Goal: Transaction & Acquisition: Subscribe to service/newsletter

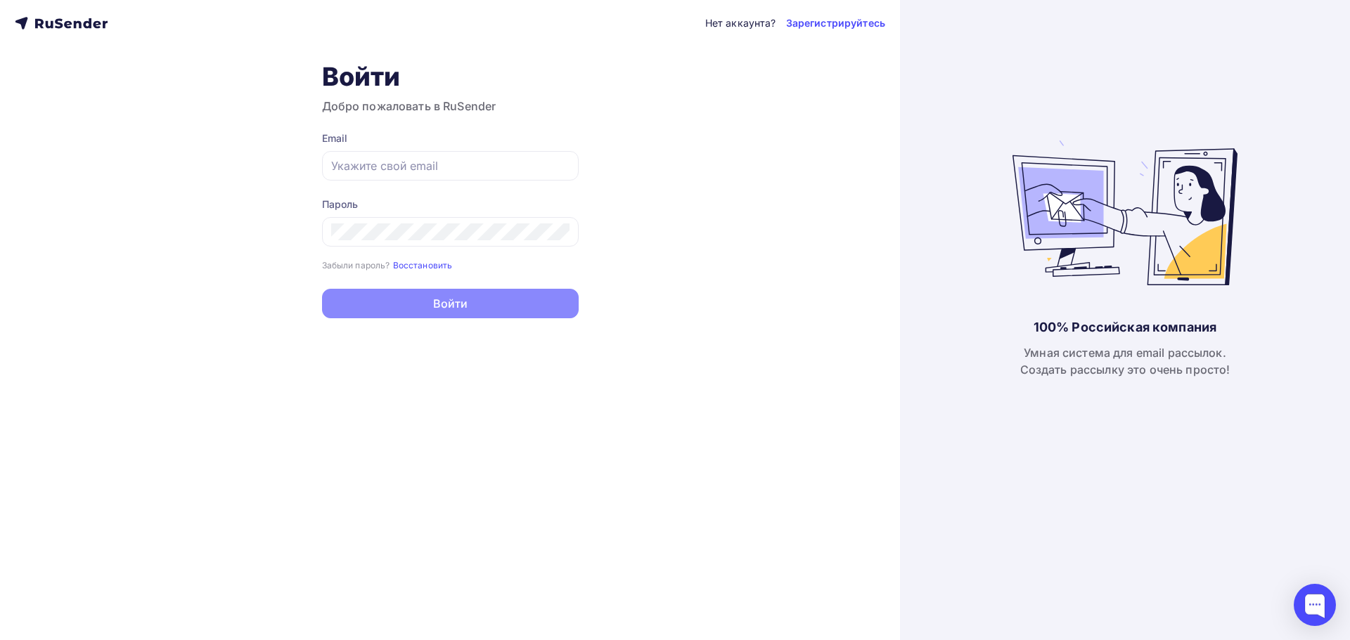
type input "[EMAIL_ADDRESS][DOMAIN_NAME]"
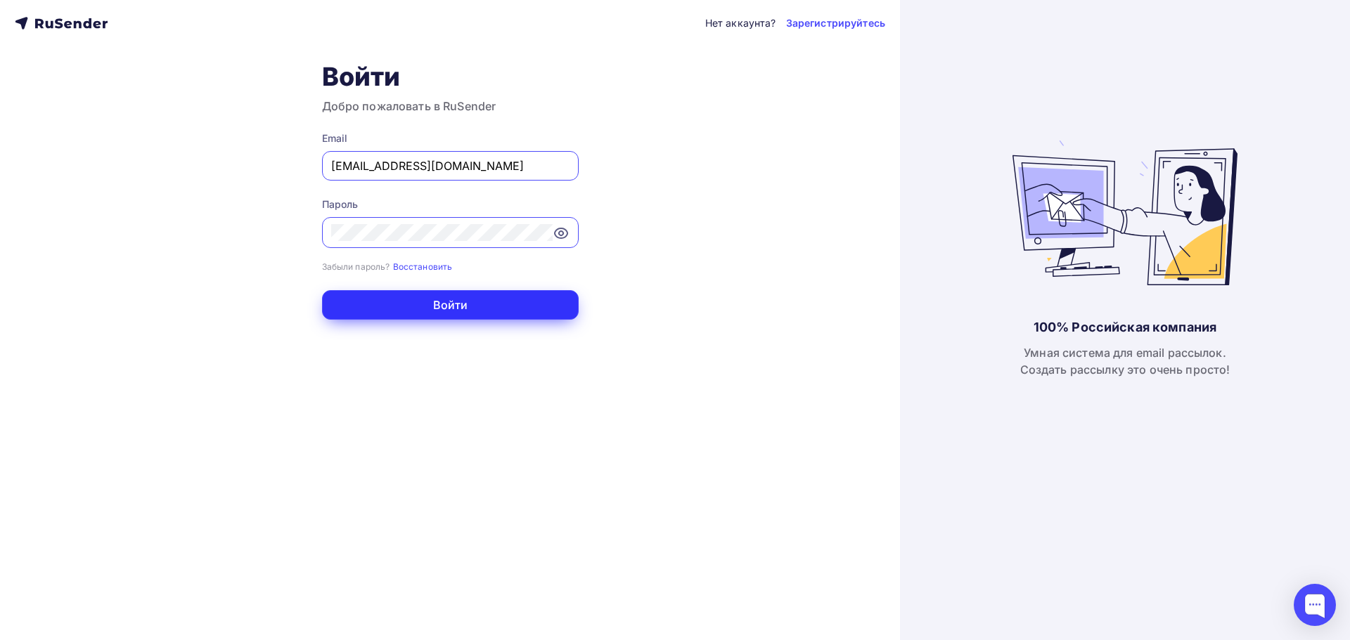
click at [537, 310] on button "Войти" at bounding box center [450, 305] width 257 height 30
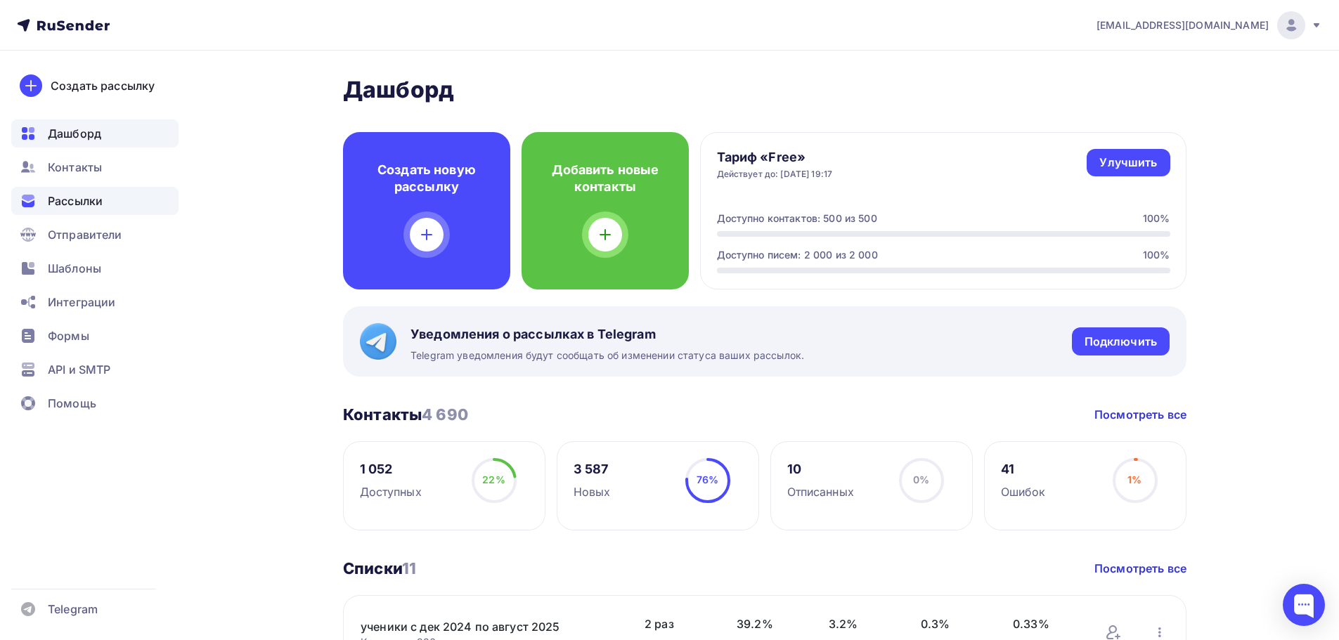
click at [124, 202] on div "Рассылки" at bounding box center [94, 201] width 167 height 28
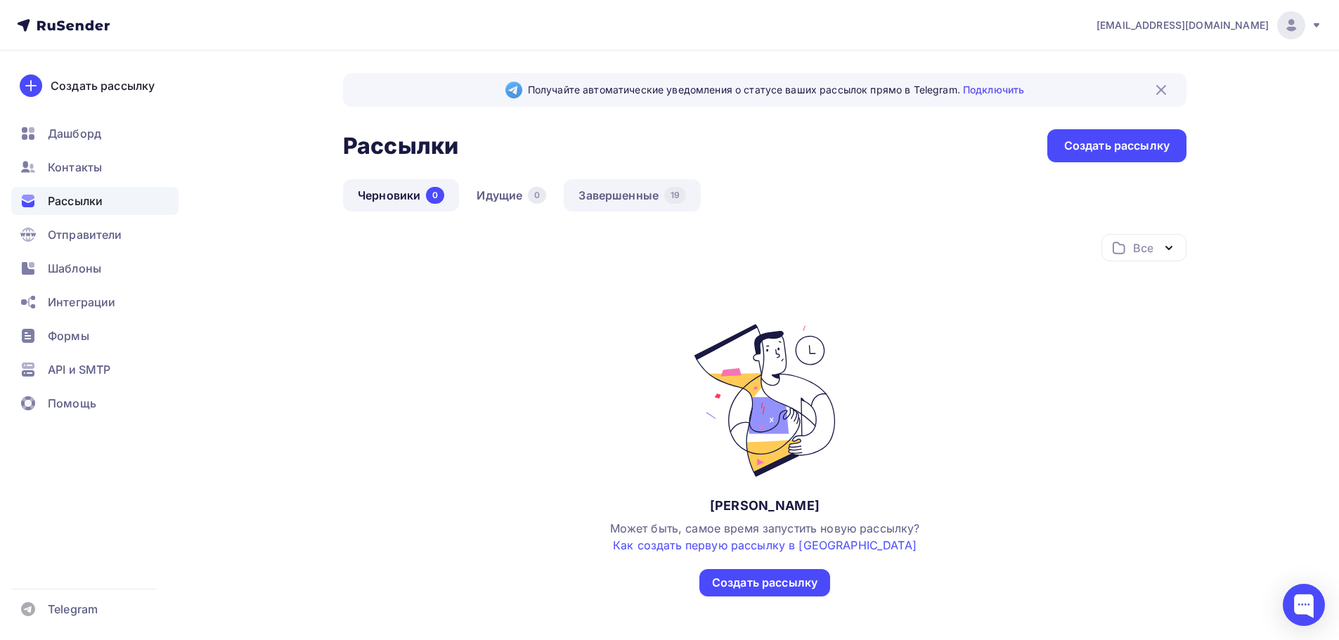
click at [631, 206] on link "Завершенные 19" at bounding box center [632, 195] width 137 height 32
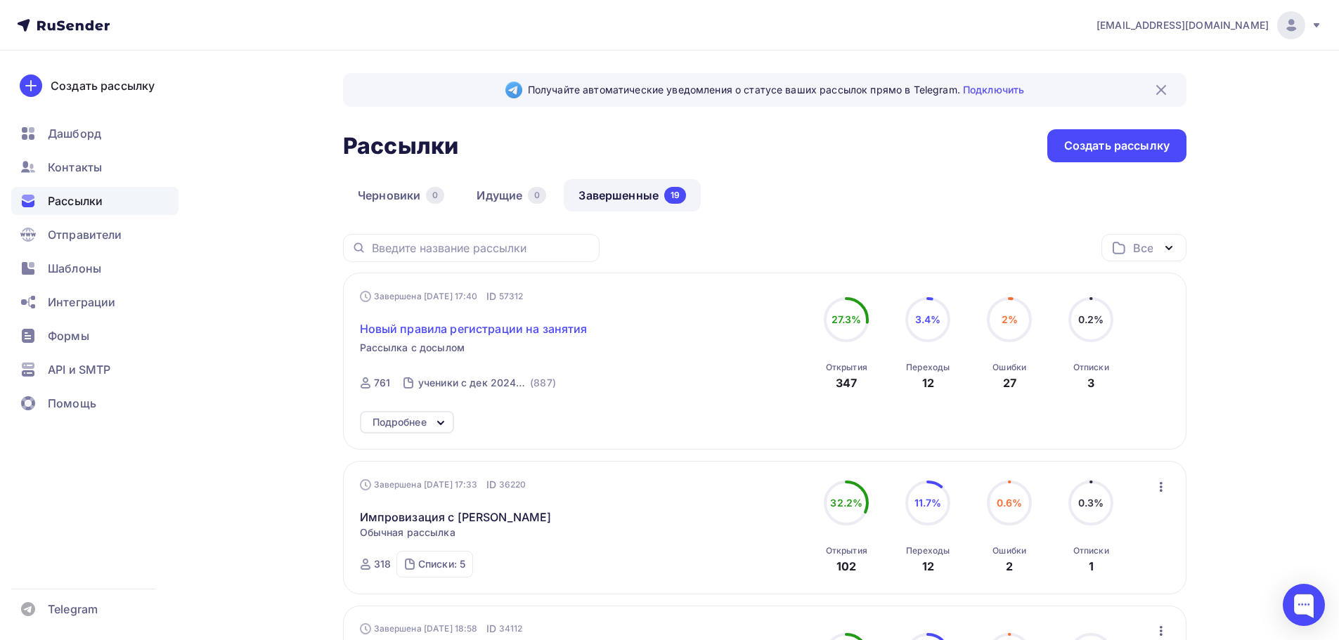
click at [450, 328] on span "Новый правила регистрации на занятия" at bounding box center [474, 329] width 228 height 17
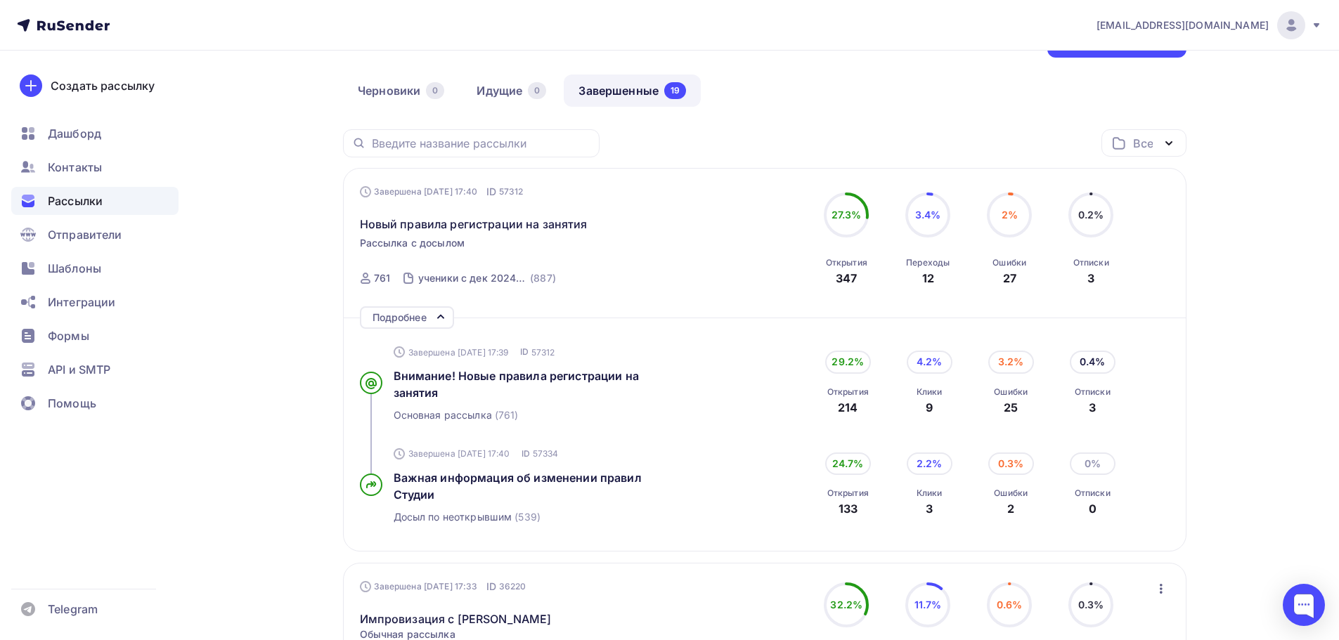
scroll to position [100, 0]
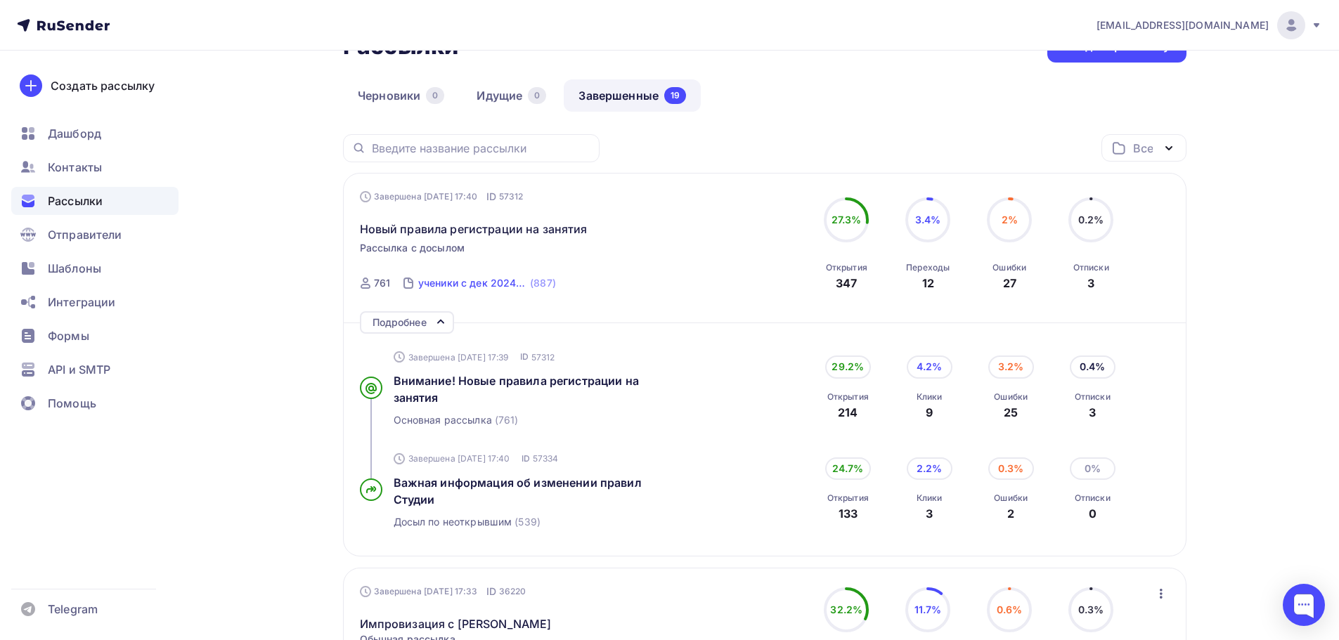
click at [453, 281] on div "ученики с дек 2024 по август 2025" at bounding box center [472, 283] width 109 height 14
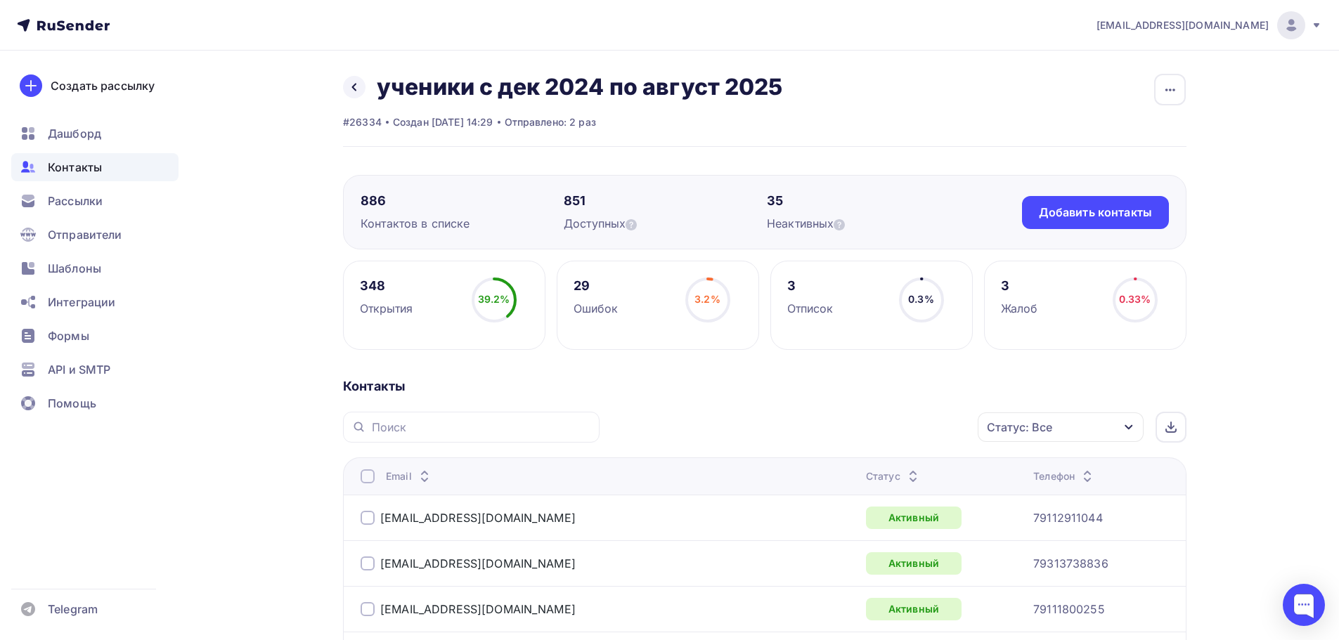
click at [588, 91] on h2 "ученики с дек 2024 по август 2025" at bounding box center [580, 87] width 406 height 28
click at [1166, 88] on icon "button" at bounding box center [1170, 90] width 17 height 17
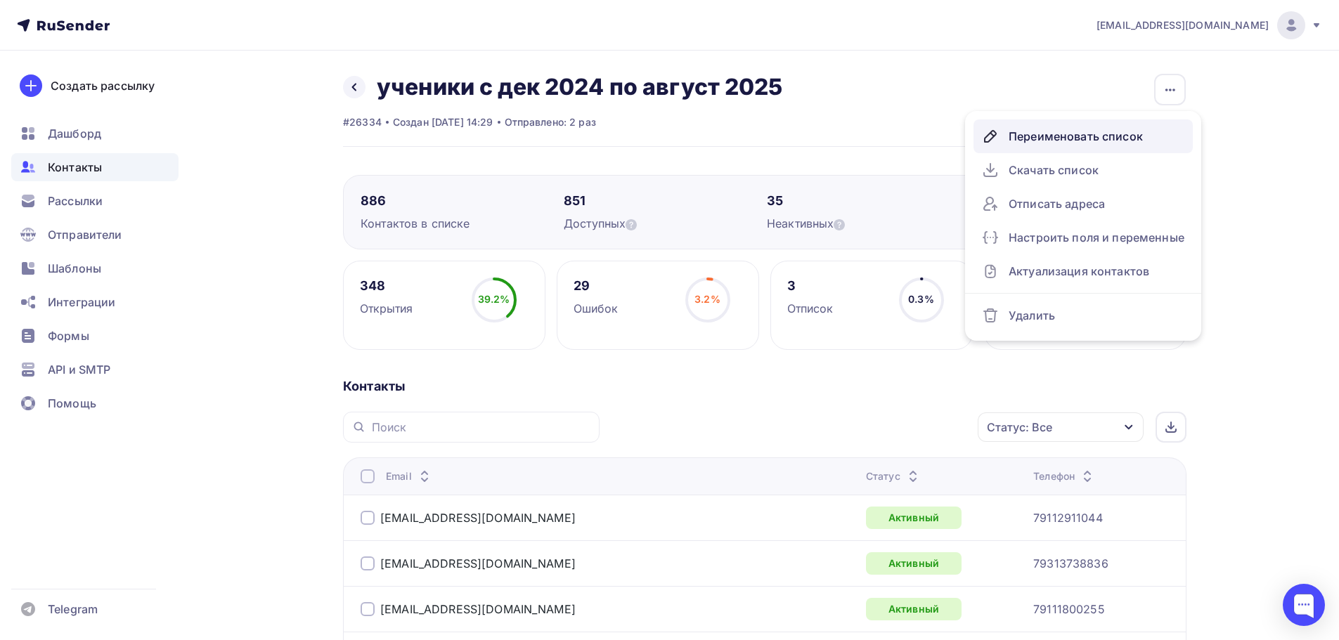
click at [1008, 141] on div "Переименовать список" at bounding box center [1083, 136] width 202 height 22
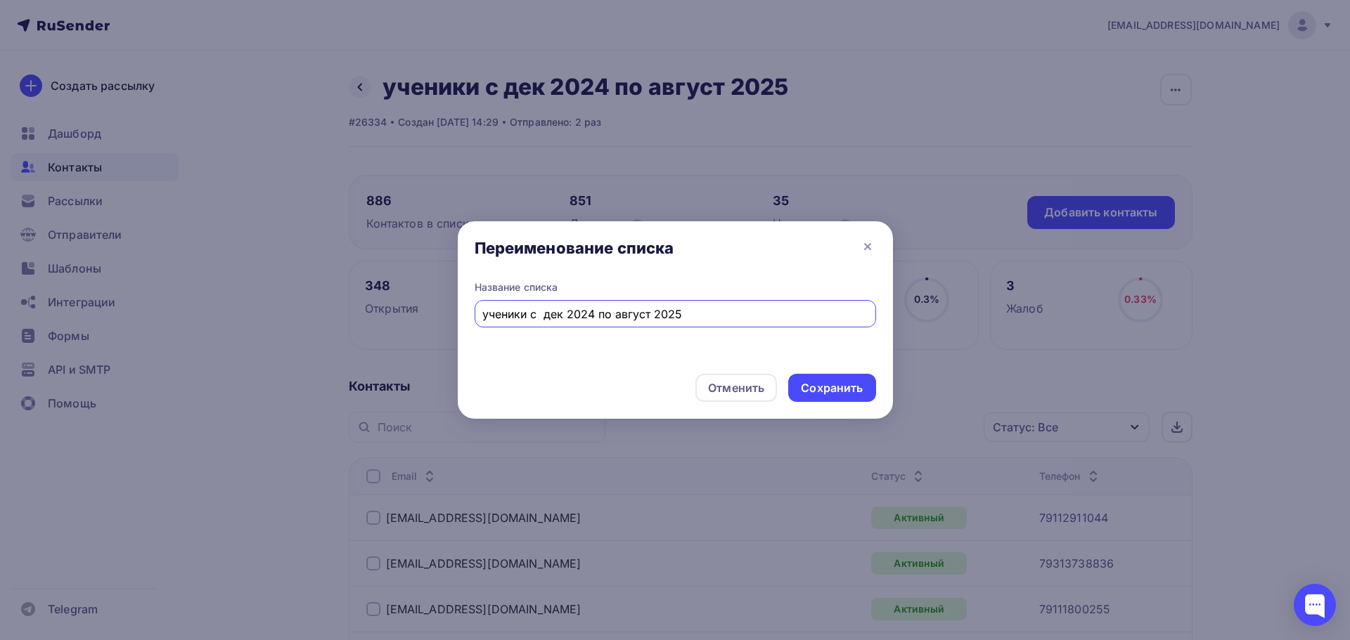
click at [643, 318] on input "ученики с дек 2024 по август 2025" at bounding box center [674, 314] width 385 height 17
type input "ученики с [DATE] по [DATE]"
click at [811, 378] on div "Сохранить" at bounding box center [831, 388] width 87 height 28
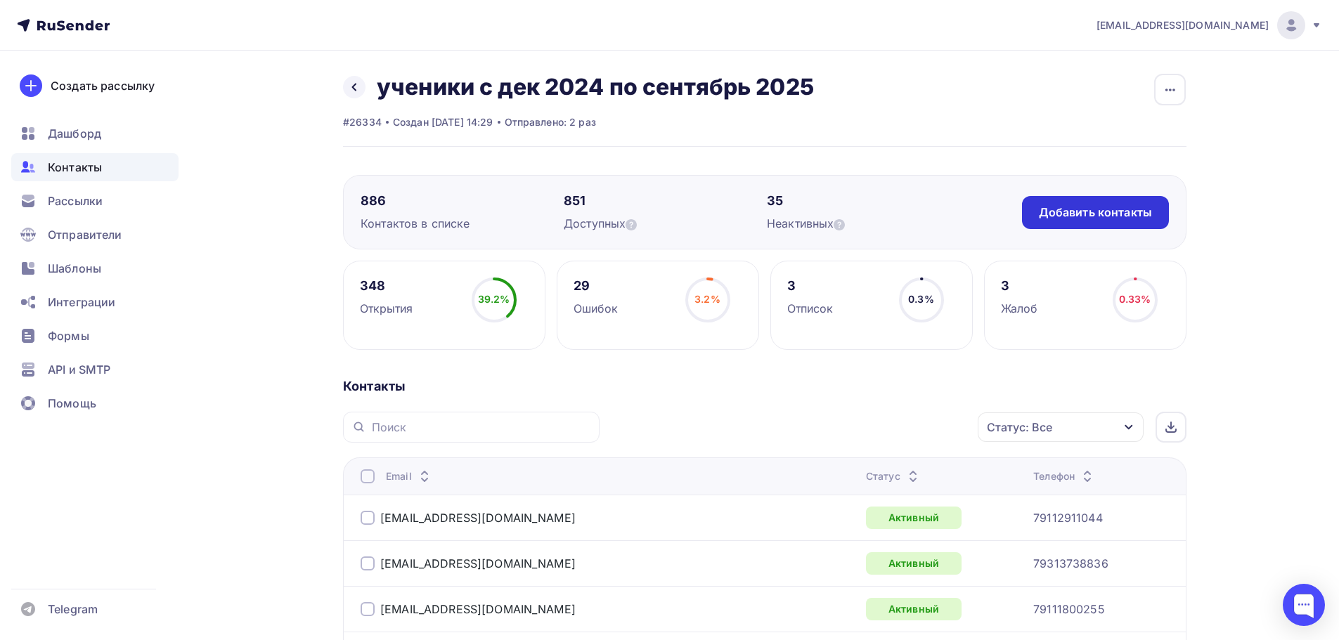
click at [1126, 219] on div "Добавить контакты" at bounding box center [1095, 213] width 113 height 16
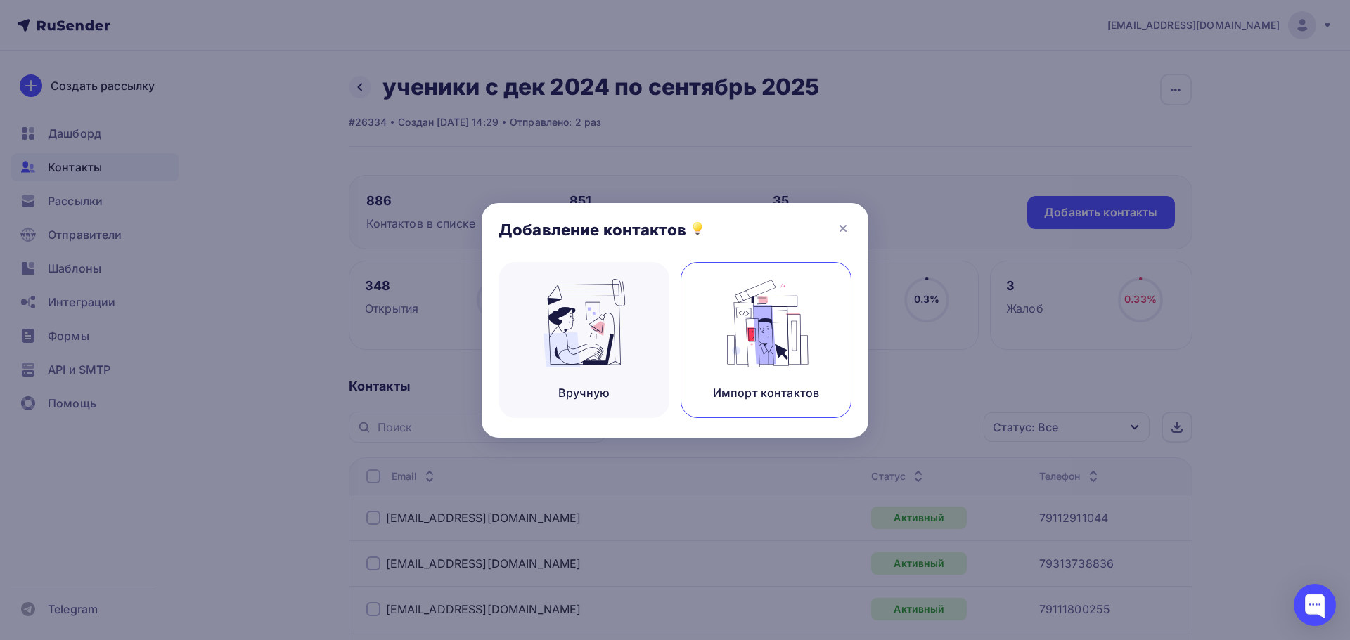
click at [761, 333] on img at bounding box center [766, 323] width 94 height 89
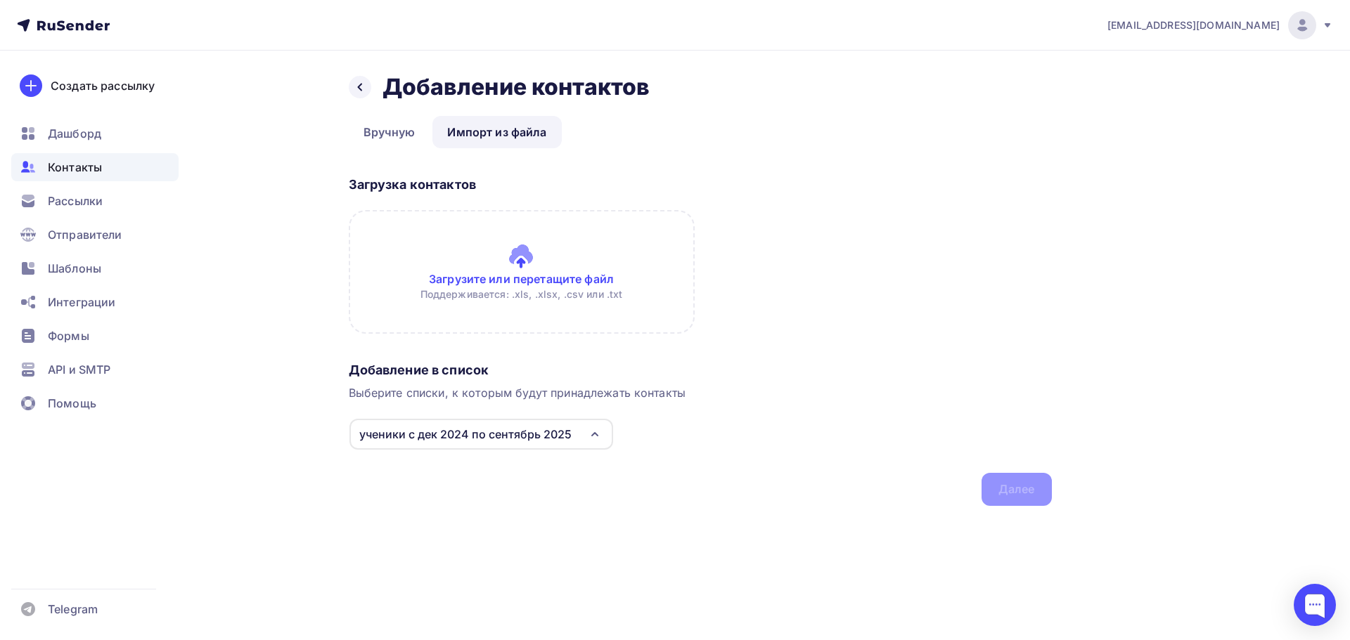
click at [556, 295] on input "file" at bounding box center [522, 272] width 346 height 124
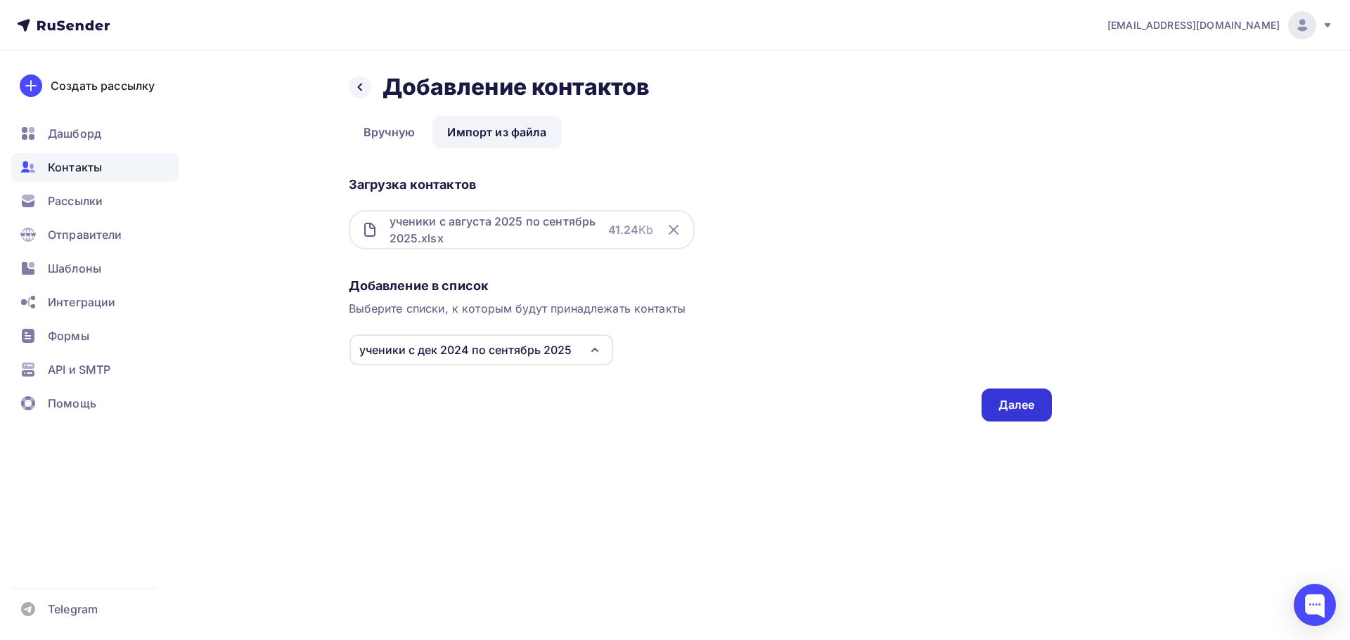
click at [1000, 409] on div "Далее" at bounding box center [1016, 405] width 37 height 16
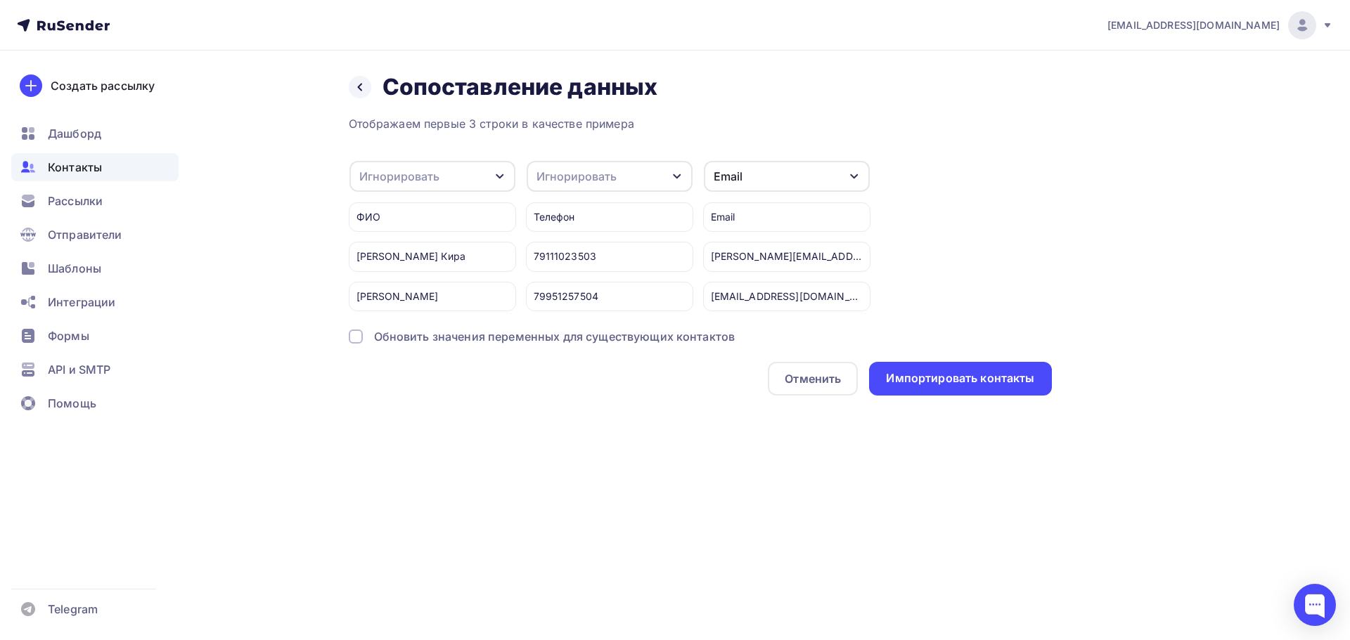
click at [426, 181] on div "Игнорировать" at bounding box center [399, 176] width 80 height 17
click at [420, 249] on div "Имя" at bounding box center [410, 250] width 82 height 17
click at [574, 185] on div "Игнорировать" at bounding box center [610, 176] width 166 height 31
click at [577, 269] on link "Телефон" at bounding box center [583, 278] width 98 height 28
click at [776, 167] on div "Email" at bounding box center [787, 176] width 166 height 31
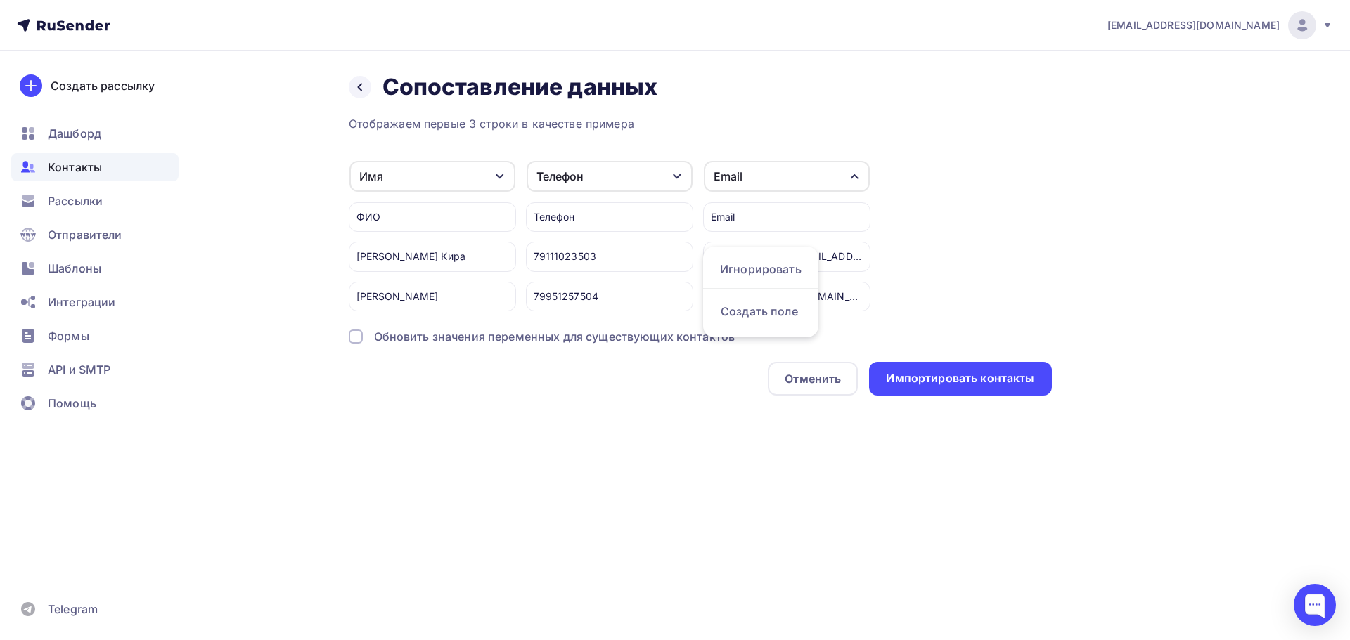
click at [604, 445] on div "Назад Сопоставление данных Сопоставление данных Отображаем первые 3 строки в ка…" at bounding box center [675, 251] width 1152 height 401
click at [543, 335] on div "Обновить значения переменных для существующих контактов" at bounding box center [554, 336] width 361 height 17
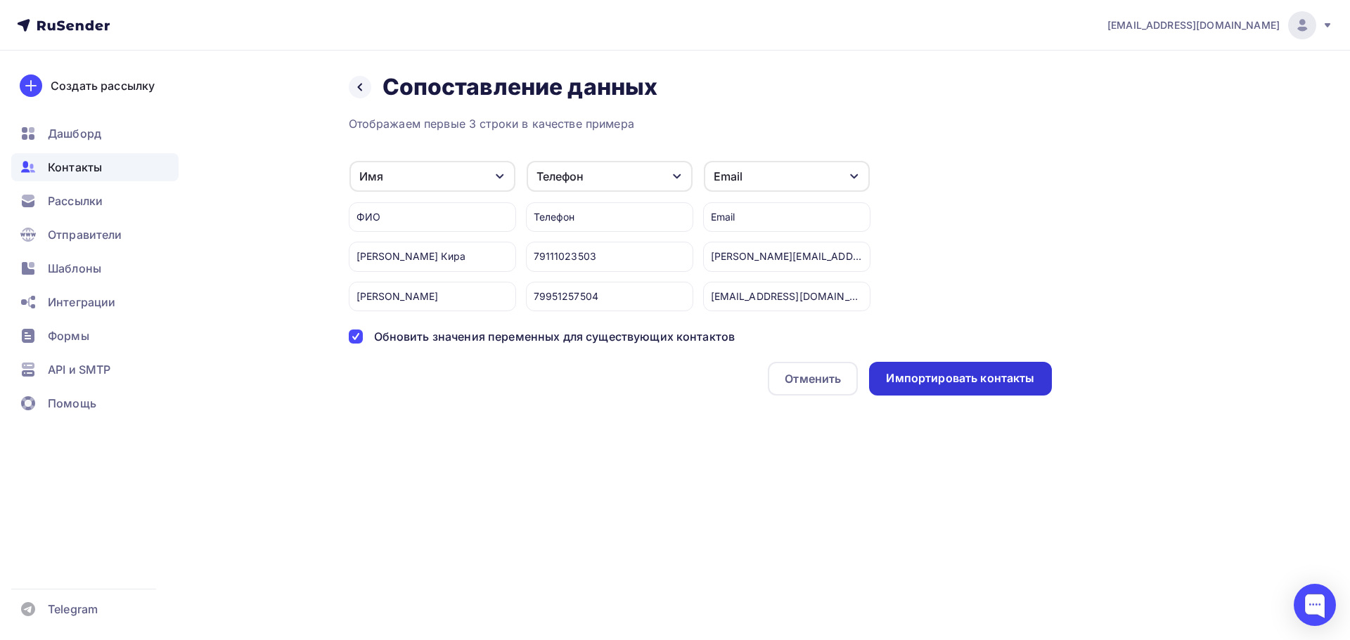
click at [948, 379] on div "Импортировать контакты" at bounding box center [960, 378] width 148 height 16
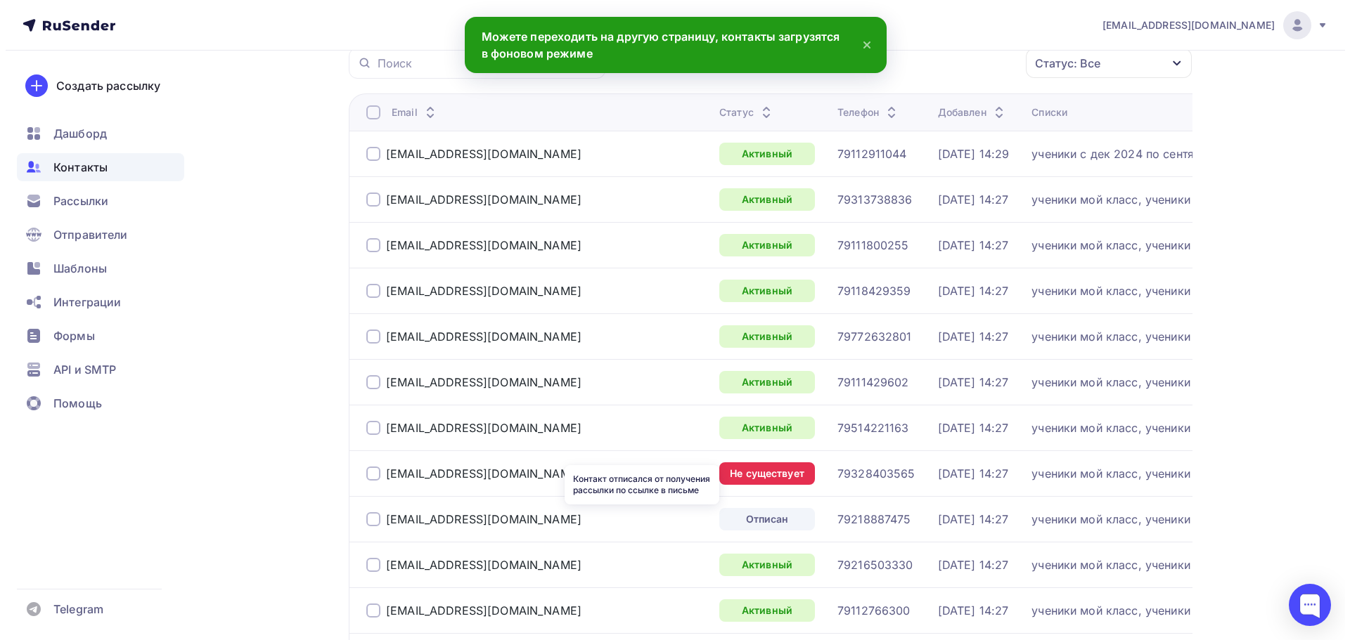
scroll to position [134, 0]
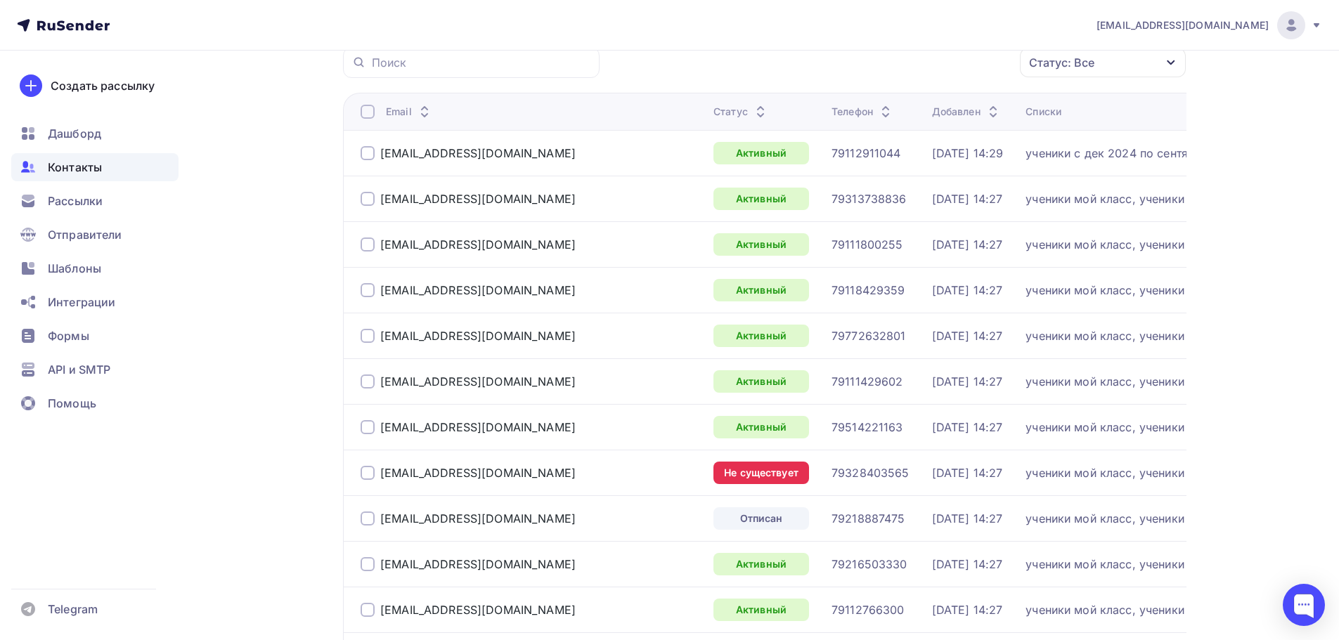
click at [366, 475] on div at bounding box center [368, 473] width 14 height 14
click at [948, 55] on div "Действие" at bounding box center [916, 62] width 186 height 27
click at [933, 156] on div "Удалить" at bounding box center [915, 160] width 152 height 17
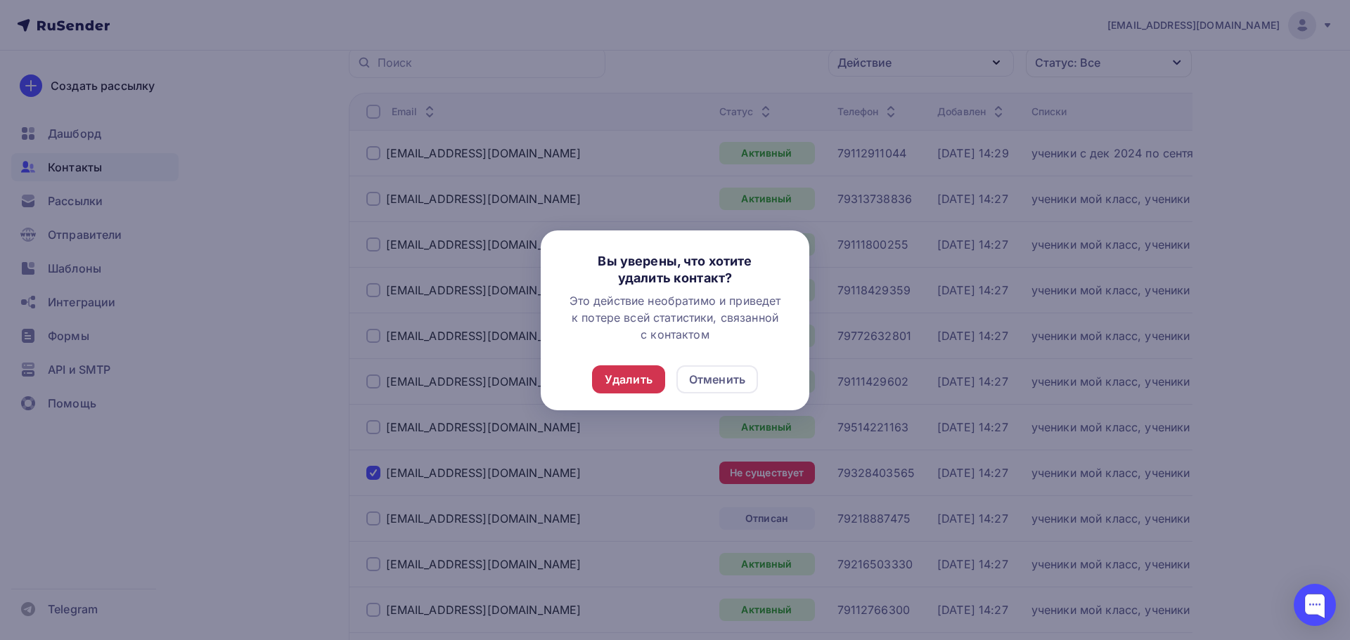
click at [623, 373] on div "Удалить" at bounding box center [629, 379] width 48 height 17
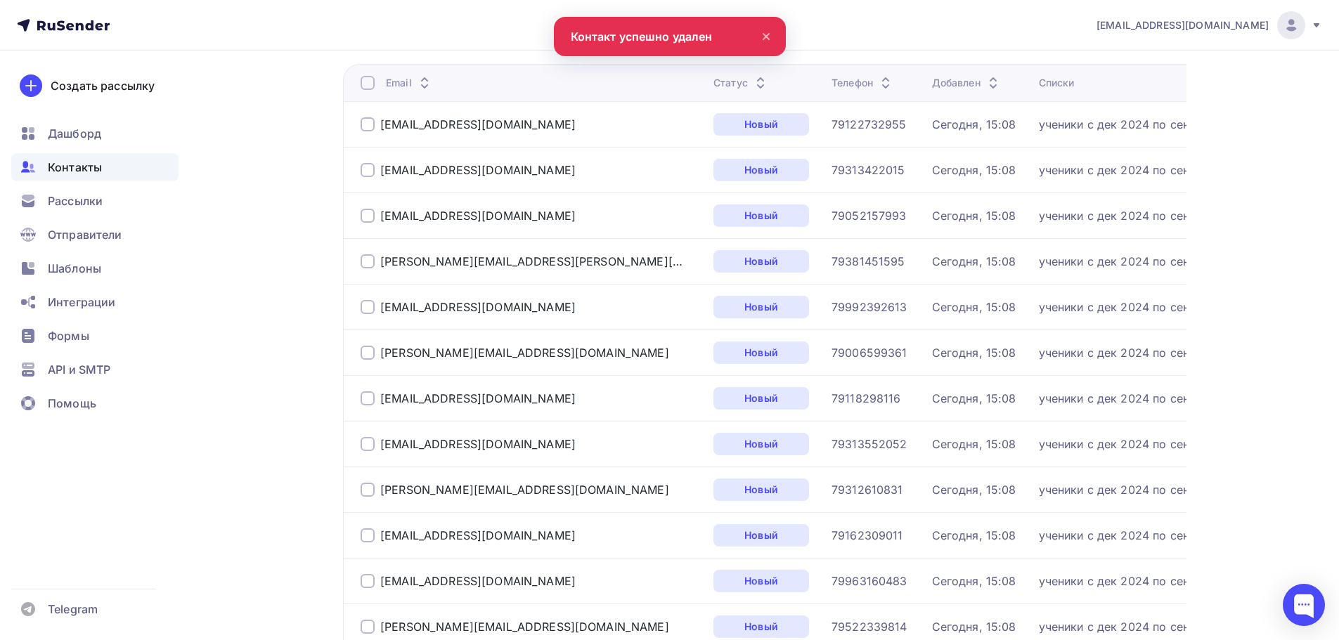
scroll to position [0, 0]
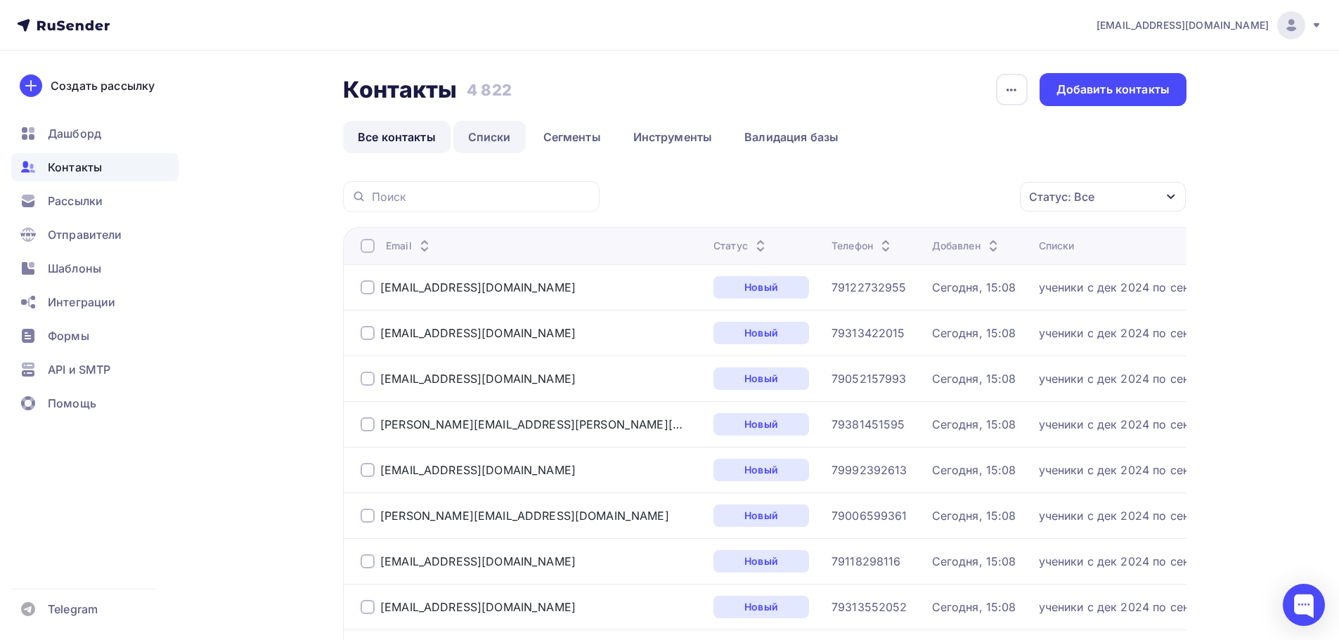
click at [503, 149] on link "Списки" at bounding box center [489, 137] width 72 height 32
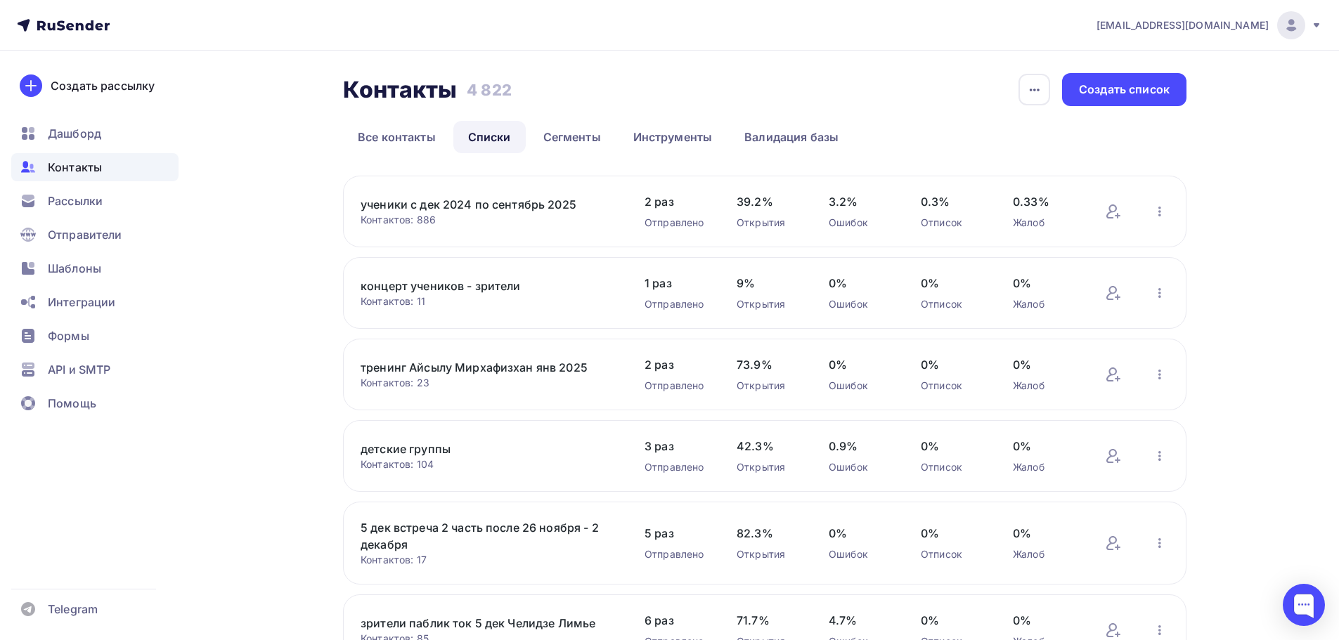
click at [505, 209] on link "ученики с [DATE] по [DATE]" at bounding box center [480, 204] width 239 height 17
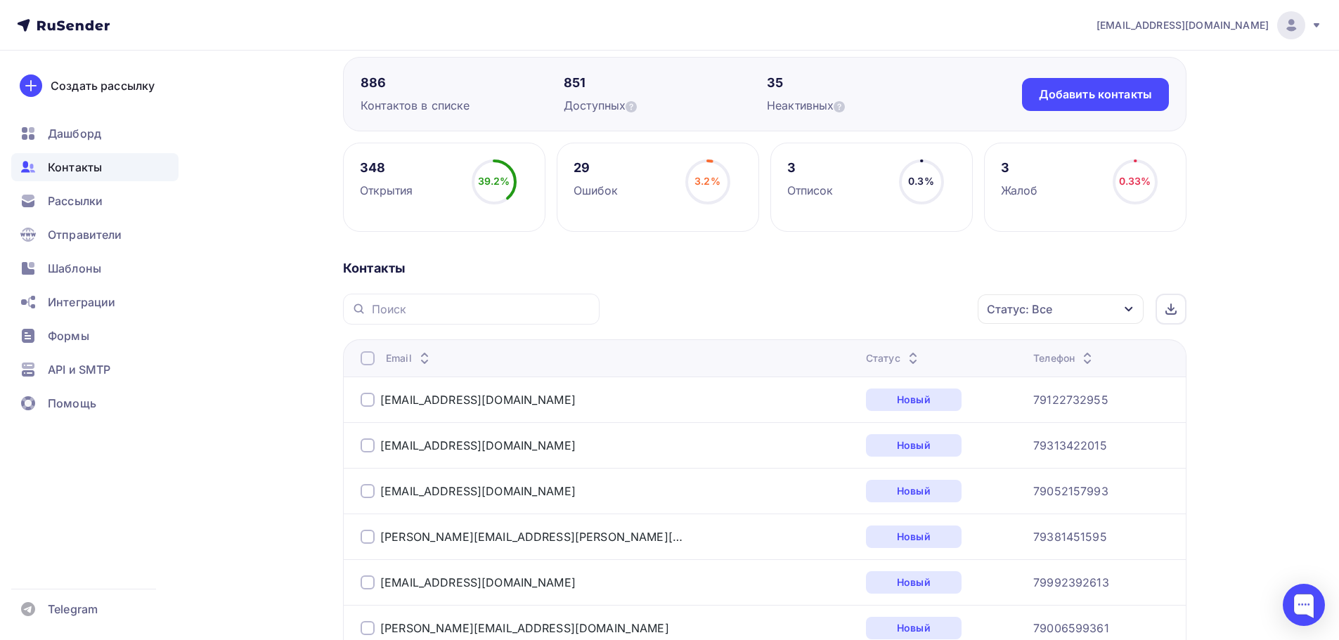
scroll to position [119, 0]
click at [866, 356] on div "Статус" at bounding box center [894, 358] width 56 height 14
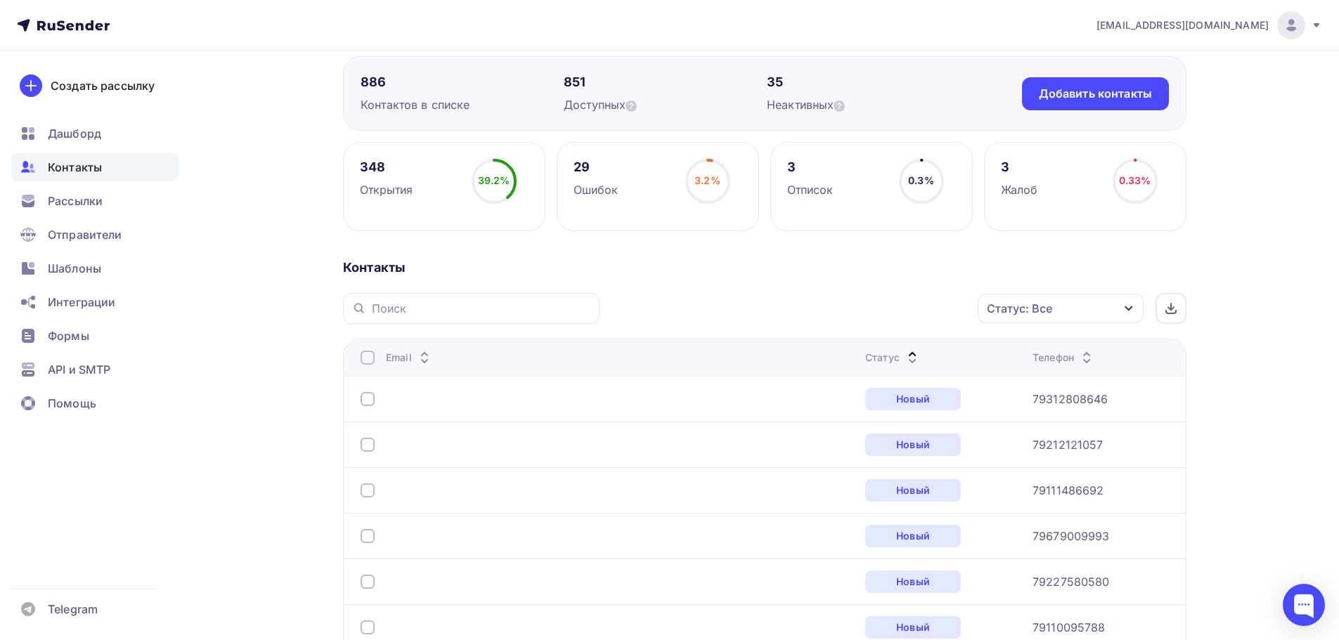
click at [904, 356] on icon at bounding box center [912, 361] width 17 height 17
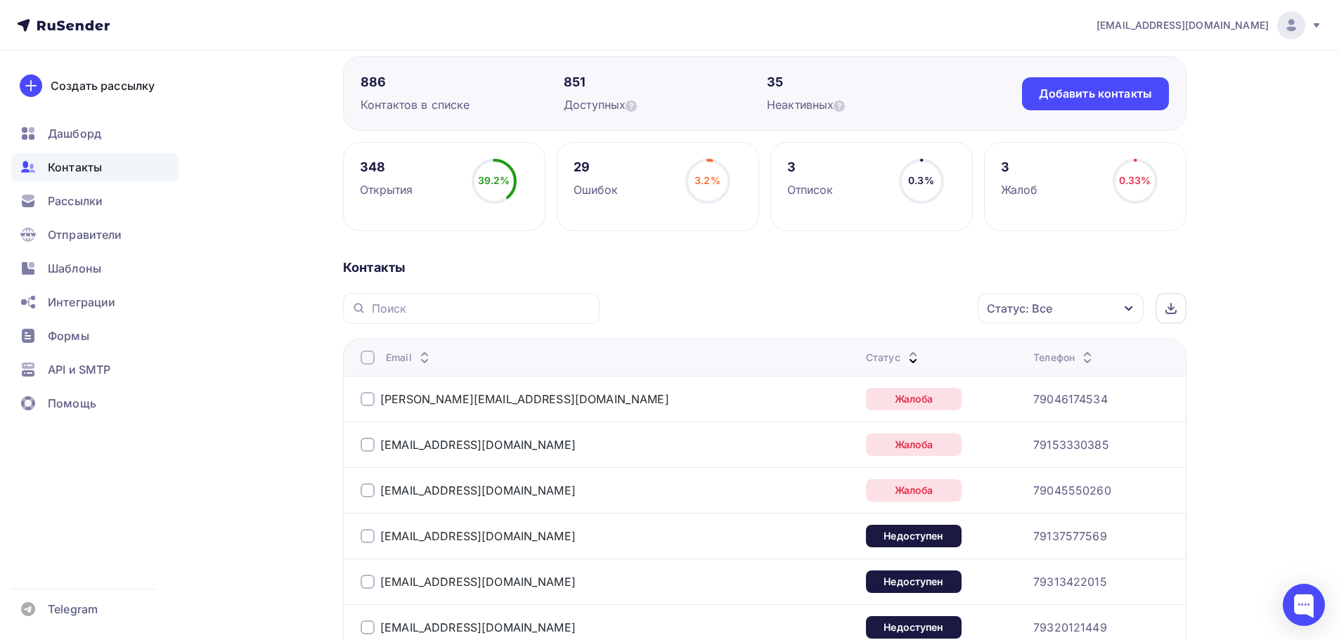
click at [368, 404] on div at bounding box center [368, 399] width 14 height 14
click at [366, 452] on div "ledikatz@mail.ru" at bounding box center [537, 445] width 352 height 22
click at [368, 444] on div at bounding box center [368, 445] width 14 height 14
click at [362, 496] on div at bounding box center [368, 491] width 14 height 14
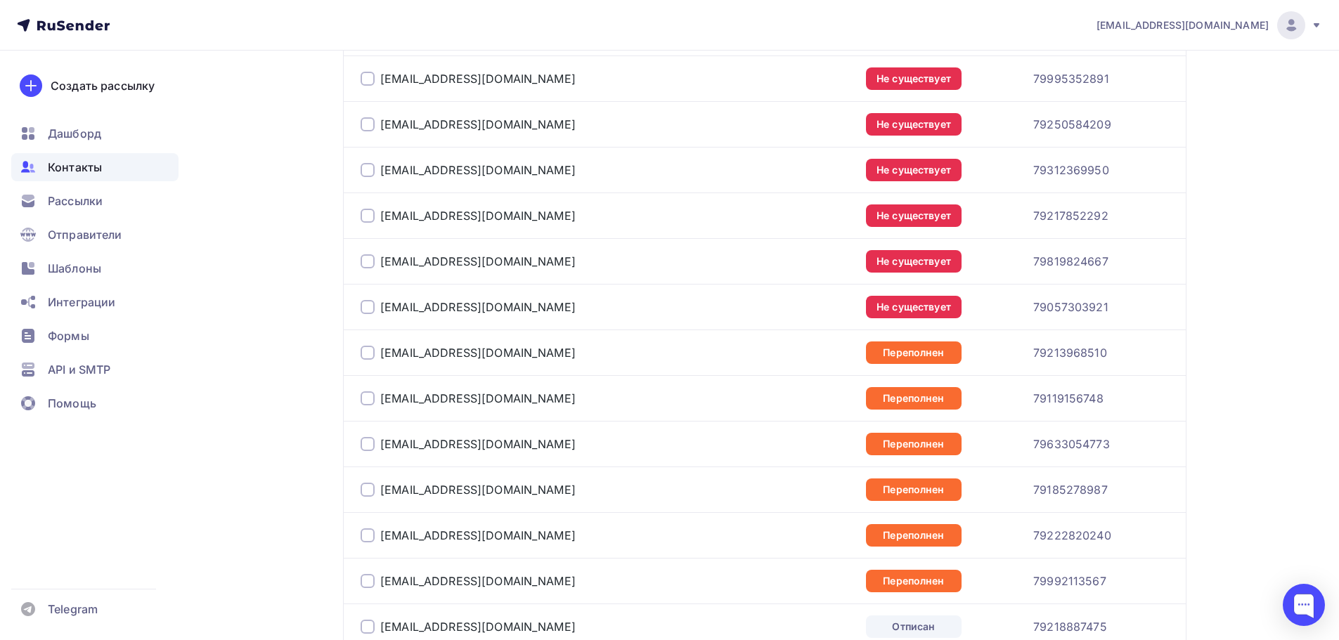
scroll to position [1185, 0]
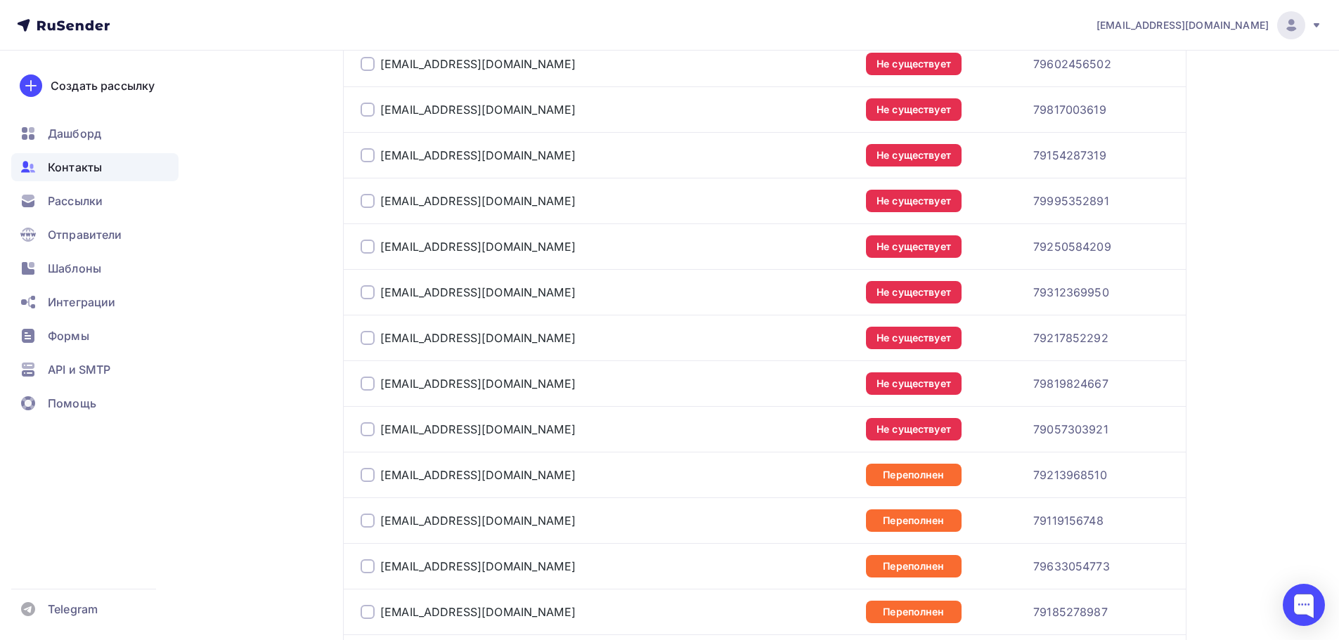
click at [366, 437] on div "eschelksnova@gmail.com" at bounding box center [537, 429] width 352 height 22
click at [368, 420] on div "eschelksnova@gmail.com" at bounding box center [537, 429] width 352 height 22
click at [367, 427] on div at bounding box center [368, 430] width 14 height 14
click at [366, 382] on div at bounding box center [368, 384] width 14 height 14
drag, startPoint x: 369, startPoint y: 338, endPoint x: 369, endPoint y: 299, distance: 38.7
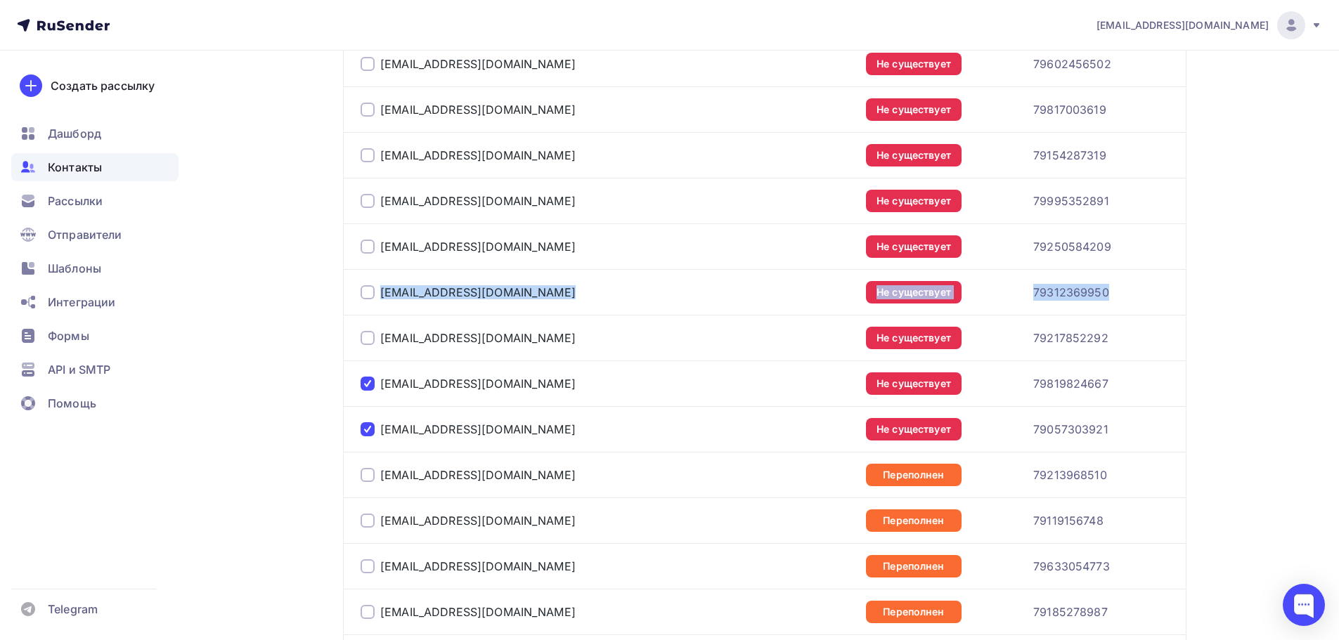
click at [369, 299] on tbody "olga-trofik@mail.ru Жалоба 79046174534 ledikatz@mail.ru Жалоба 79153330385 foti…" at bounding box center [764, 452] width 843 height 2285
click at [366, 290] on div at bounding box center [368, 292] width 14 height 14
click at [364, 342] on div at bounding box center [368, 338] width 14 height 14
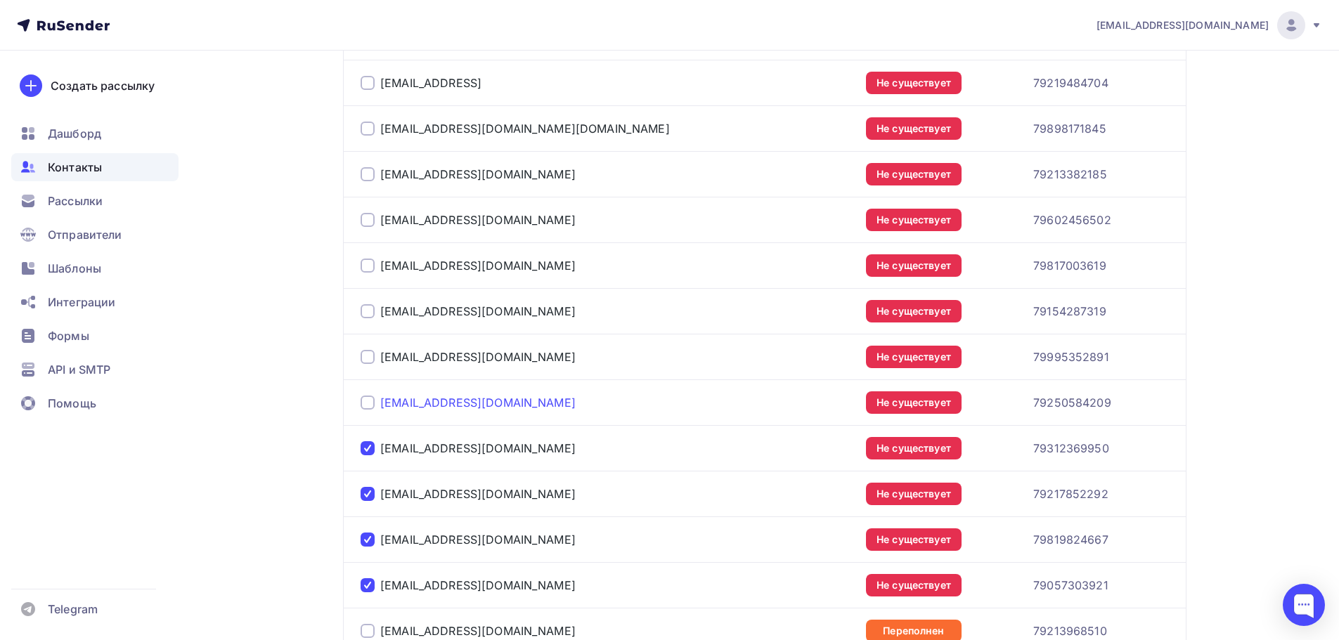
scroll to position [1026, 0]
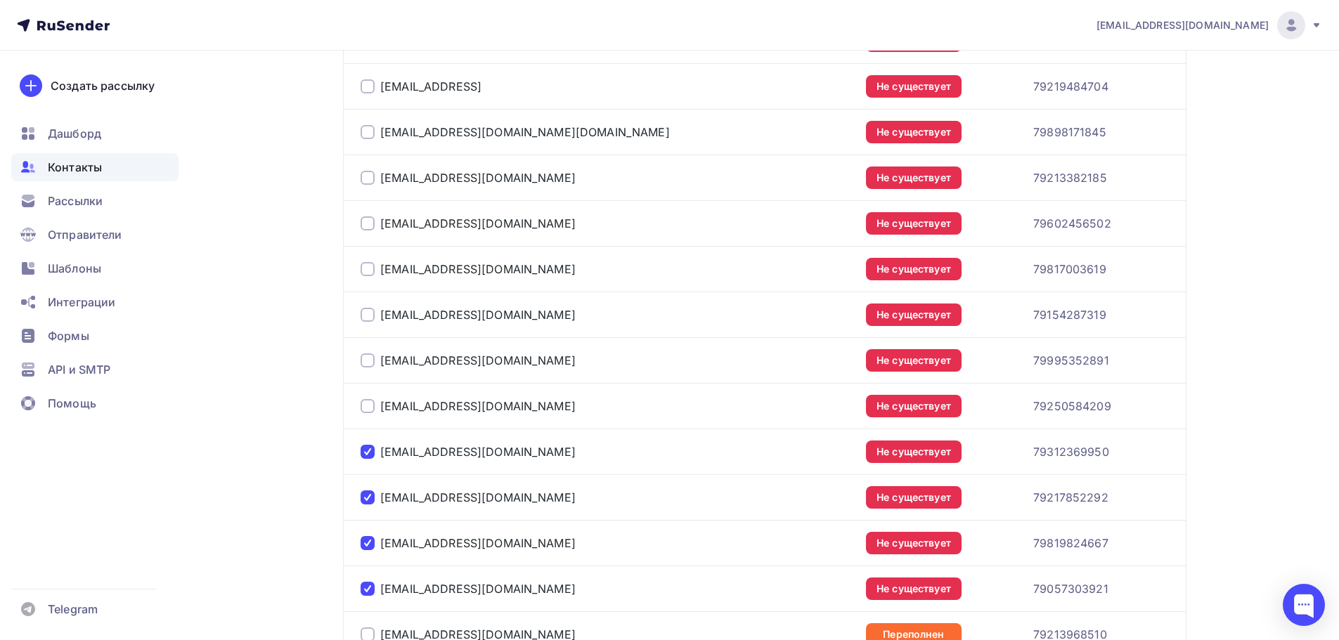
click at [366, 269] on div at bounding box center [368, 269] width 14 height 14
click at [363, 320] on div at bounding box center [368, 315] width 14 height 14
click at [365, 363] on div at bounding box center [368, 361] width 14 height 14
click at [367, 408] on div at bounding box center [368, 406] width 14 height 14
click at [369, 136] on div at bounding box center [368, 132] width 14 height 14
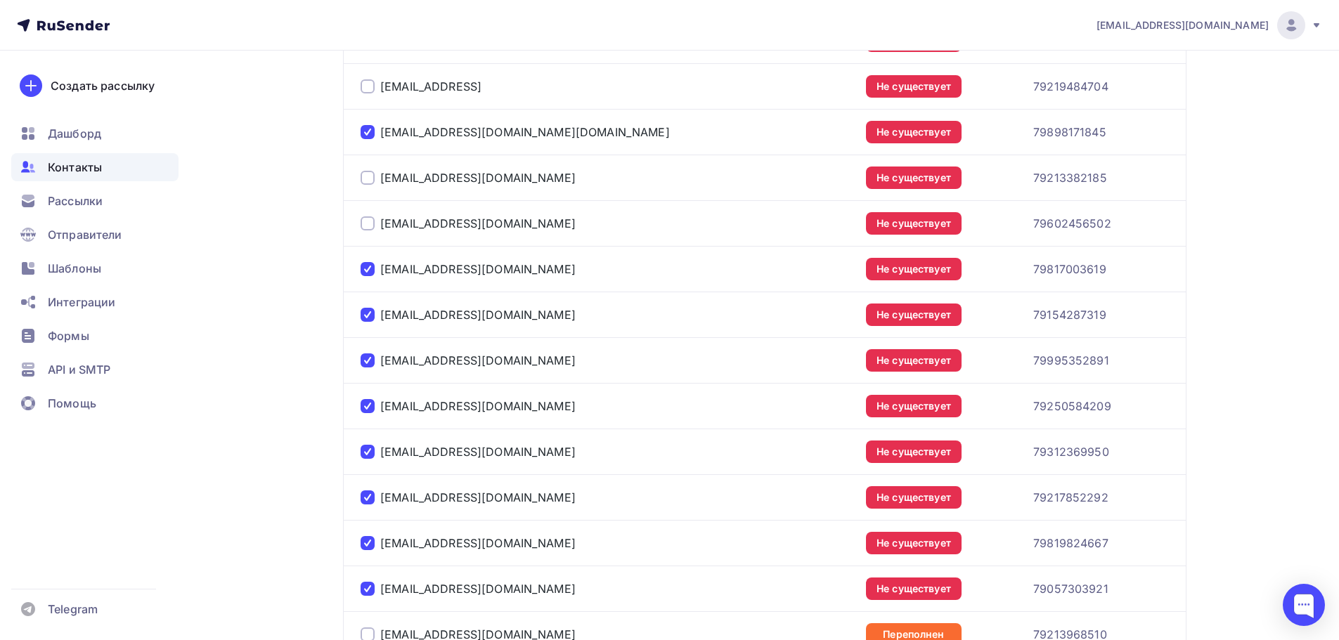
click at [369, 174] on div at bounding box center [368, 178] width 14 height 14
click at [367, 221] on div at bounding box center [368, 224] width 14 height 14
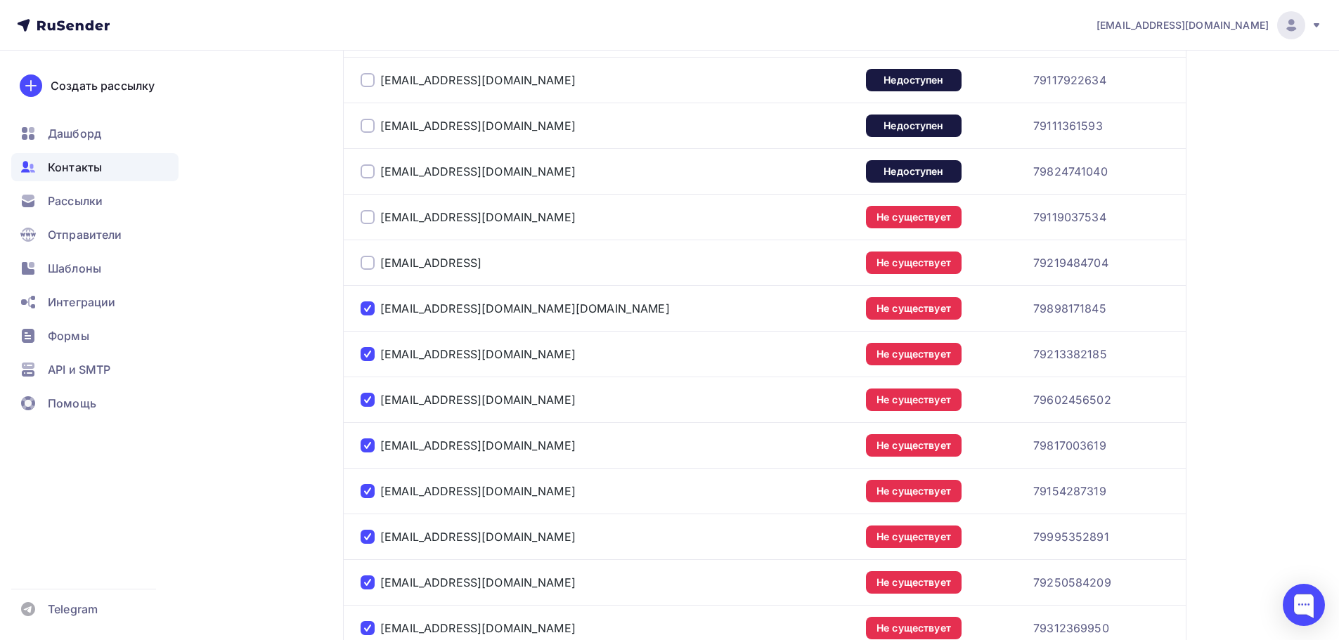
scroll to position [813, 0]
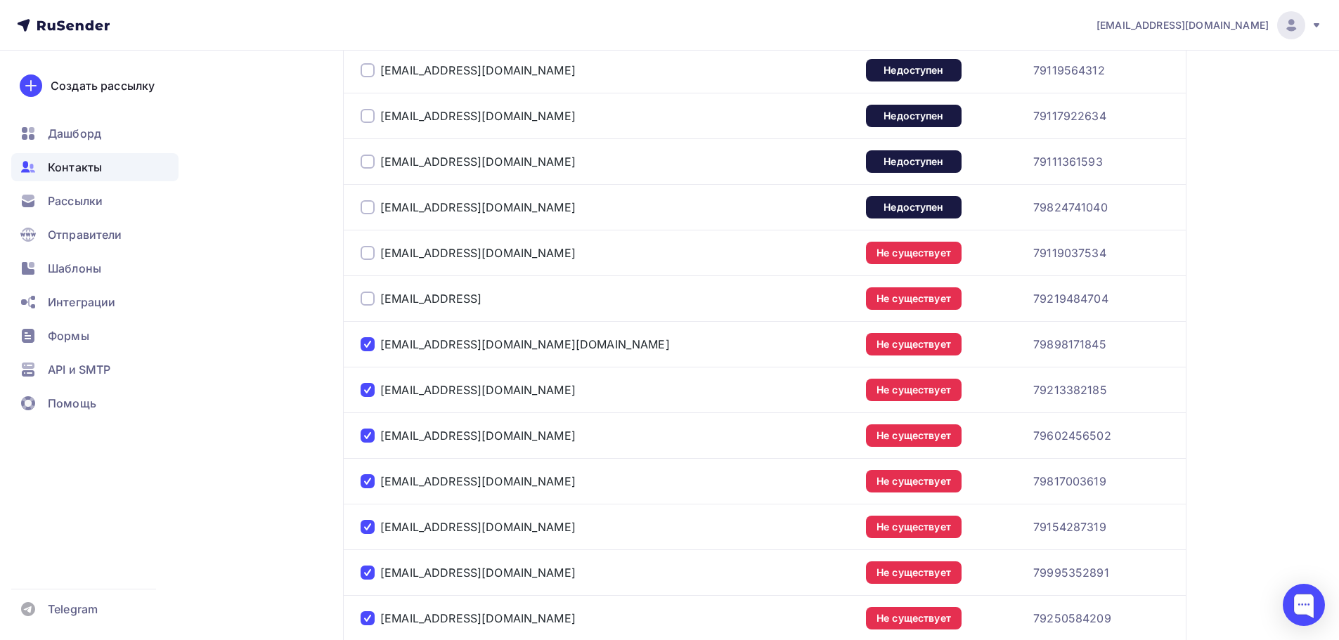
click at [365, 120] on div at bounding box center [368, 116] width 14 height 14
click at [365, 156] on div at bounding box center [368, 162] width 14 height 14
click at [363, 209] on div at bounding box center [368, 207] width 14 height 14
click at [364, 252] on div at bounding box center [368, 253] width 14 height 14
click at [368, 298] on div at bounding box center [368, 299] width 14 height 14
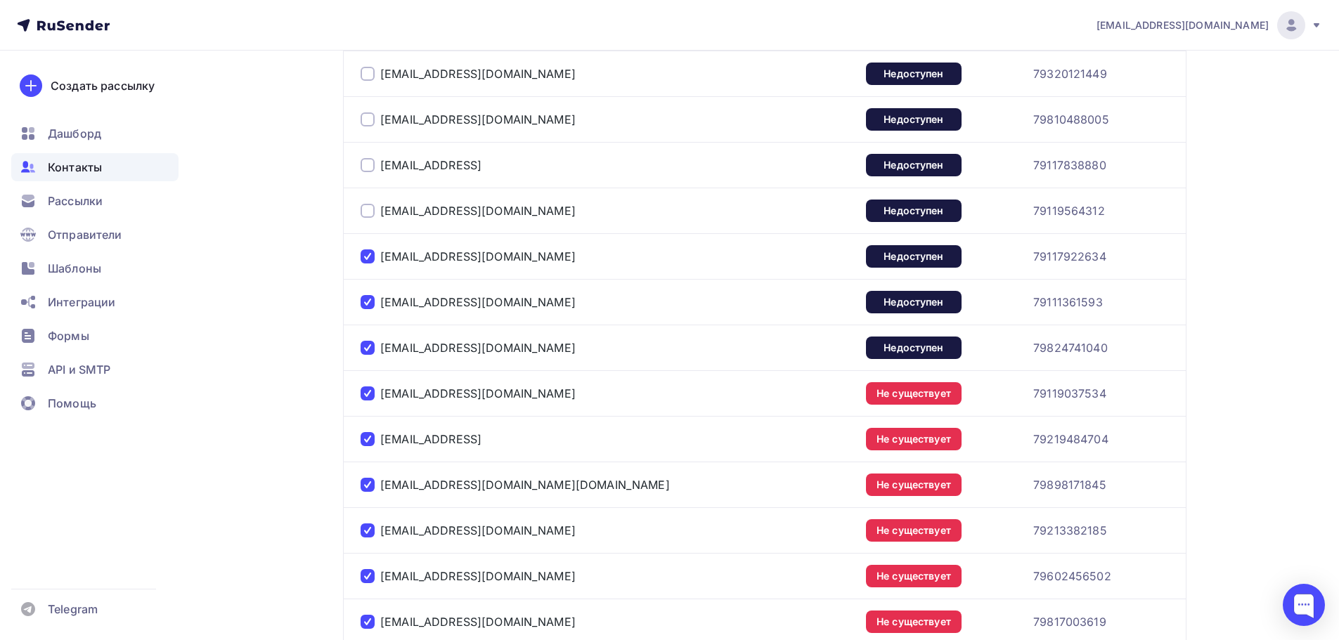
scroll to position [669, 0]
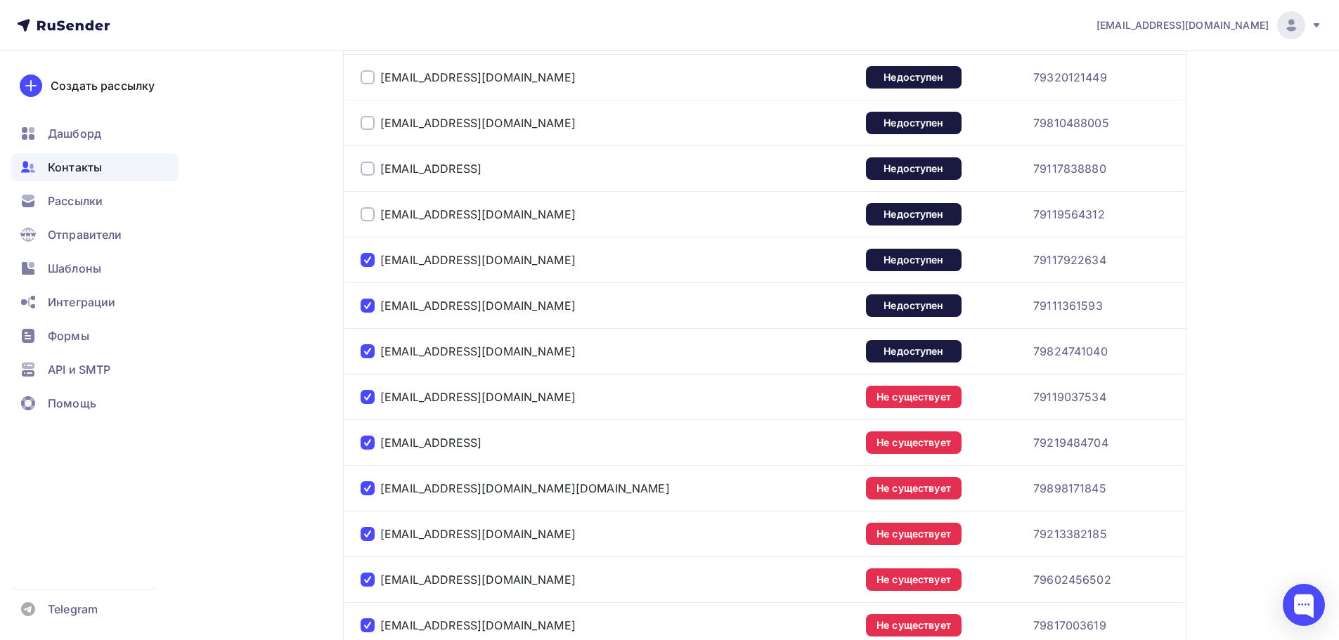
click at [364, 76] on div at bounding box center [368, 77] width 14 height 14
click at [368, 131] on div "vika.gushchina.71@list.com" at bounding box center [537, 123] width 352 height 22
click at [368, 122] on div at bounding box center [368, 123] width 14 height 14
click at [367, 168] on div at bounding box center [368, 169] width 14 height 14
click at [368, 210] on div at bounding box center [368, 214] width 14 height 14
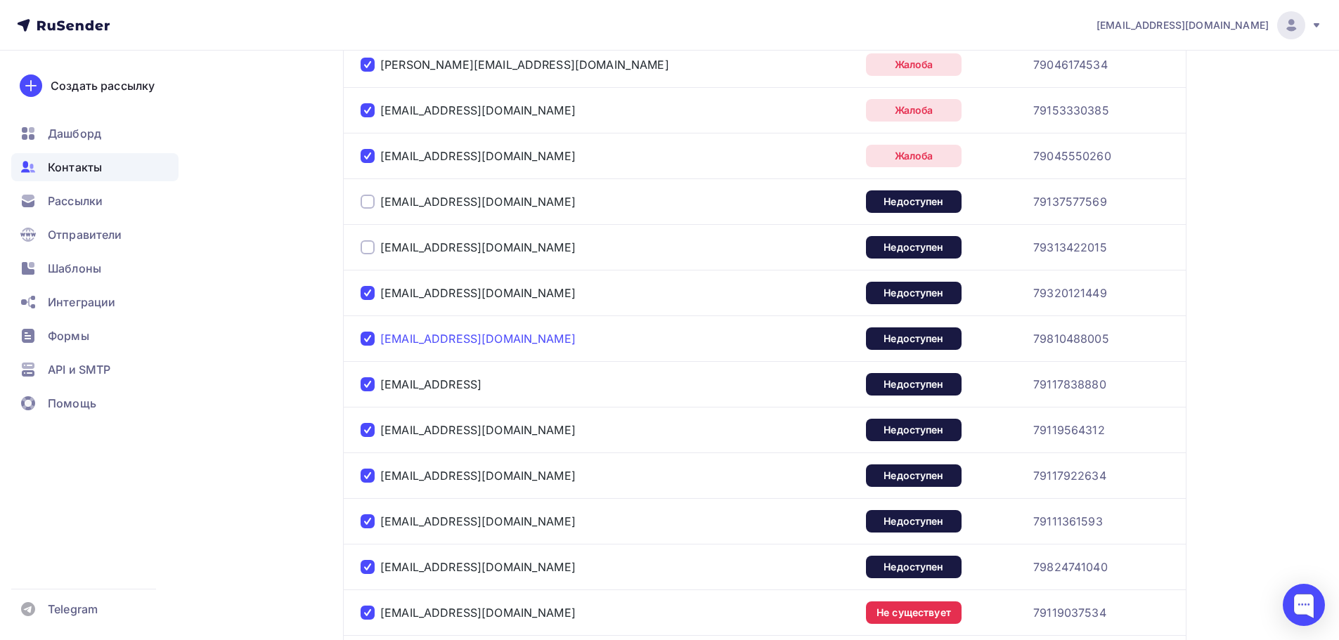
scroll to position [453, 0]
click at [363, 206] on div at bounding box center [368, 202] width 14 height 14
click at [365, 248] on div at bounding box center [368, 248] width 14 height 14
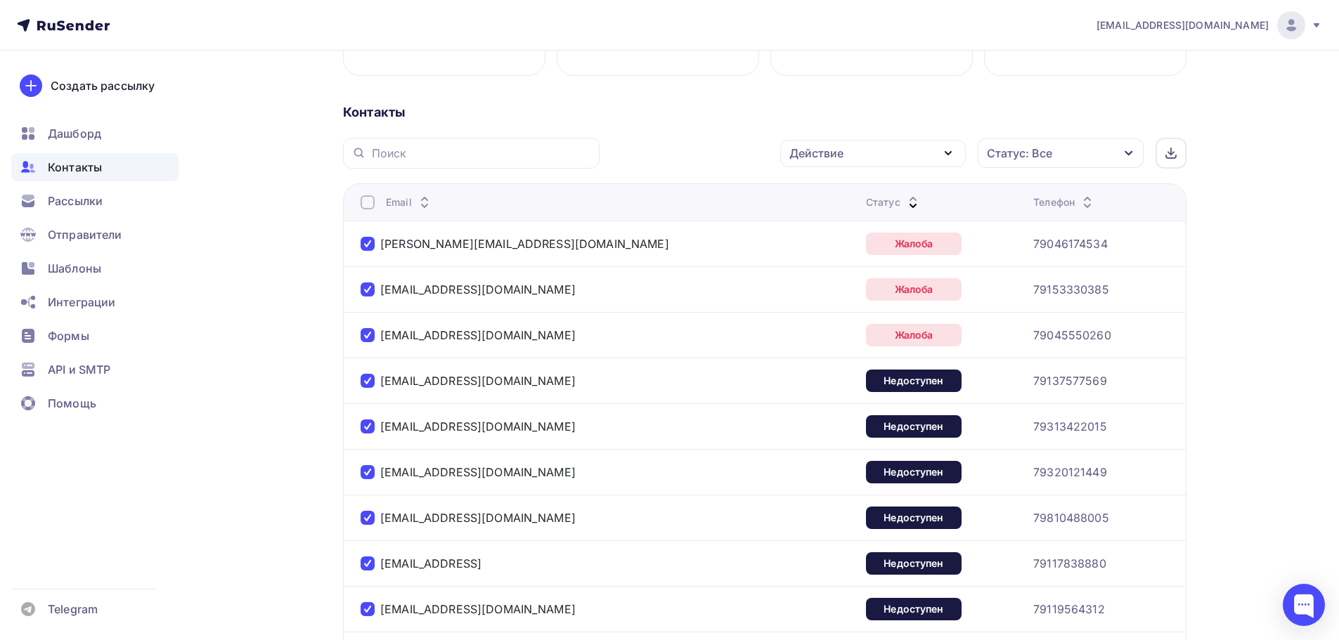
scroll to position [257, 0]
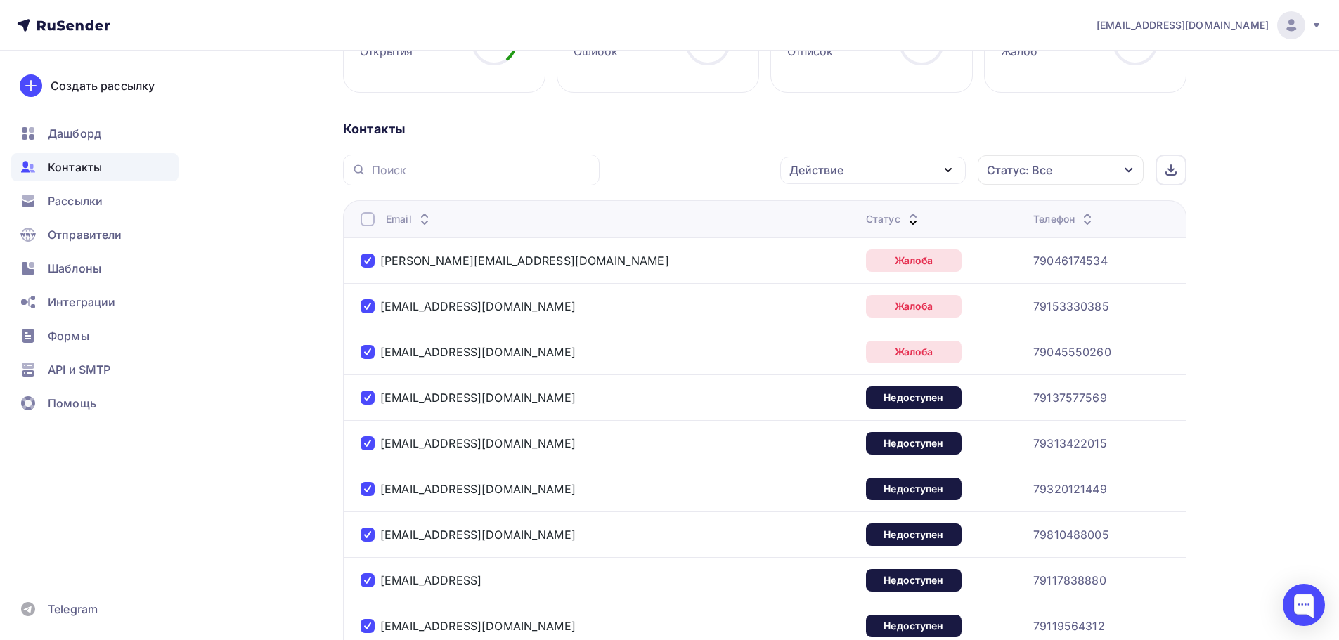
click at [829, 165] on div "Действие" at bounding box center [816, 170] width 54 height 17
click at [845, 277] on link "Удалить" at bounding box center [873, 268] width 169 height 28
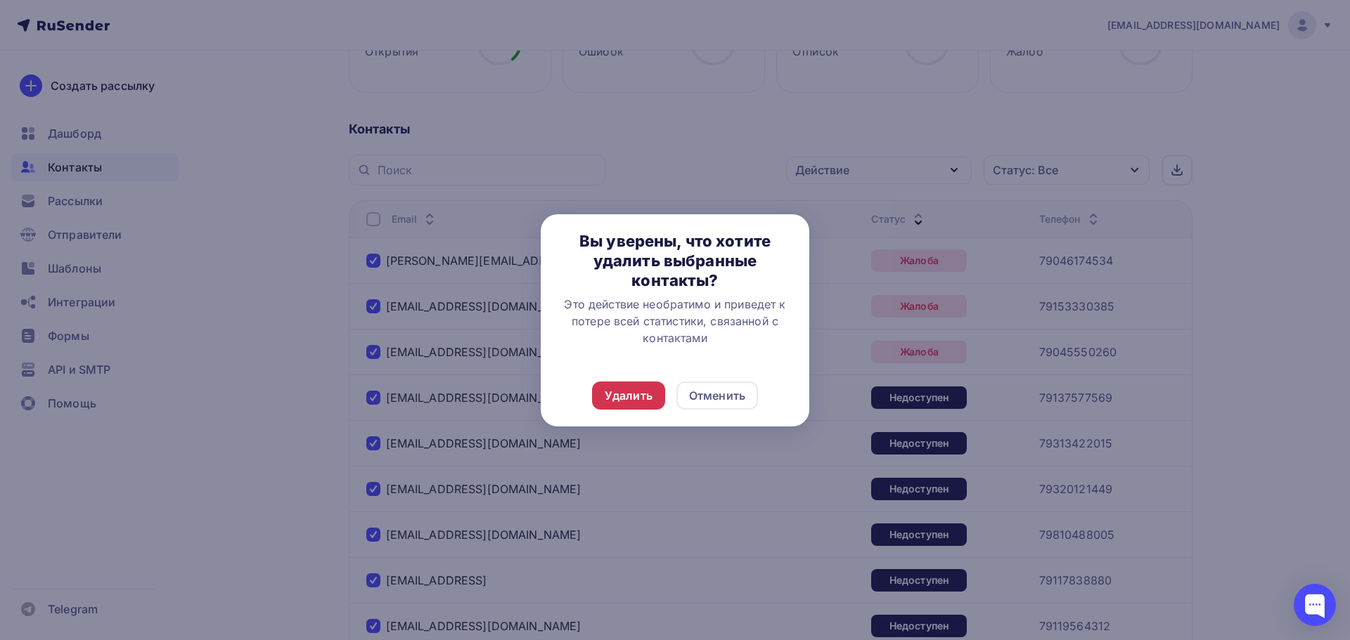
click at [625, 403] on div "Удалить" at bounding box center [629, 395] width 48 height 17
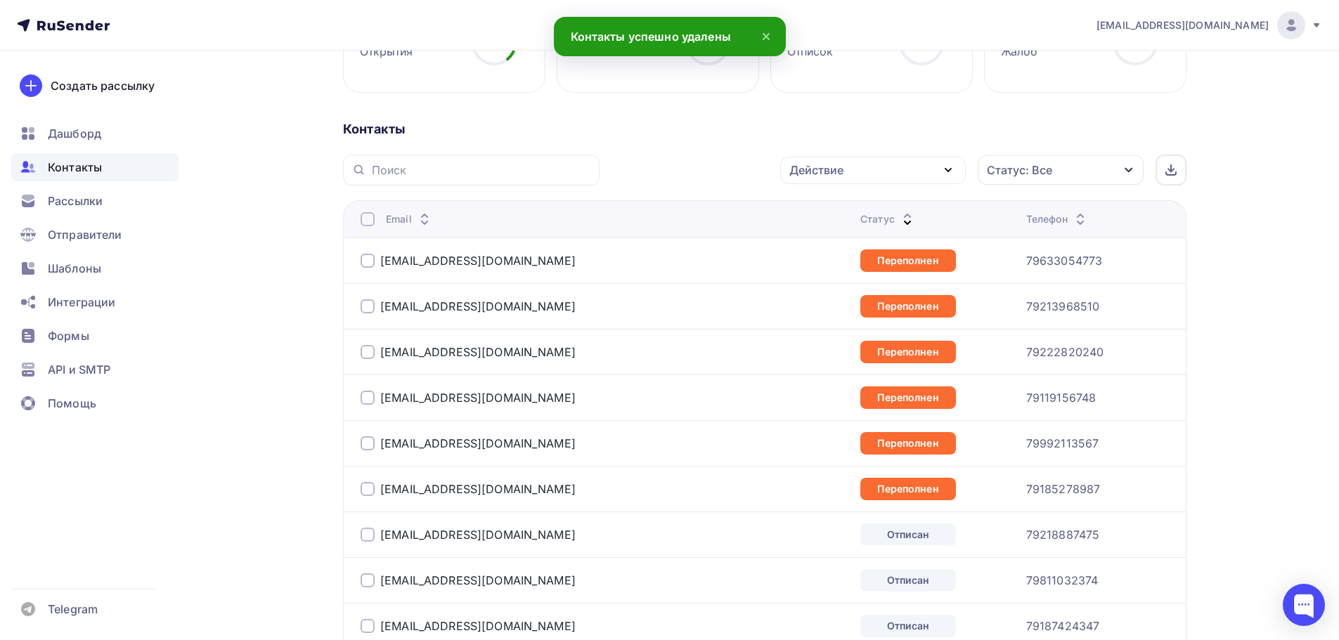
click at [370, 489] on div at bounding box center [368, 489] width 14 height 14
click at [367, 446] on div at bounding box center [368, 444] width 14 height 14
click at [366, 395] on div at bounding box center [368, 398] width 14 height 14
click at [363, 349] on div at bounding box center [368, 352] width 14 height 14
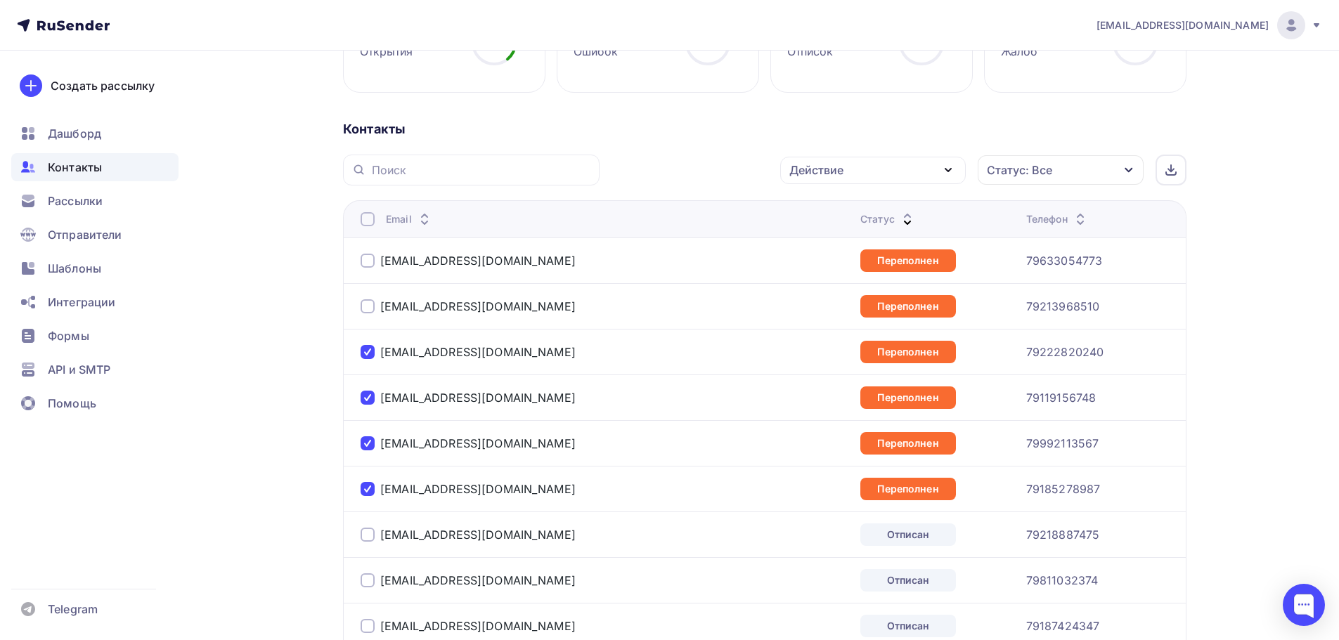
click at [363, 307] on div at bounding box center [368, 306] width 14 height 14
click at [365, 261] on div at bounding box center [368, 261] width 14 height 14
click at [818, 164] on div "Действие" at bounding box center [816, 170] width 54 height 17
click at [823, 268] on div "Удалить" at bounding box center [820, 267] width 46 height 17
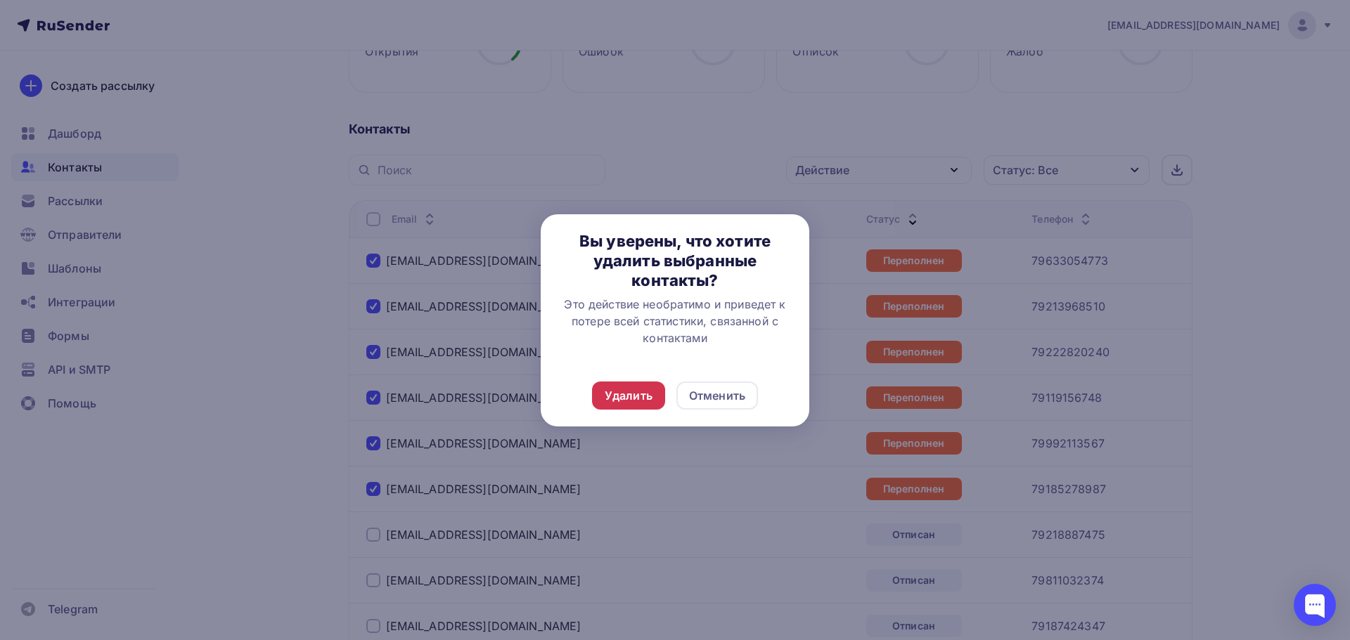
click at [626, 396] on div "Удалить" at bounding box center [629, 395] width 48 height 17
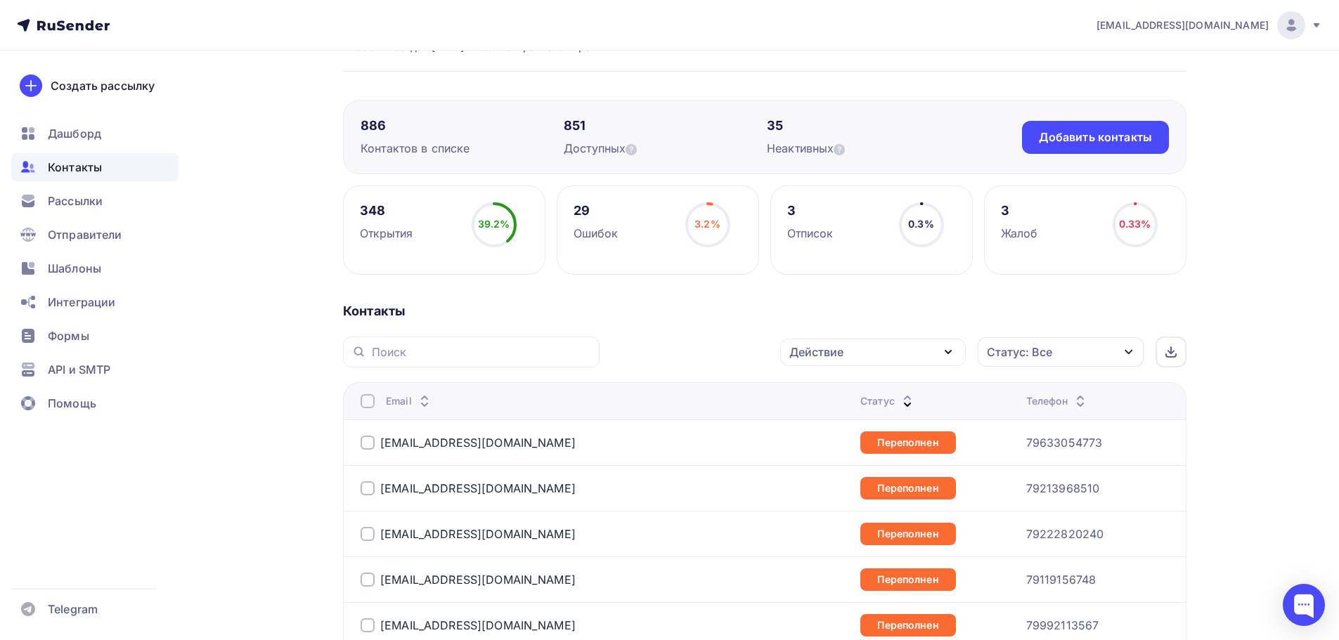
scroll to position [0, 0]
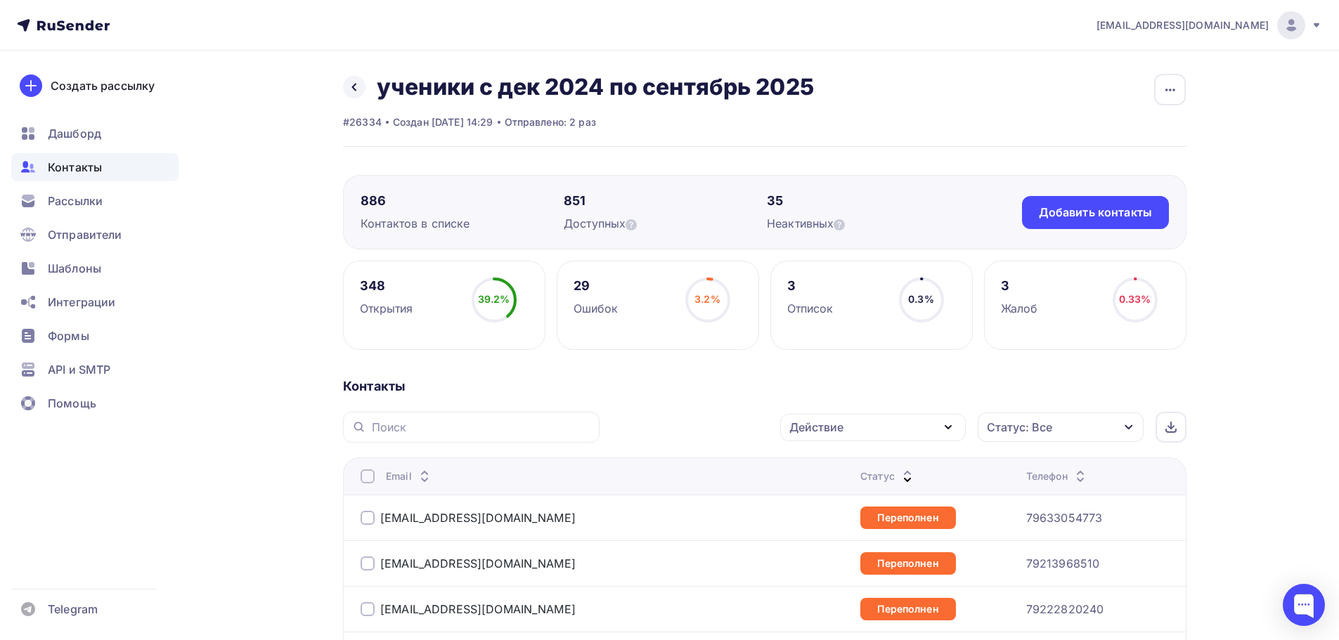
click at [117, 169] on div "Контакты" at bounding box center [94, 167] width 167 height 28
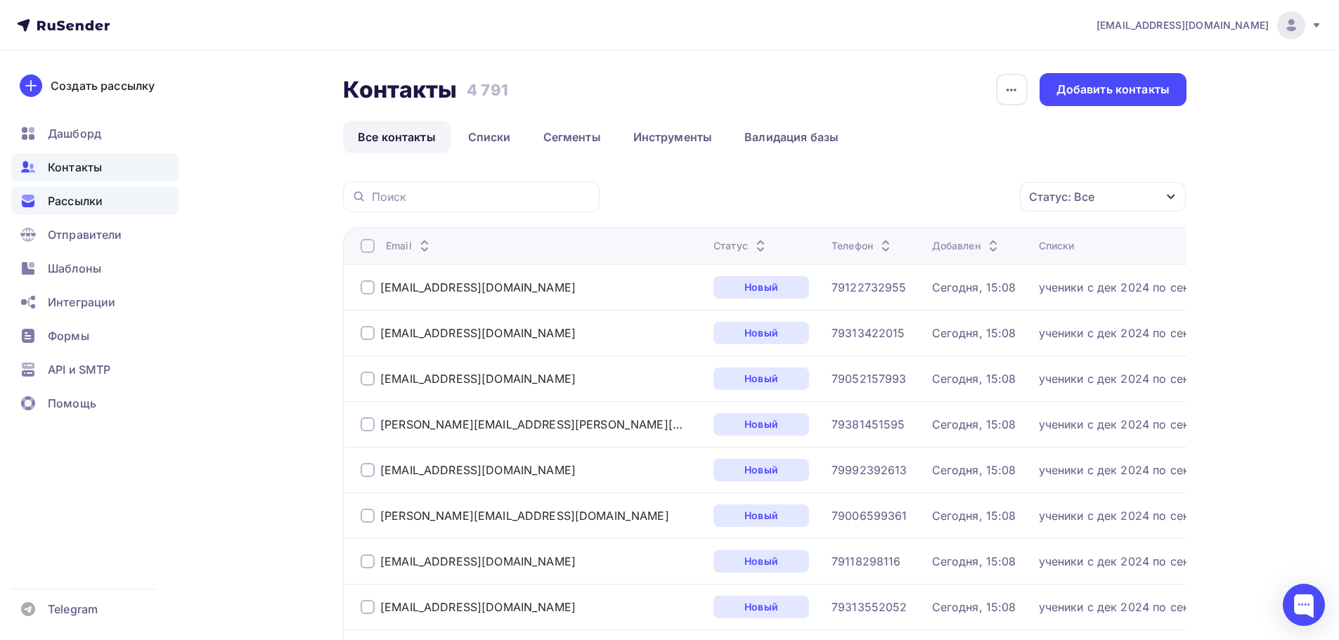
drag, startPoint x: 127, startPoint y: 183, endPoint x: 123, endPoint y: 205, distance: 22.8
click at [123, 205] on ul "Дашборд Контакты Рассылки Отправители Шаблоны Интеграции Формы API и SMTP Помощь" at bounding box center [94, 273] width 167 height 306
click at [123, 205] on div "Рассылки" at bounding box center [94, 201] width 167 height 28
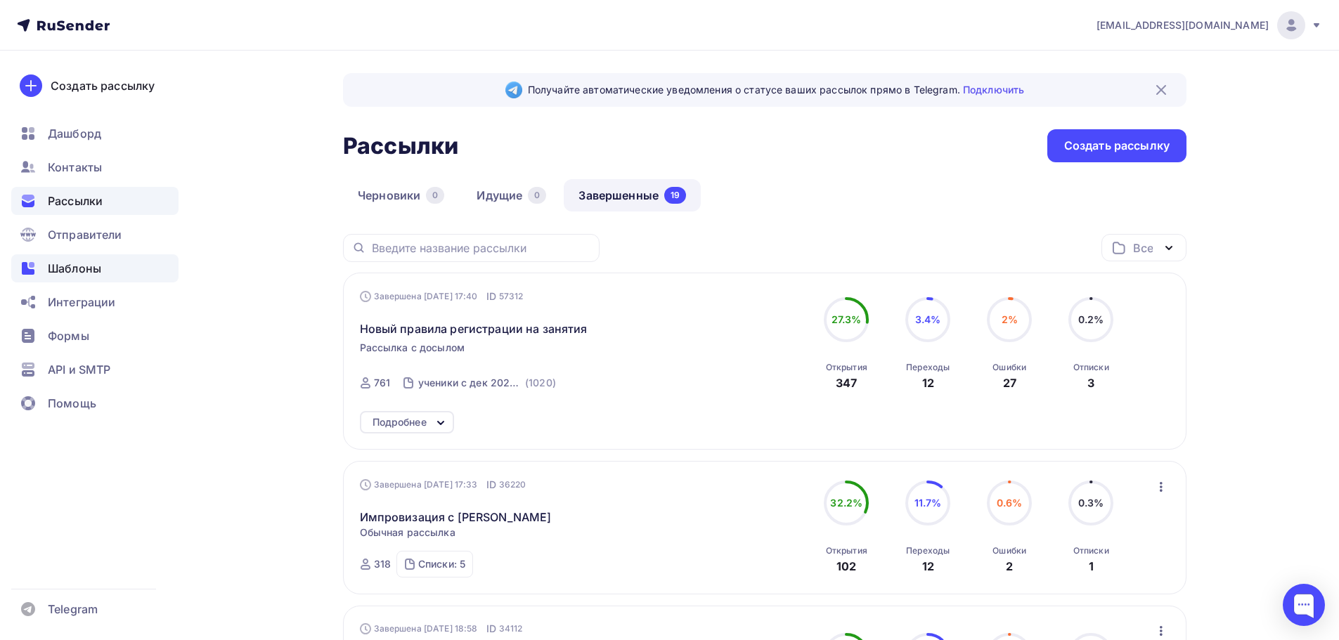
click at [122, 267] on div "Шаблоны" at bounding box center [94, 268] width 167 height 28
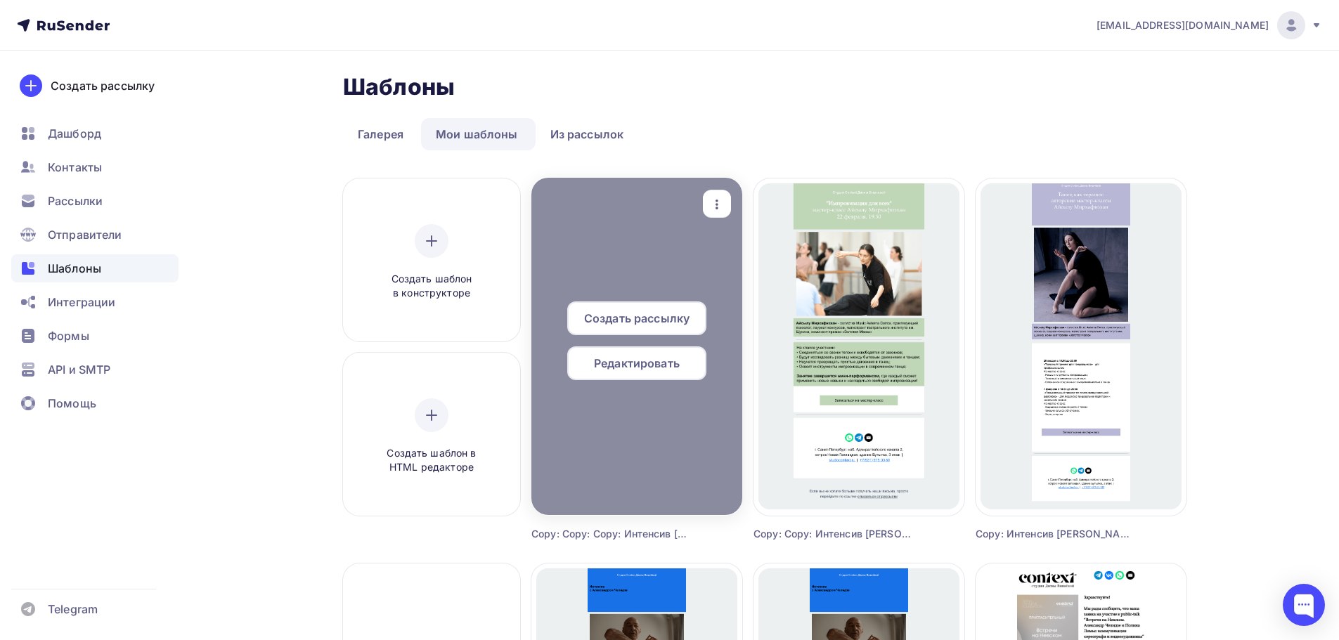
click at [731, 194] on div "button" at bounding box center [717, 204] width 28 height 27
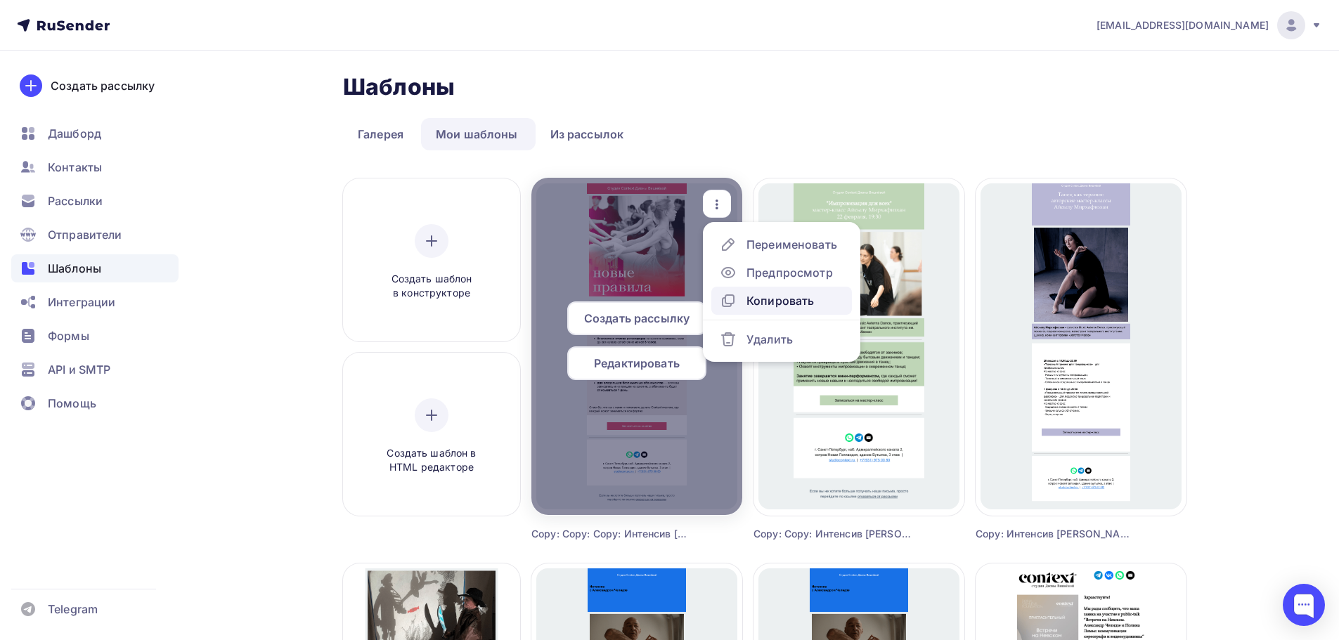
click at [749, 291] on link "Копировать" at bounding box center [781, 301] width 141 height 28
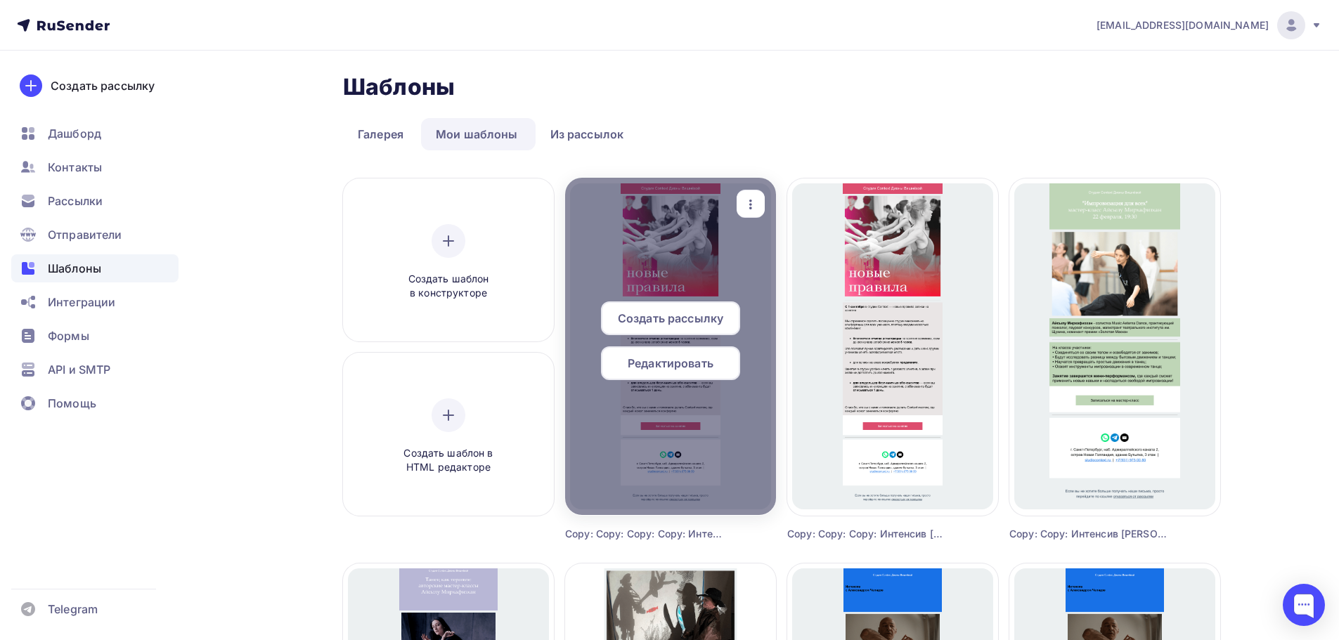
click at [667, 363] on span "Редактировать" at bounding box center [671, 363] width 86 height 17
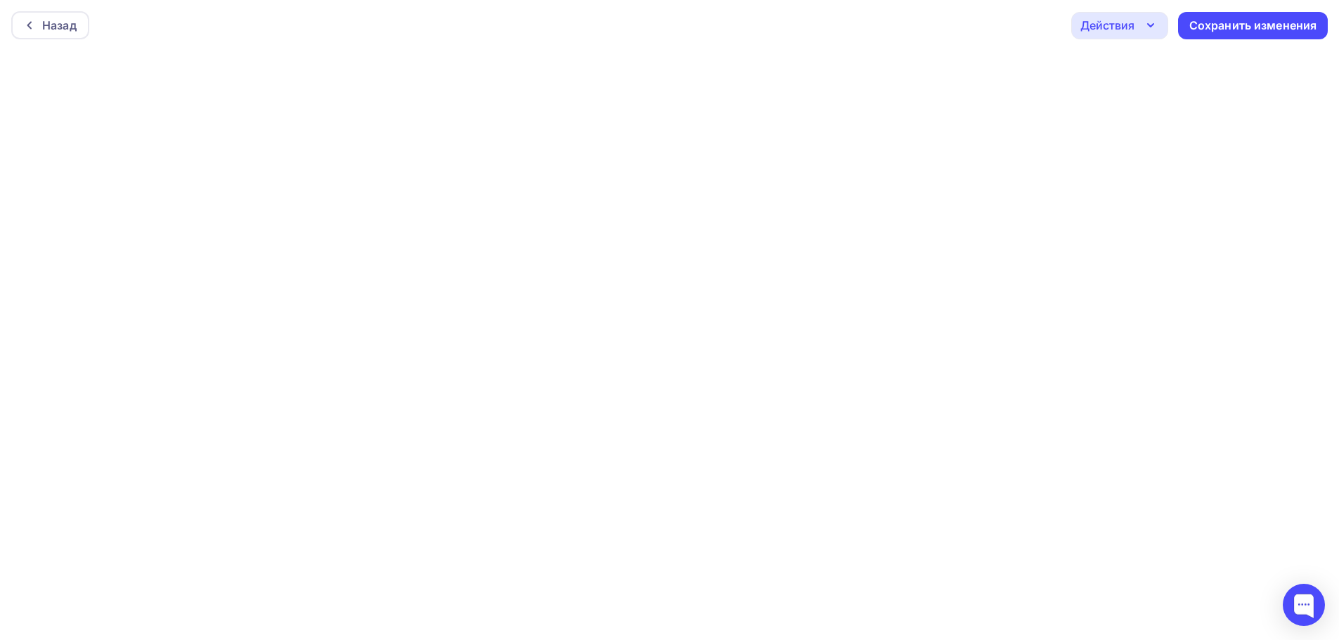
click at [761, 18] on div "Назад Действия Отправить тестовое письмо Предпросмотр Выйти без сохранения Сохр…" at bounding box center [669, 25] width 1339 height 51
click at [1218, 30] on div "Сохранить изменения" at bounding box center [1253, 26] width 128 height 16
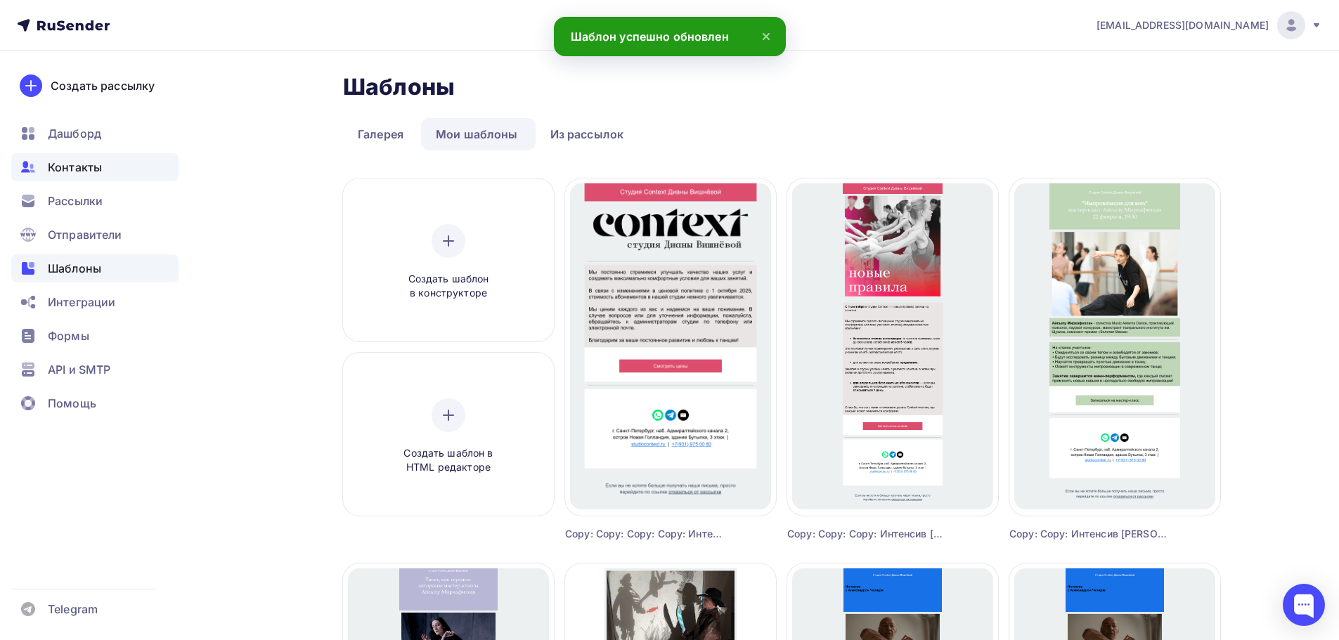
click at [140, 172] on div "Контакты" at bounding box center [94, 167] width 167 height 28
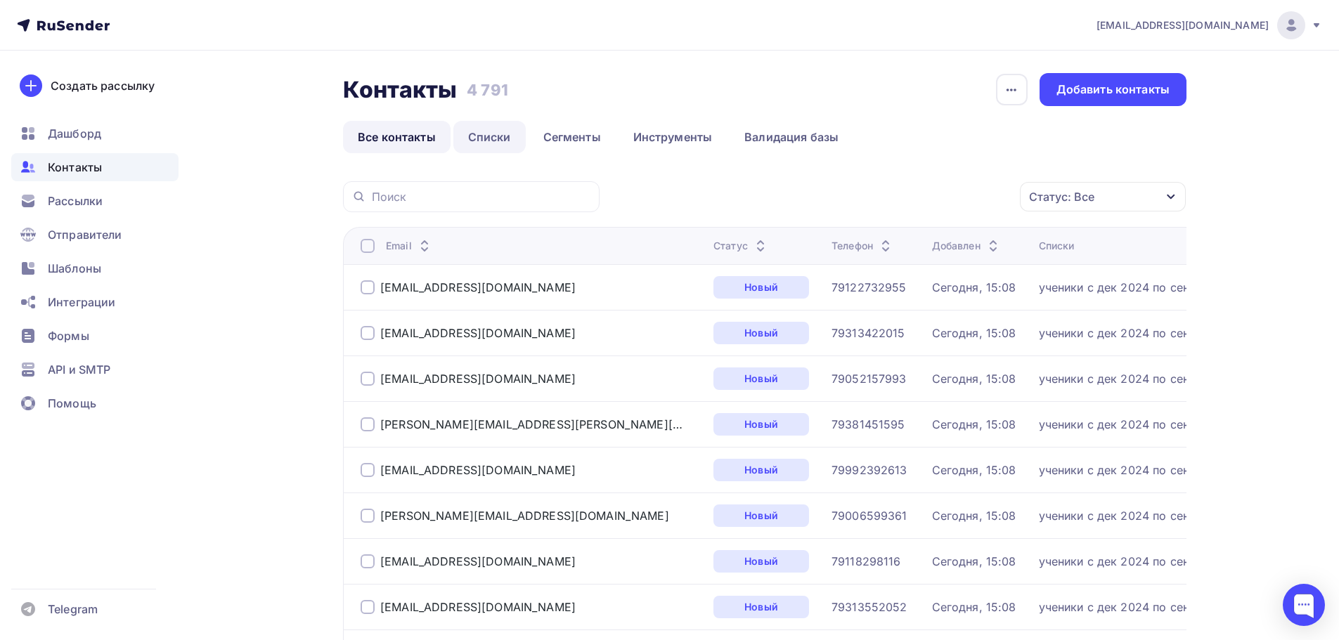
click at [491, 138] on link "Списки" at bounding box center [489, 137] width 72 height 32
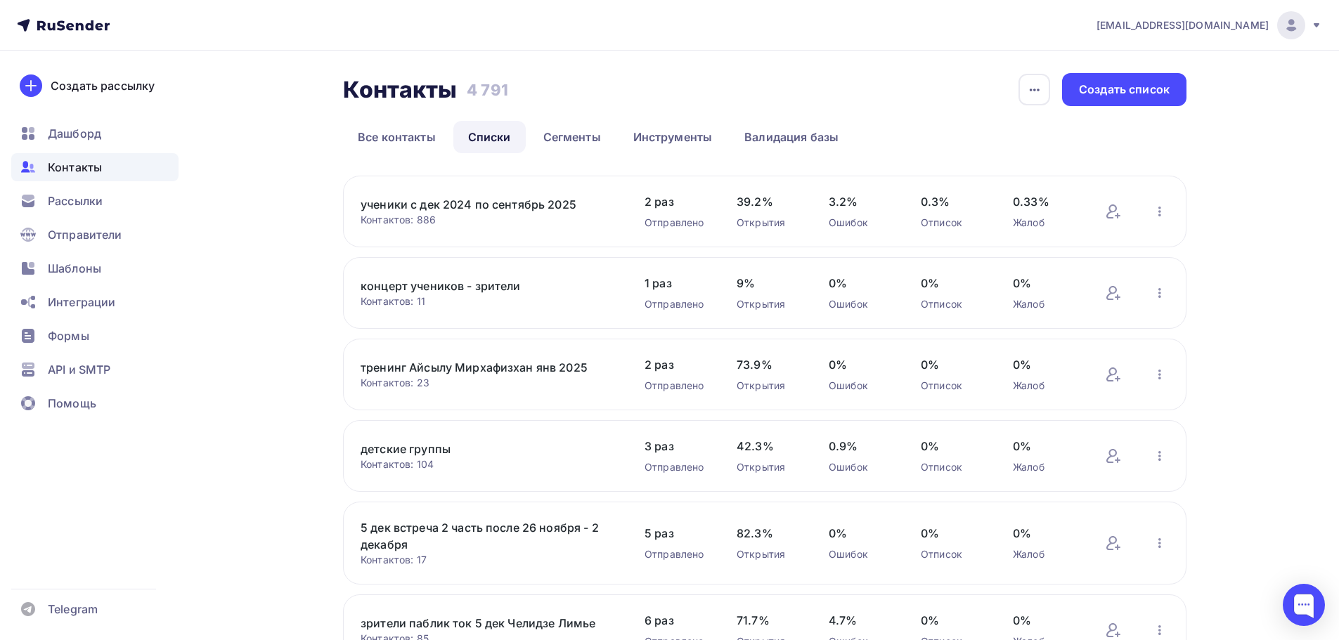
click at [1156, 72] on div "Контакты Контакты 4 791 4 791 История импорта Создать список Все контакты Списк…" at bounding box center [669, 576] width 1152 height 1051
click at [1148, 84] on div "Создать список" at bounding box center [1124, 90] width 91 height 16
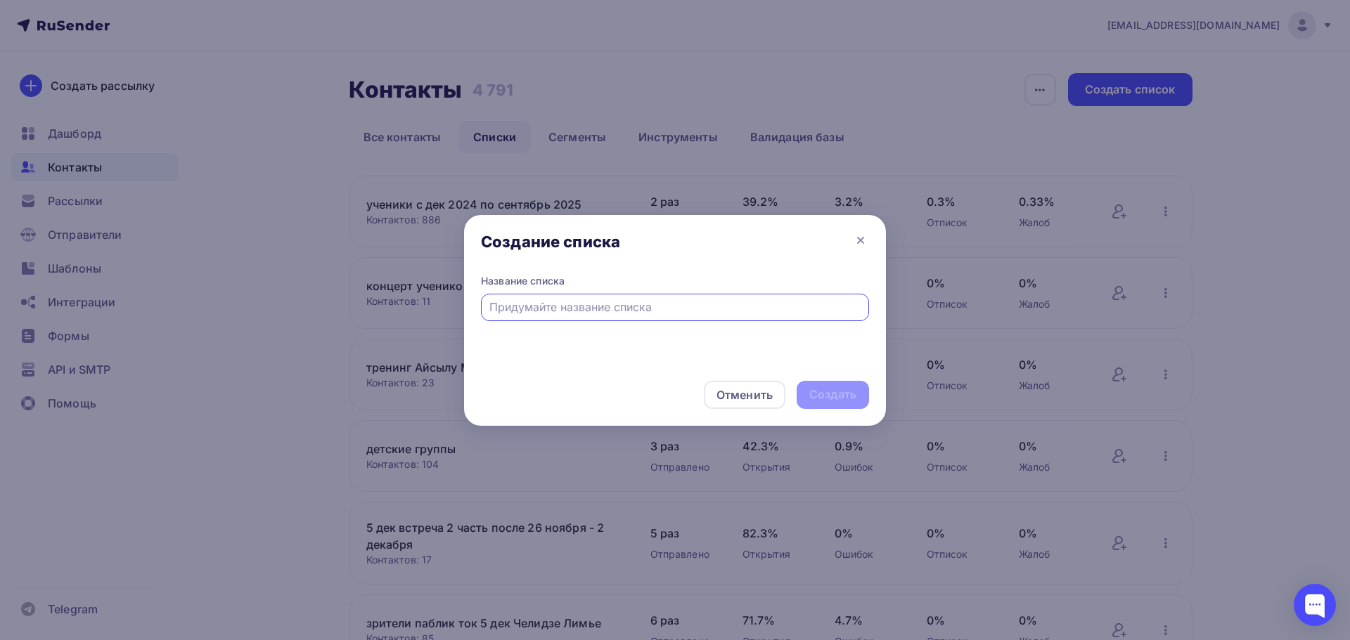
click at [657, 314] on input "text" at bounding box center [675, 307] width 372 height 17
type input "[DATE] - сентябрь"
click at [840, 399] on div "Создать" at bounding box center [832, 395] width 47 height 16
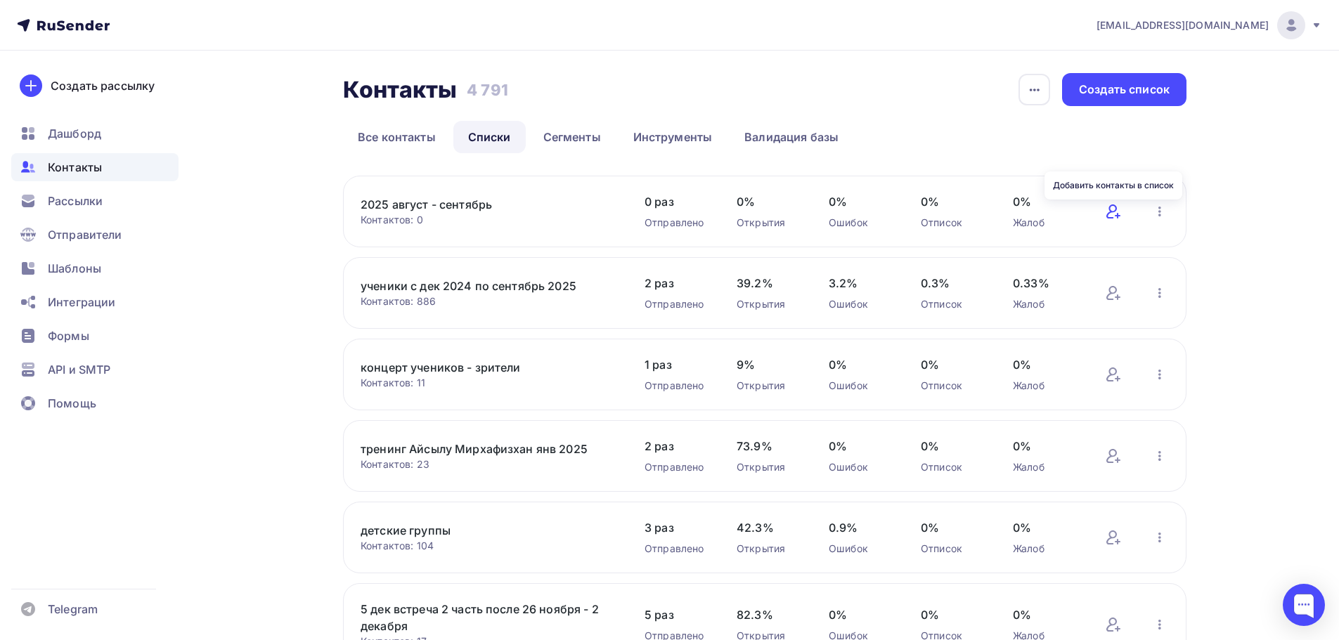
click at [1111, 212] on icon at bounding box center [1112, 212] width 11 height 14
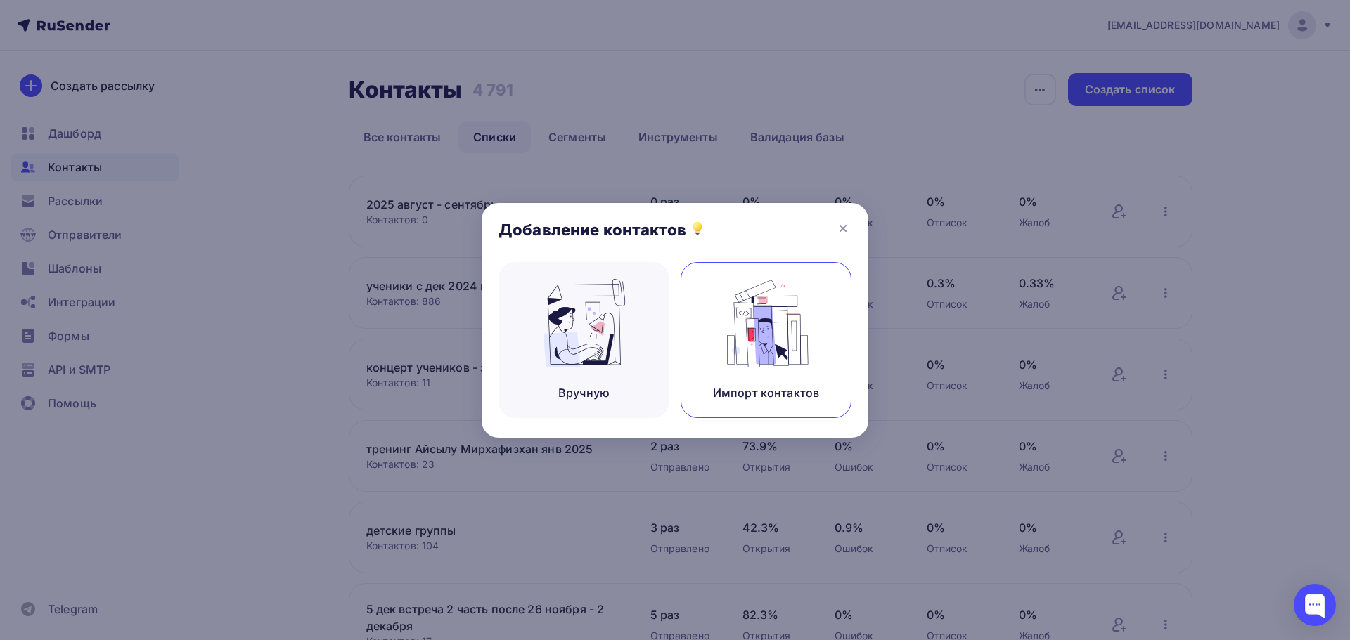
click at [713, 348] on div "Импорт контактов" at bounding box center [766, 340] width 171 height 156
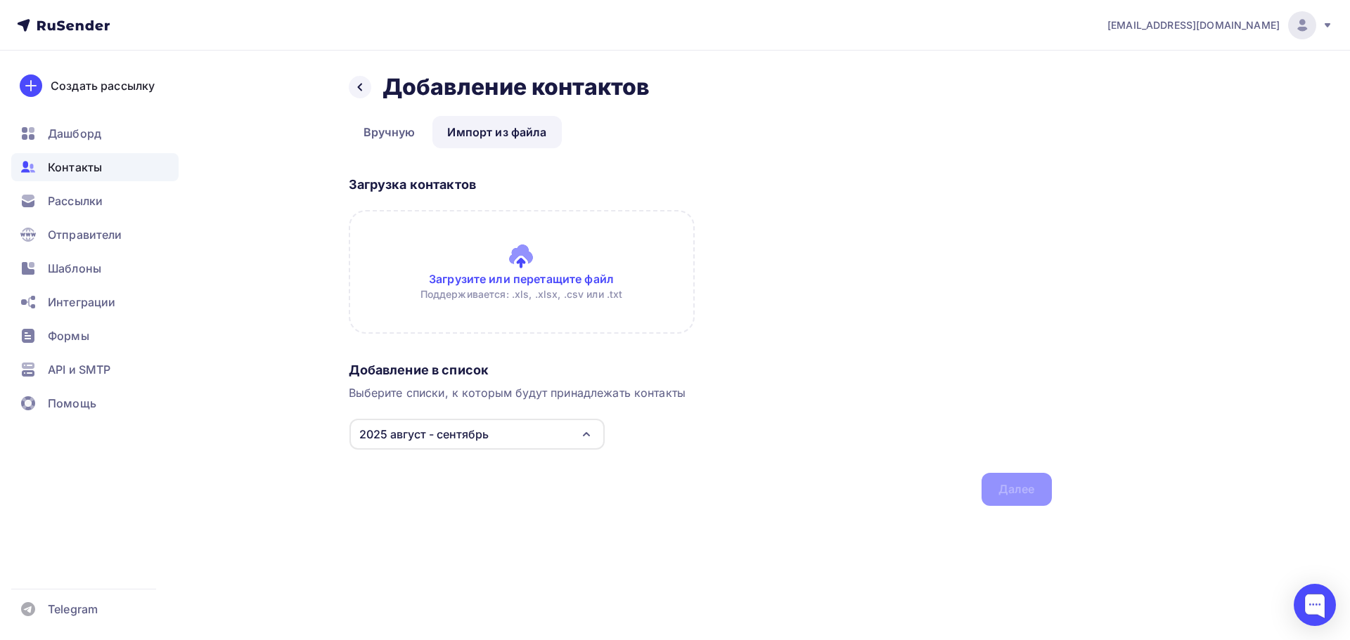
click at [470, 260] on input "file" at bounding box center [522, 272] width 346 height 124
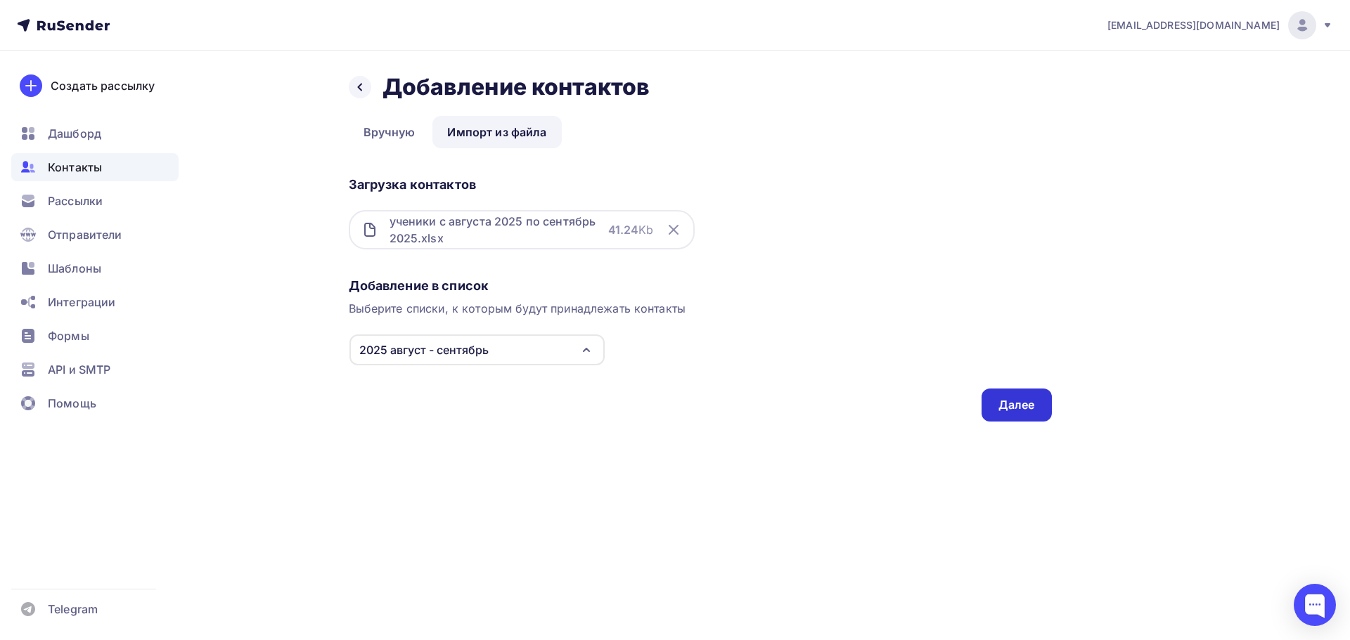
click at [1026, 411] on div "Далее" at bounding box center [1016, 405] width 37 height 16
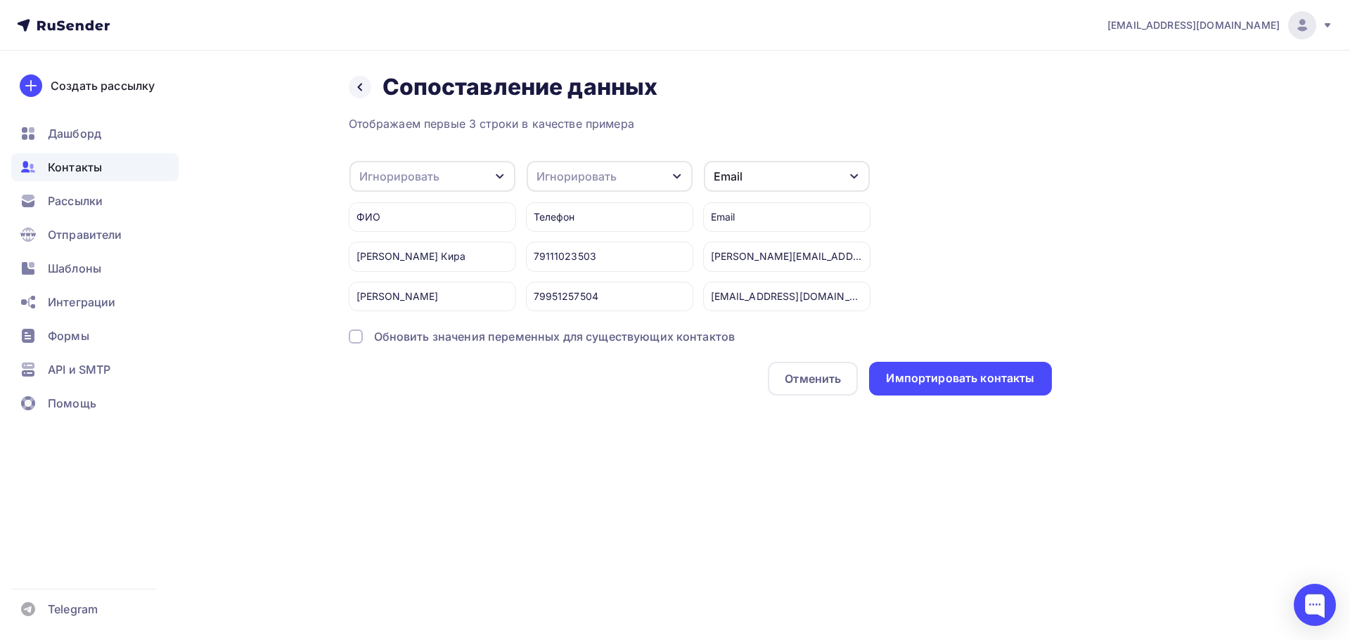
click at [446, 159] on div "Отображаем первые 3 строки в качестве примера Игнорировать Игнорировать Имя Тел…" at bounding box center [700, 255] width 703 height 280
click at [448, 171] on div "Игнорировать" at bounding box center [432, 176] width 166 height 31
click at [423, 238] on link "Имя" at bounding box center [410, 250] width 98 height 28
click at [556, 166] on div "Игнорировать" at bounding box center [610, 176] width 166 height 31
click at [567, 280] on div "Телефон" at bounding box center [584, 278] width 82 height 17
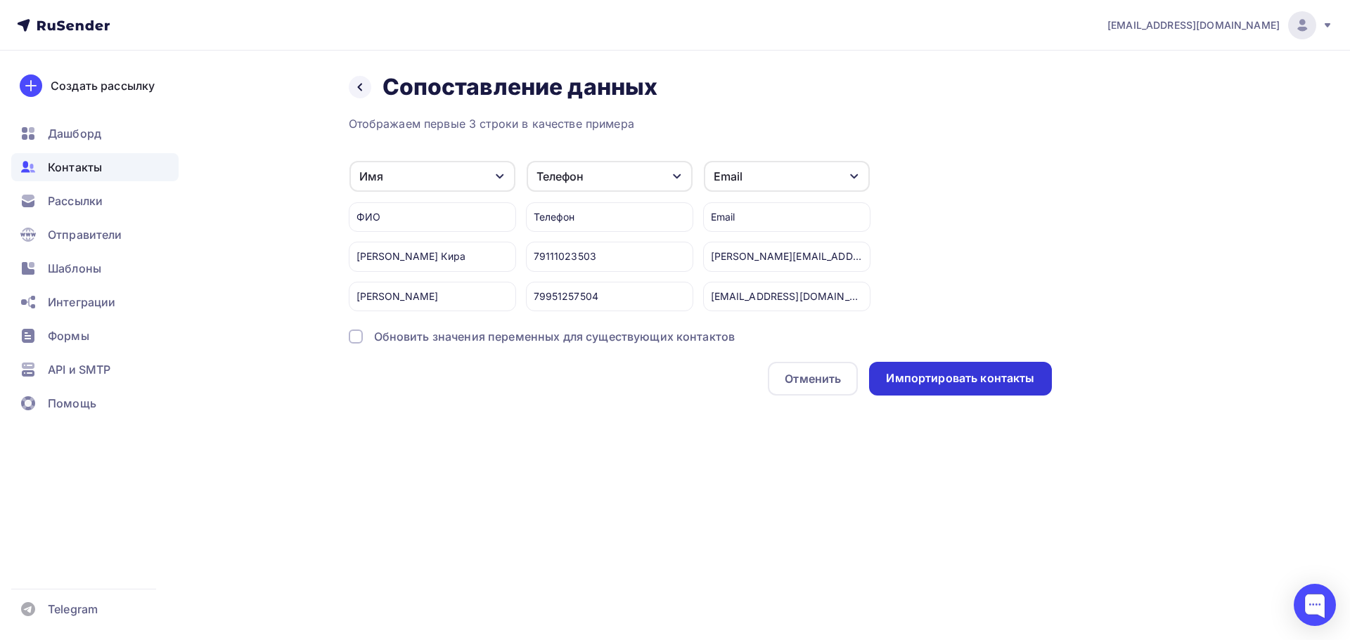
click at [936, 389] on div "Импортировать контакты" at bounding box center [960, 379] width 182 height 34
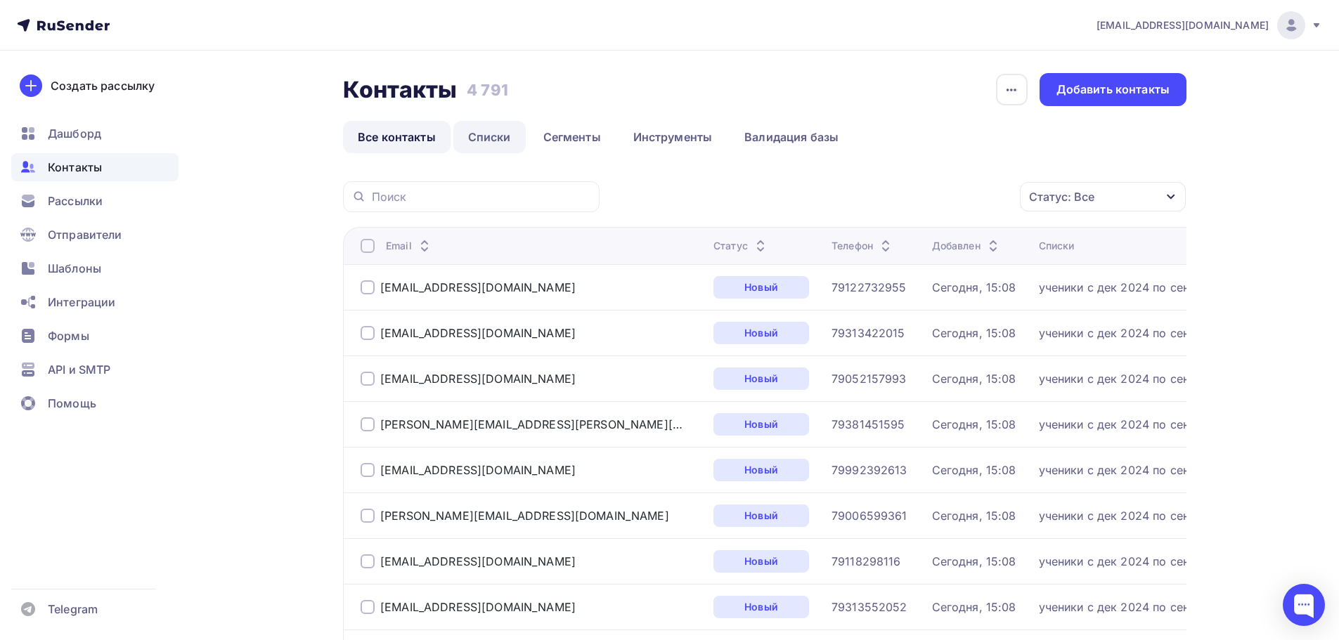
click at [489, 138] on link "Списки" at bounding box center [489, 137] width 72 height 32
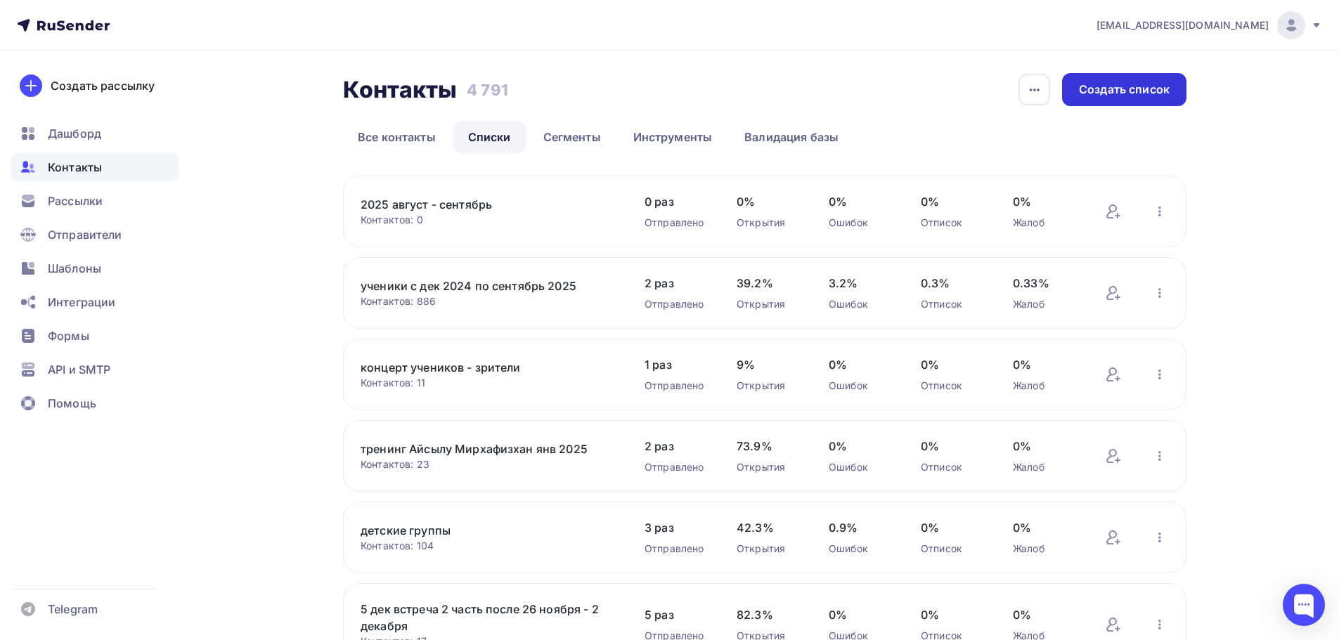
click at [1106, 96] on div "Создать список" at bounding box center [1124, 90] width 91 height 16
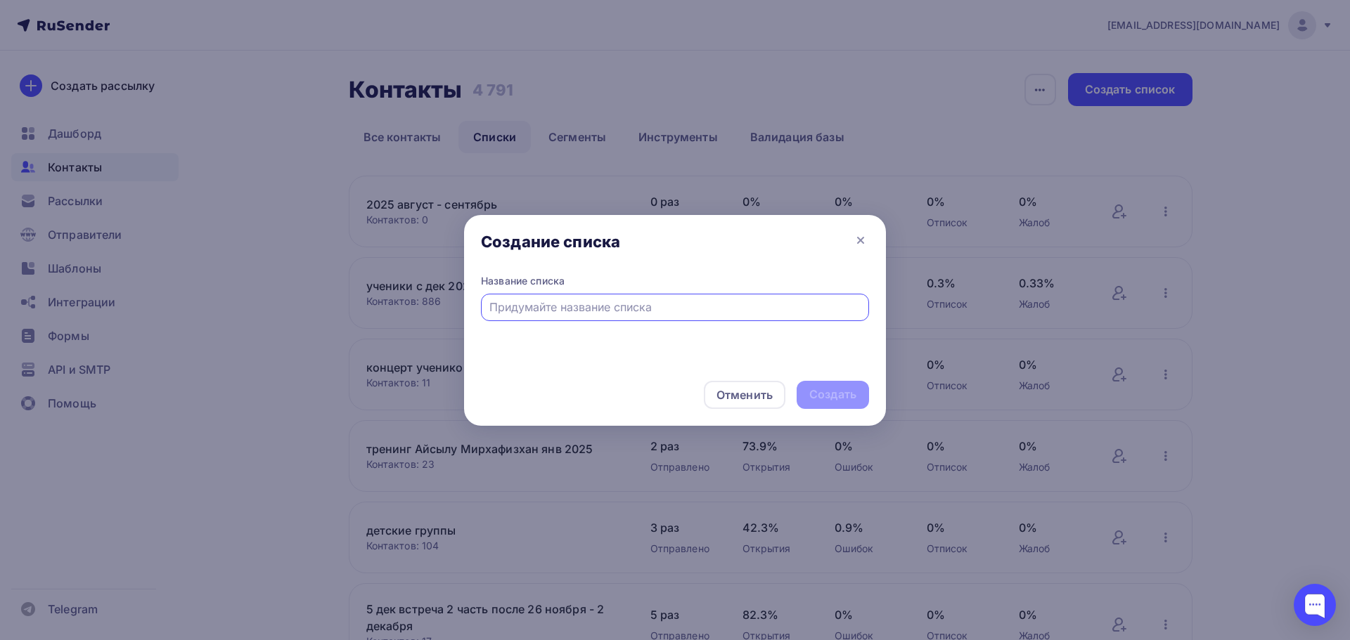
click at [593, 306] on input "text" at bounding box center [675, 307] width 372 height 17
type input "[DATE] - июль"
click at [816, 398] on div "Создать" at bounding box center [832, 395] width 47 height 16
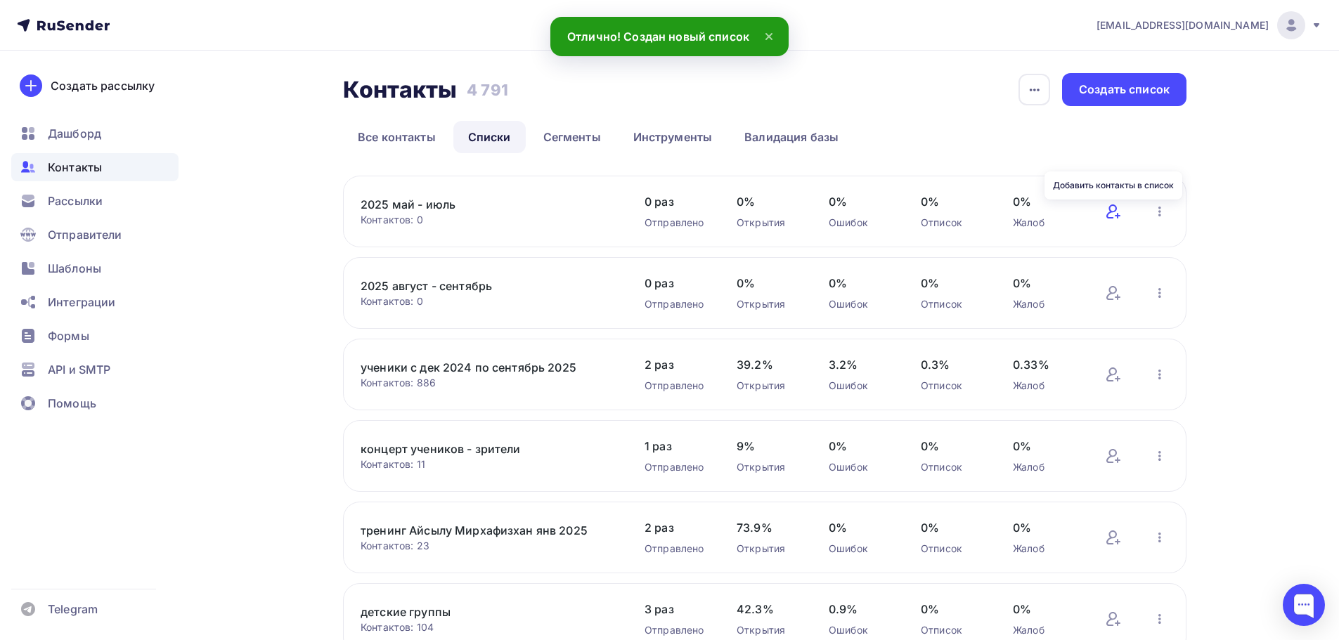
click at [1106, 217] on icon at bounding box center [1113, 211] width 17 height 17
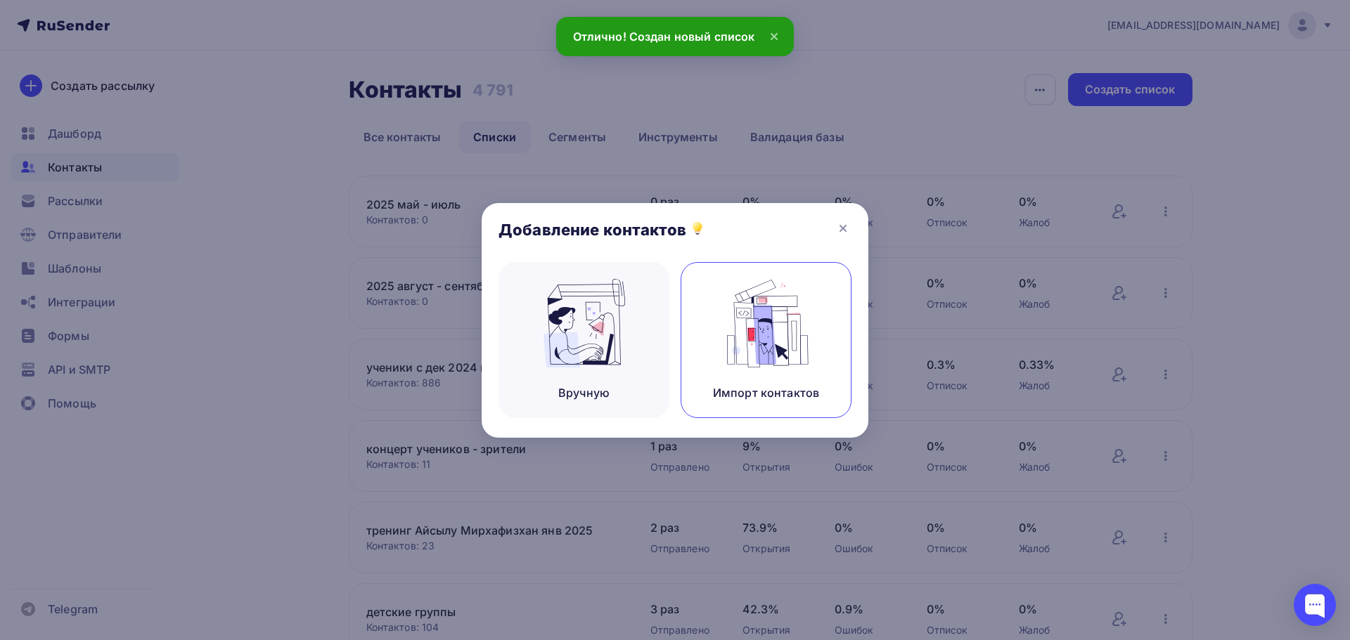
click at [750, 349] on img at bounding box center [766, 323] width 94 height 89
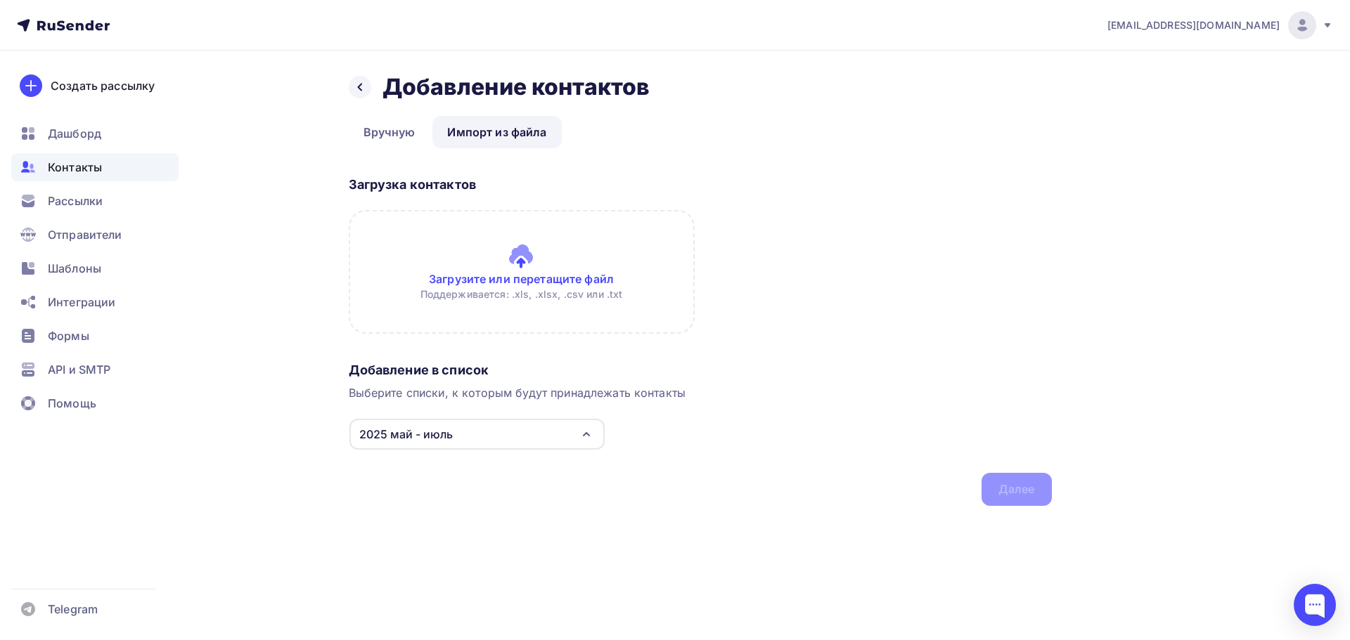
click at [440, 264] on input "file" at bounding box center [522, 272] width 346 height 124
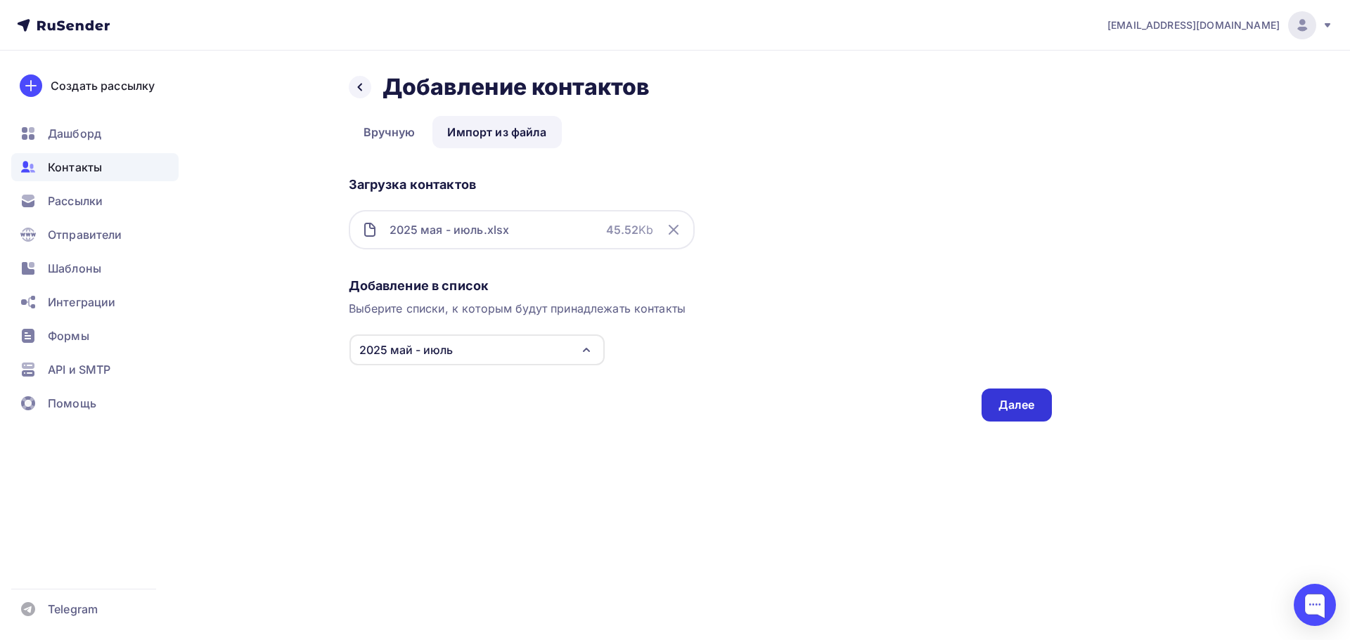
click at [1023, 405] on div "Далее" at bounding box center [1016, 405] width 37 height 16
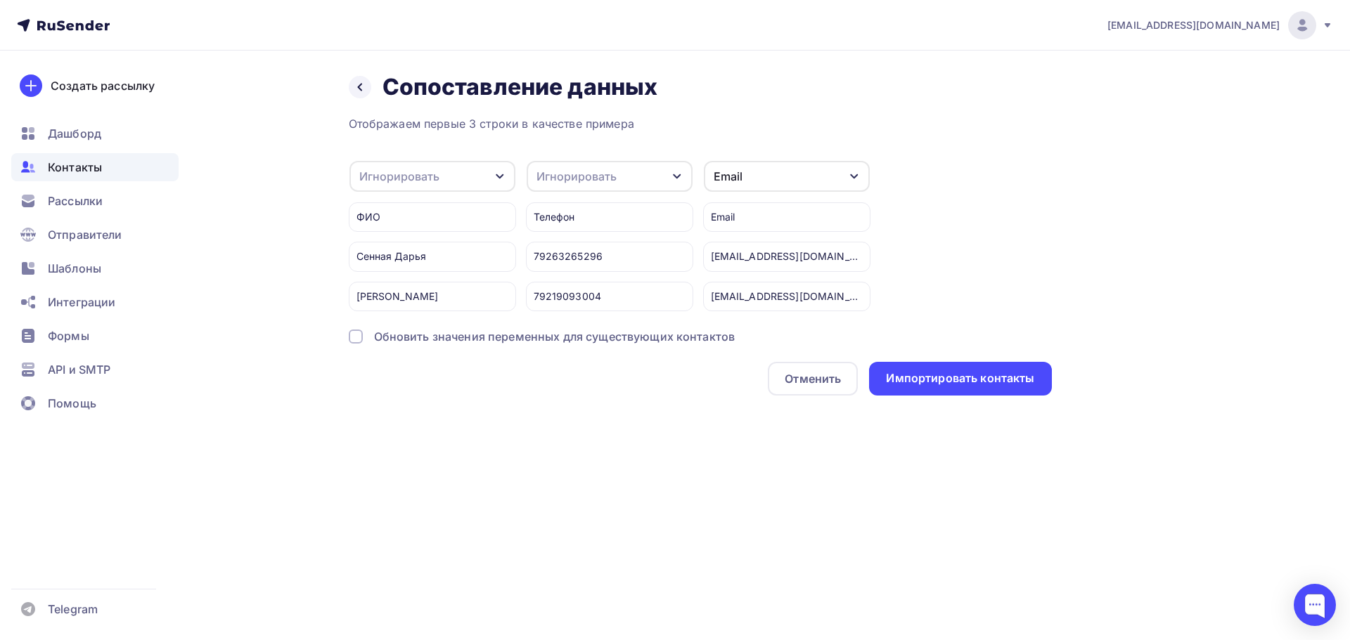
click at [393, 164] on div "Игнорировать" at bounding box center [432, 176] width 166 height 31
click at [402, 255] on div "Имя" at bounding box center [410, 250] width 82 height 17
click at [548, 170] on div "Игнорировать" at bounding box center [576, 176] width 80 height 17
click at [566, 283] on div "Телефон" at bounding box center [584, 278] width 82 height 17
click at [927, 374] on div "Импортировать контакты" at bounding box center [960, 378] width 148 height 16
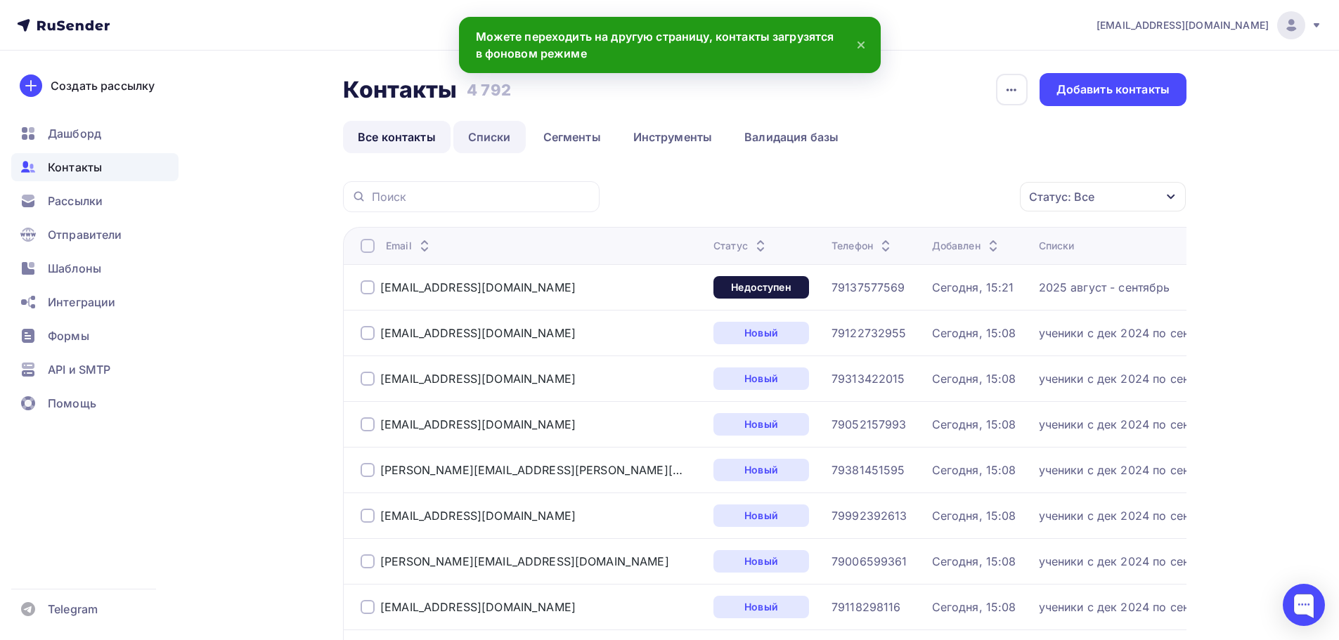
click at [476, 141] on link "Списки" at bounding box center [489, 137] width 72 height 32
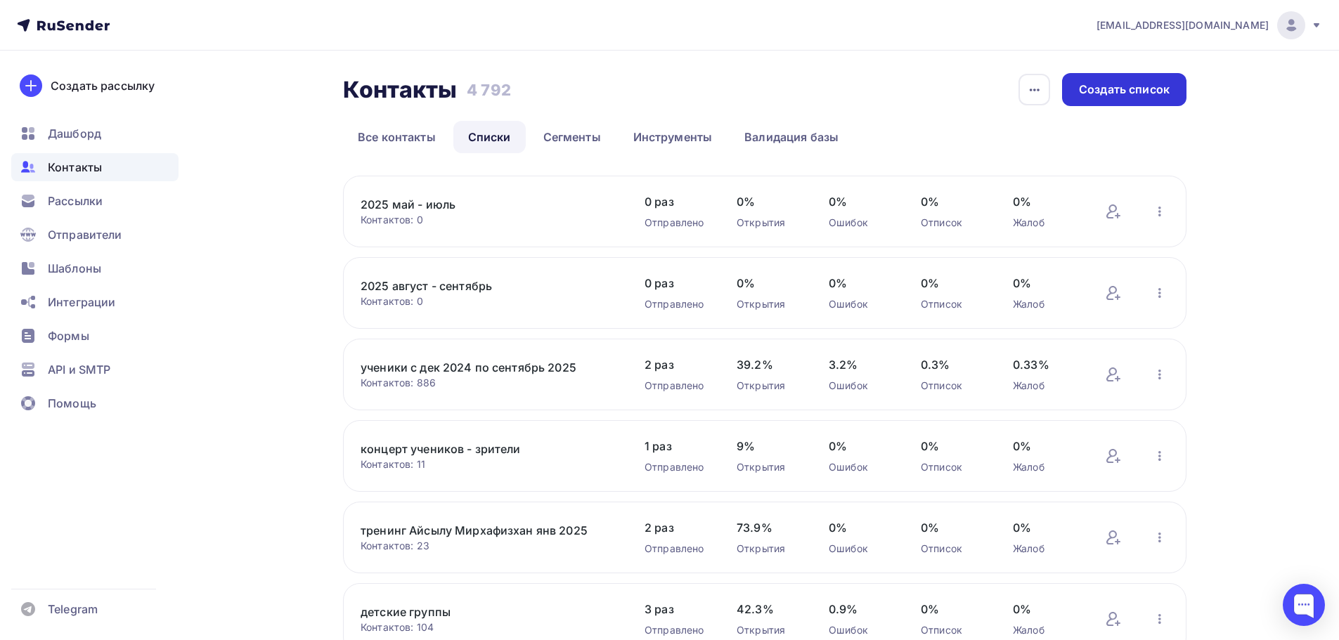
click at [1147, 83] on div "Создать список" at bounding box center [1124, 90] width 91 height 16
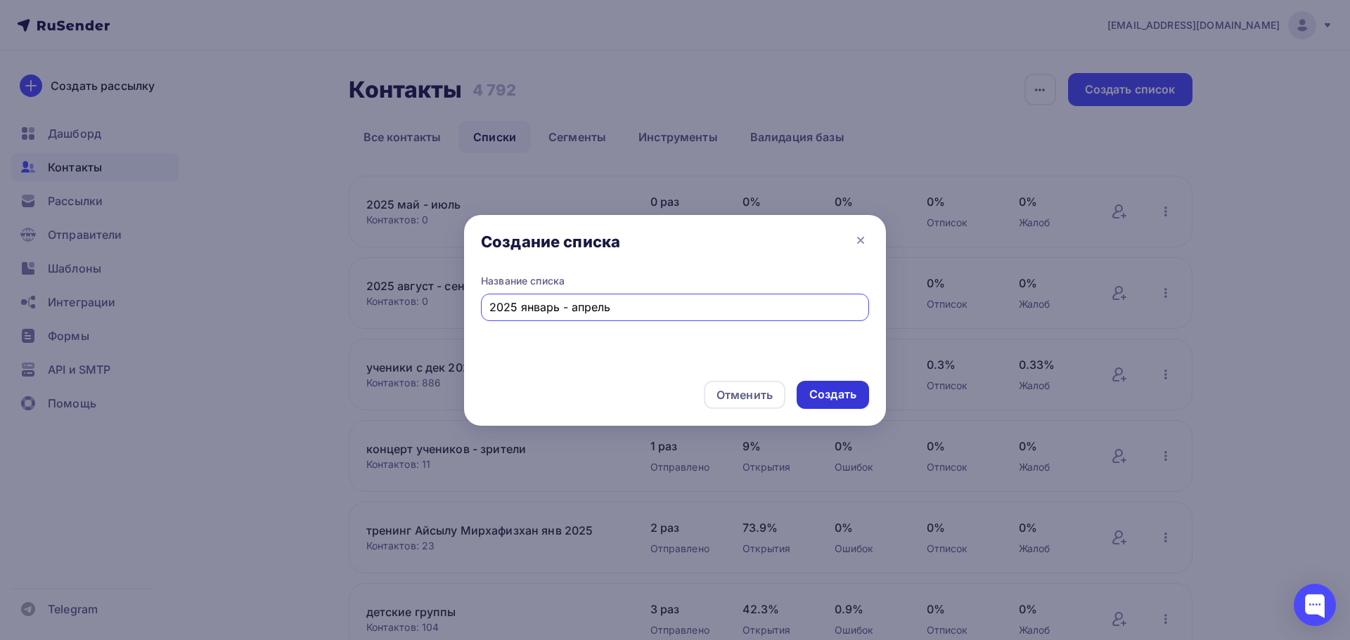
type input "[DATE] - апрель"
click at [827, 394] on div "Создать" at bounding box center [832, 395] width 47 height 16
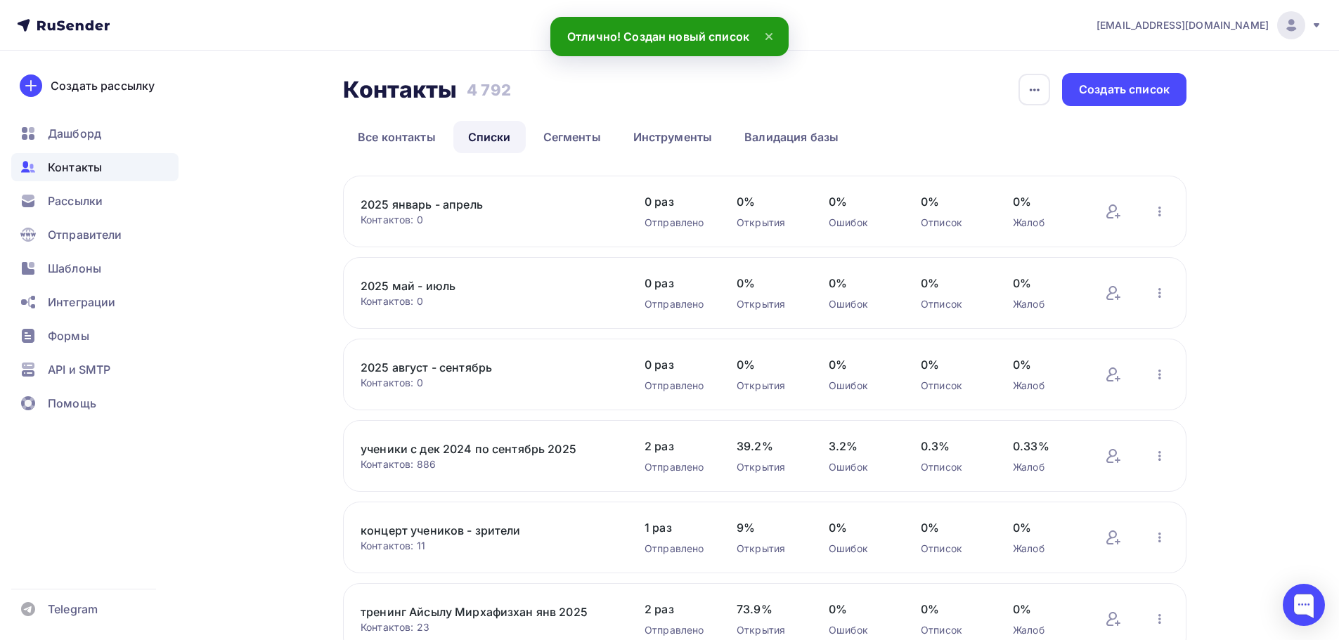
click at [1103, 216] on div "2025 январь - апрель Контактов: 0 Добавить контакты Переименовать список Скачат…" at bounding box center [765, 212] width 844 height 72
click at [1114, 213] on icon at bounding box center [1113, 211] width 17 height 17
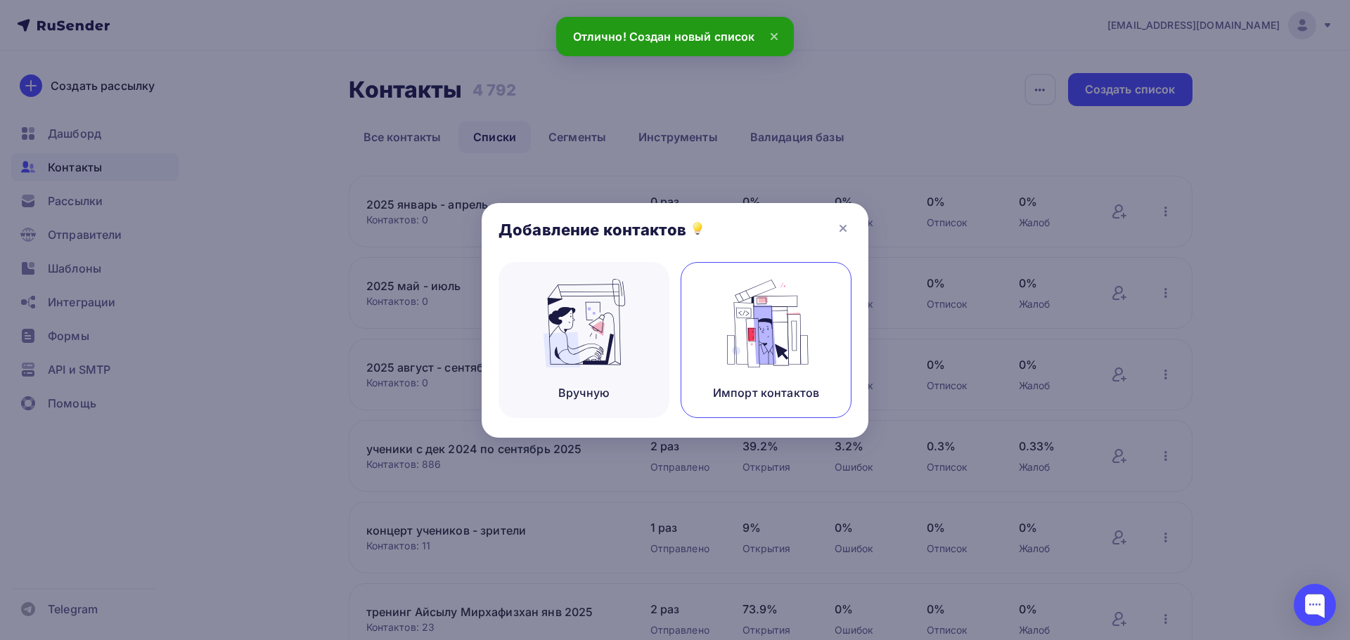
click at [736, 372] on div "Импорт контактов" at bounding box center [766, 340] width 171 height 156
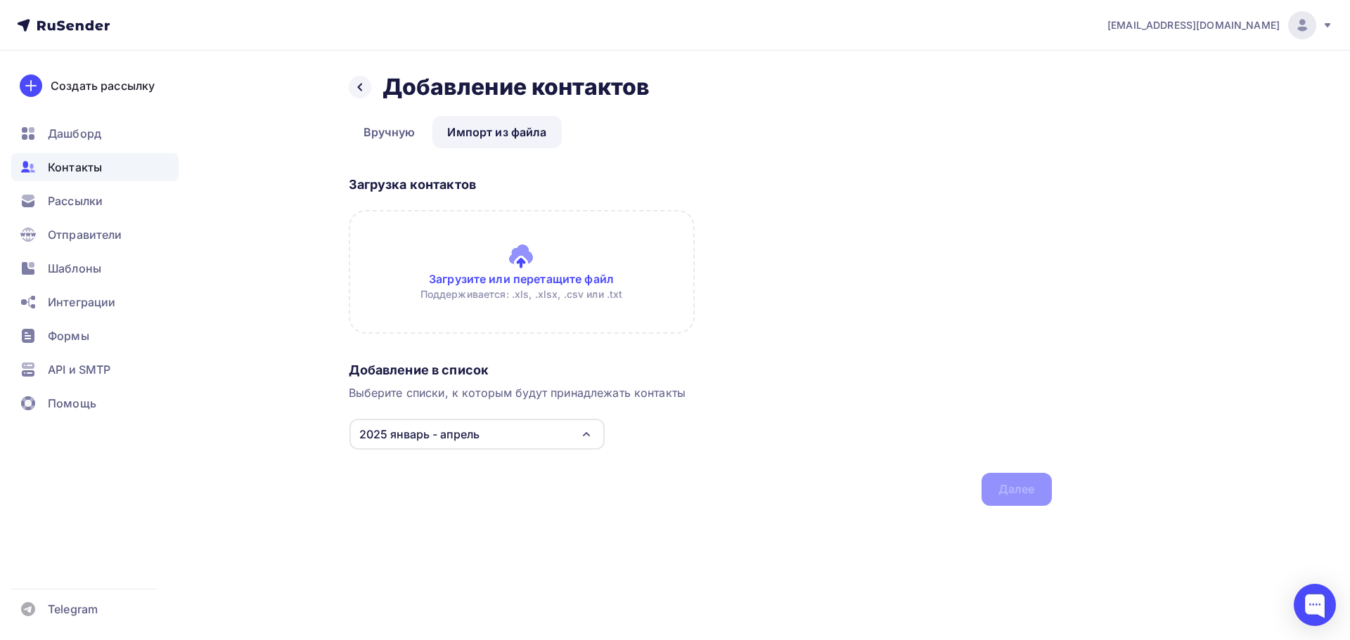
click at [406, 256] on input "file" at bounding box center [522, 272] width 346 height 124
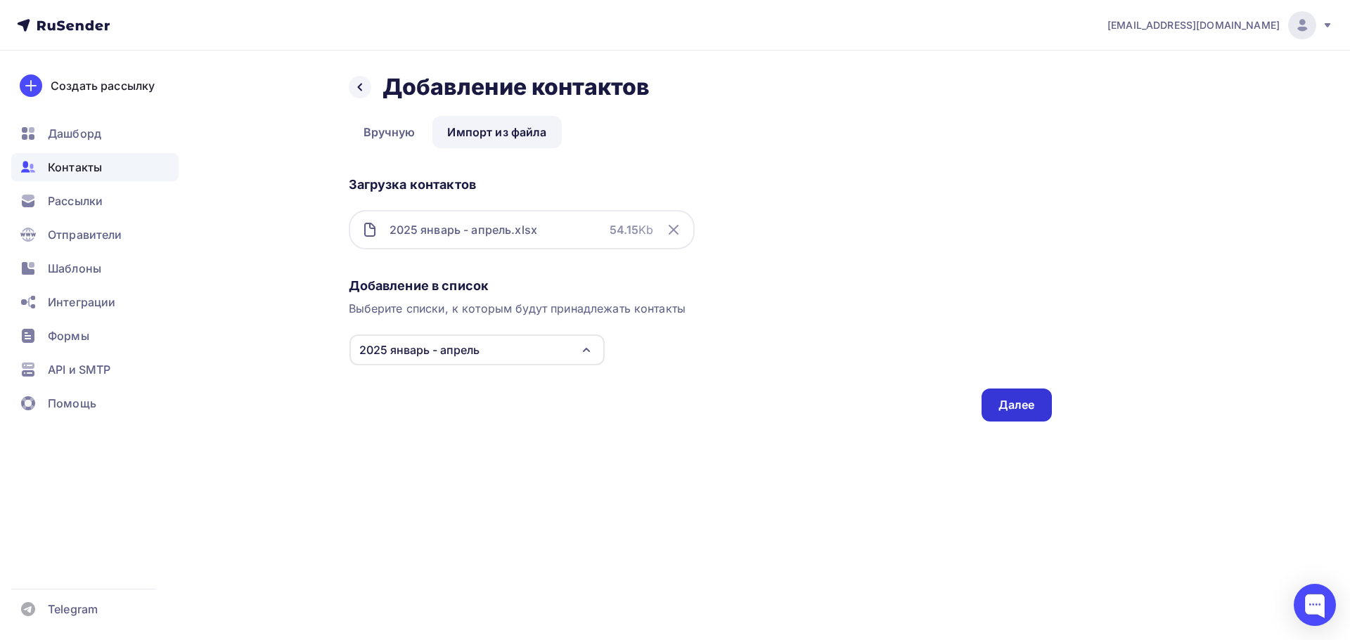
click at [1050, 404] on div "Далее" at bounding box center [1016, 405] width 70 height 33
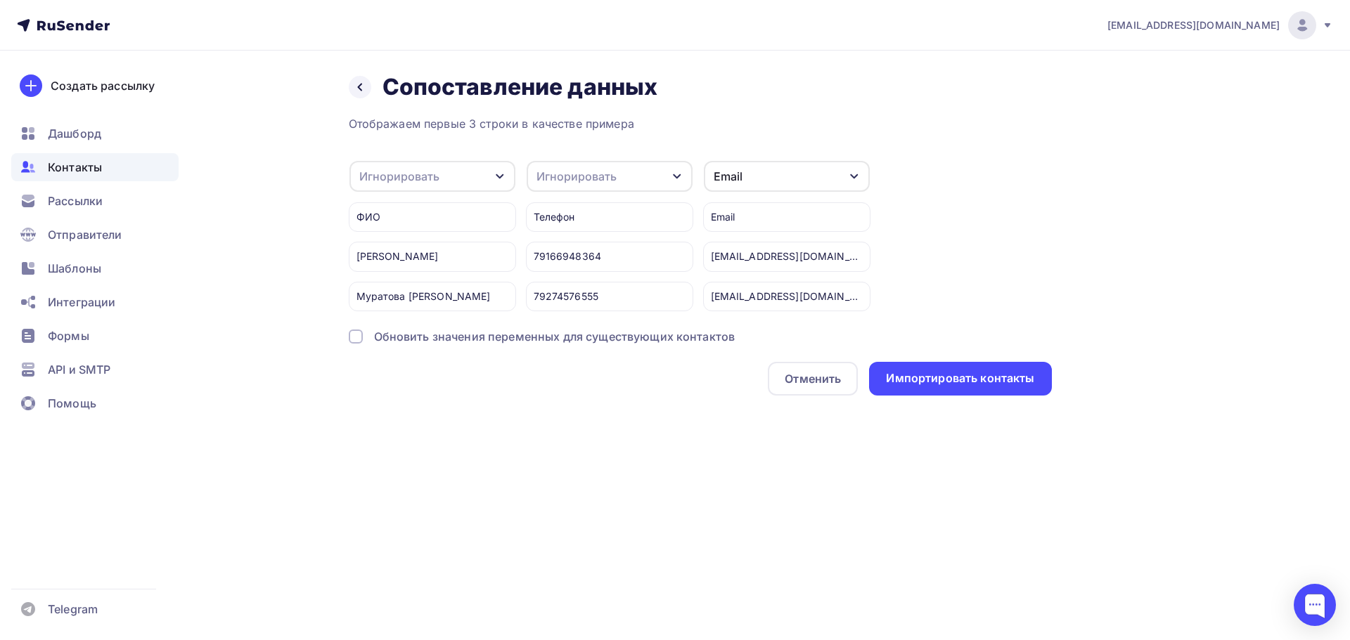
click at [408, 171] on div "Игнорировать" at bounding box center [399, 176] width 80 height 17
click at [413, 248] on div "Имя" at bounding box center [410, 250] width 82 height 17
click at [538, 179] on div "Игнорировать" at bounding box center [576, 176] width 80 height 17
click at [734, 181] on div "Email" at bounding box center [728, 176] width 29 height 17
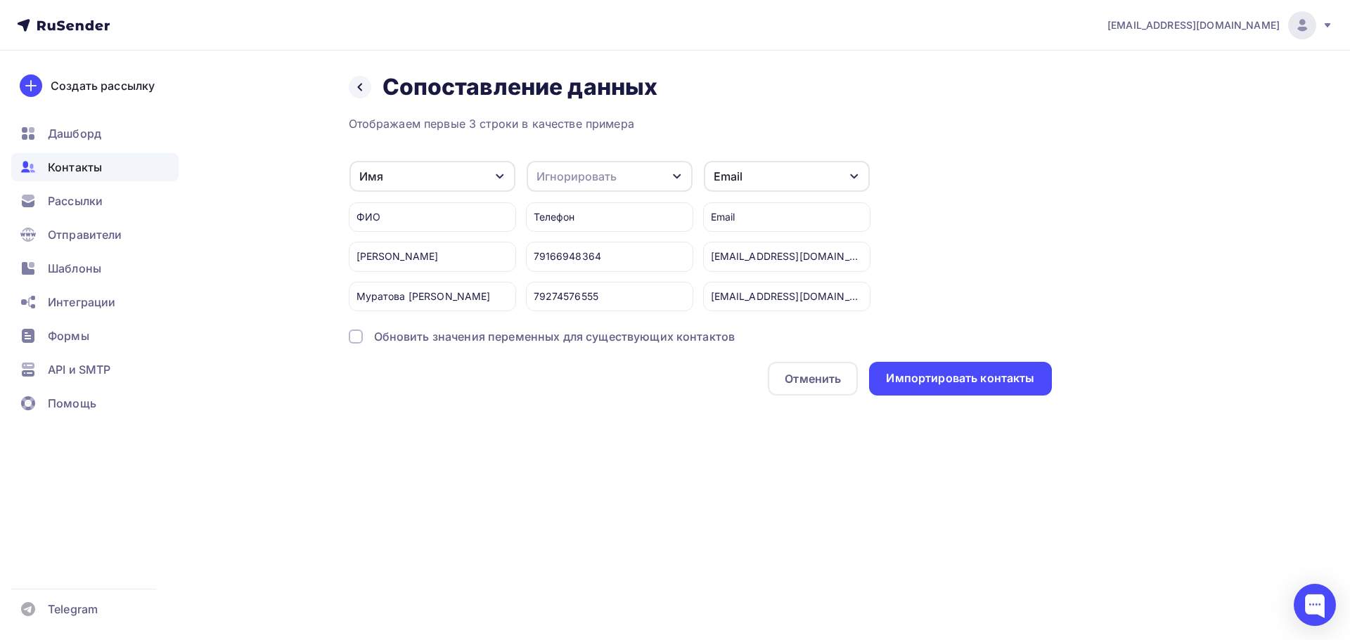
click at [631, 181] on div "Игнорировать" at bounding box center [610, 176] width 166 height 31
click at [613, 273] on div "Телефон" at bounding box center [584, 278] width 82 height 17
click at [932, 383] on div "Импортировать контакты" at bounding box center [960, 378] width 148 height 16
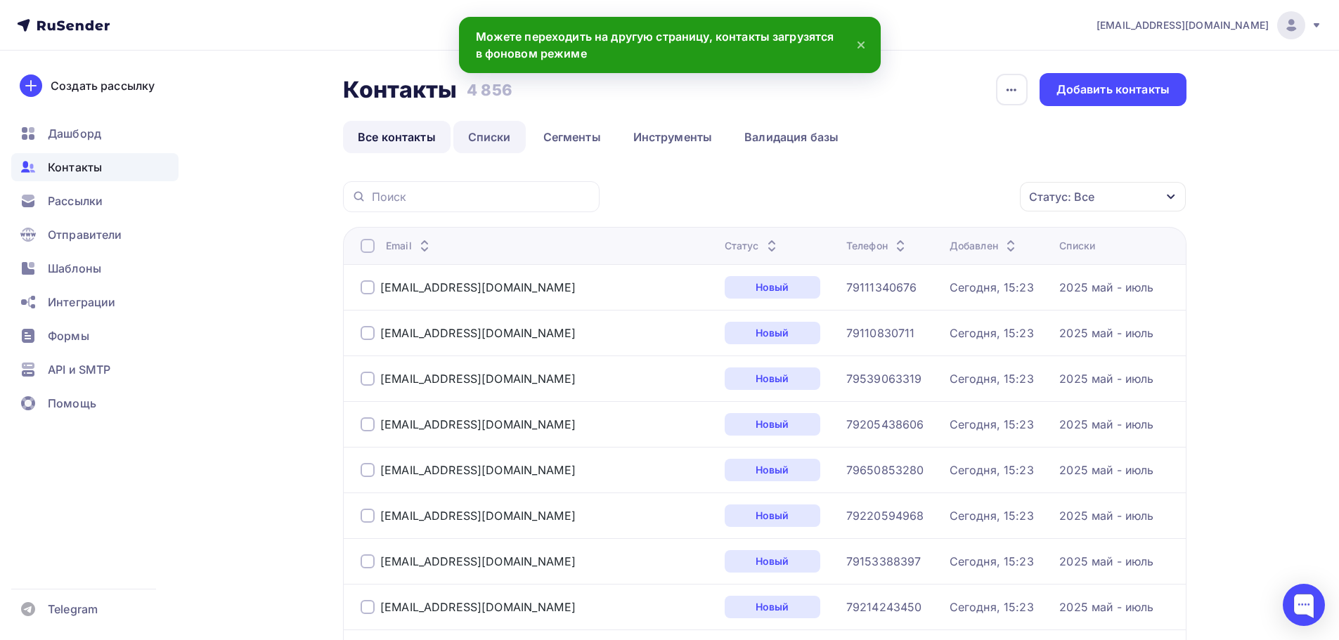
click at [467, 131] on link "Списки" at bounding box center [489, 137] width 72 height 32
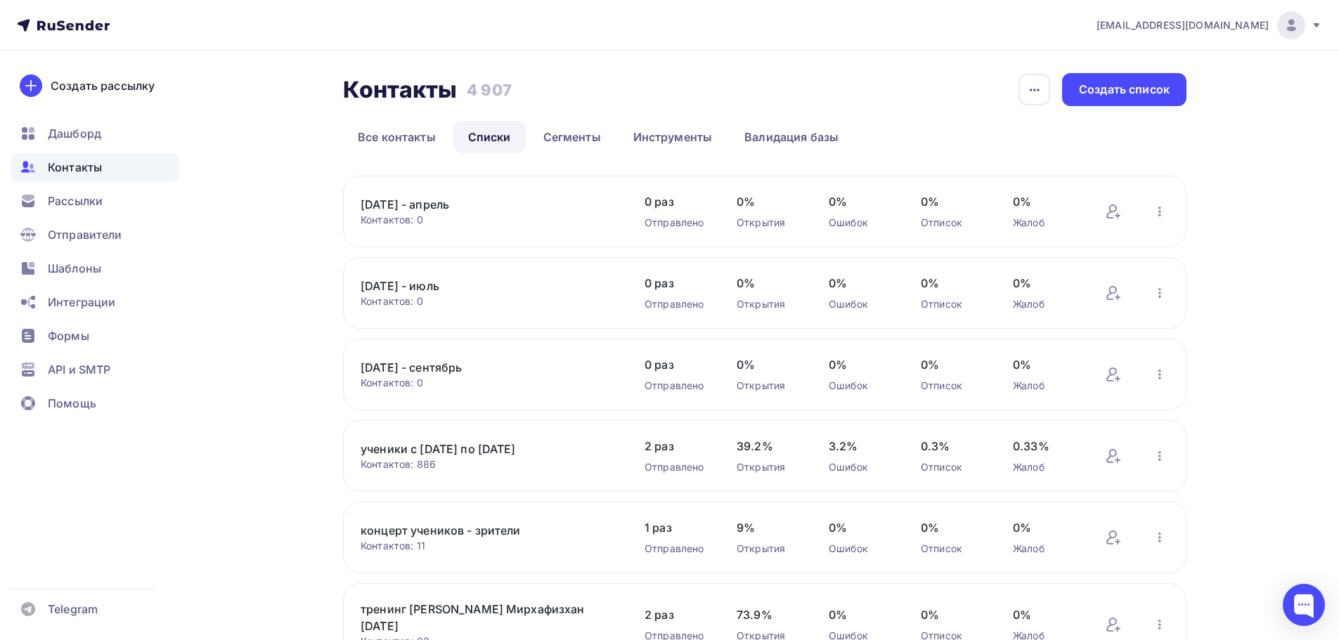
click at [383, 363] on link "[DATE] - сентябрь" at bounding box center [480, 367] width 239 height 17
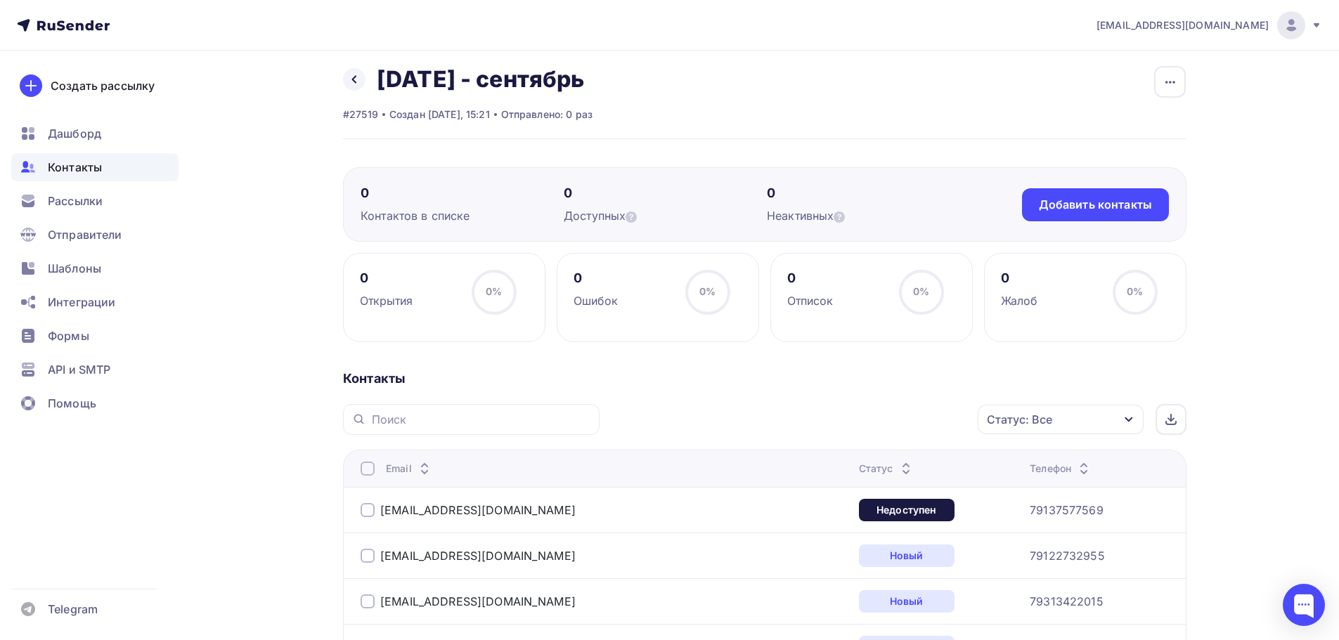
scroll to position [10, 0]
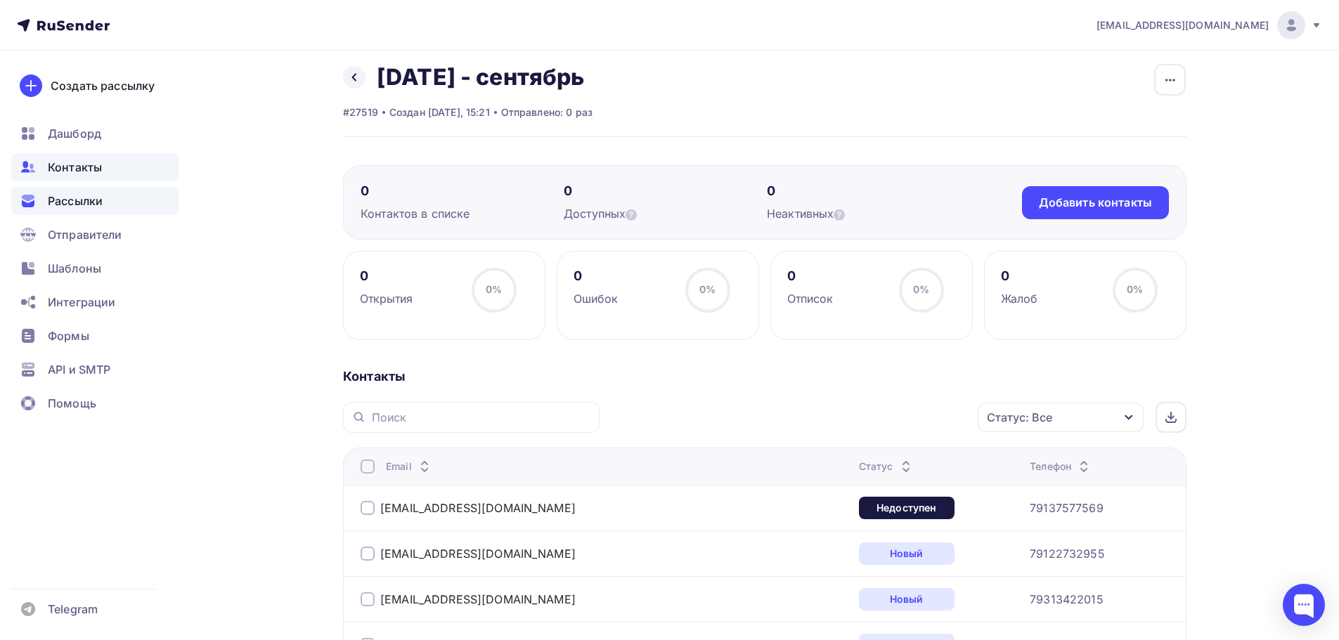
click at [112, 200] on div "Рассылки" at bounding box center [94, 201] width 167 height 28
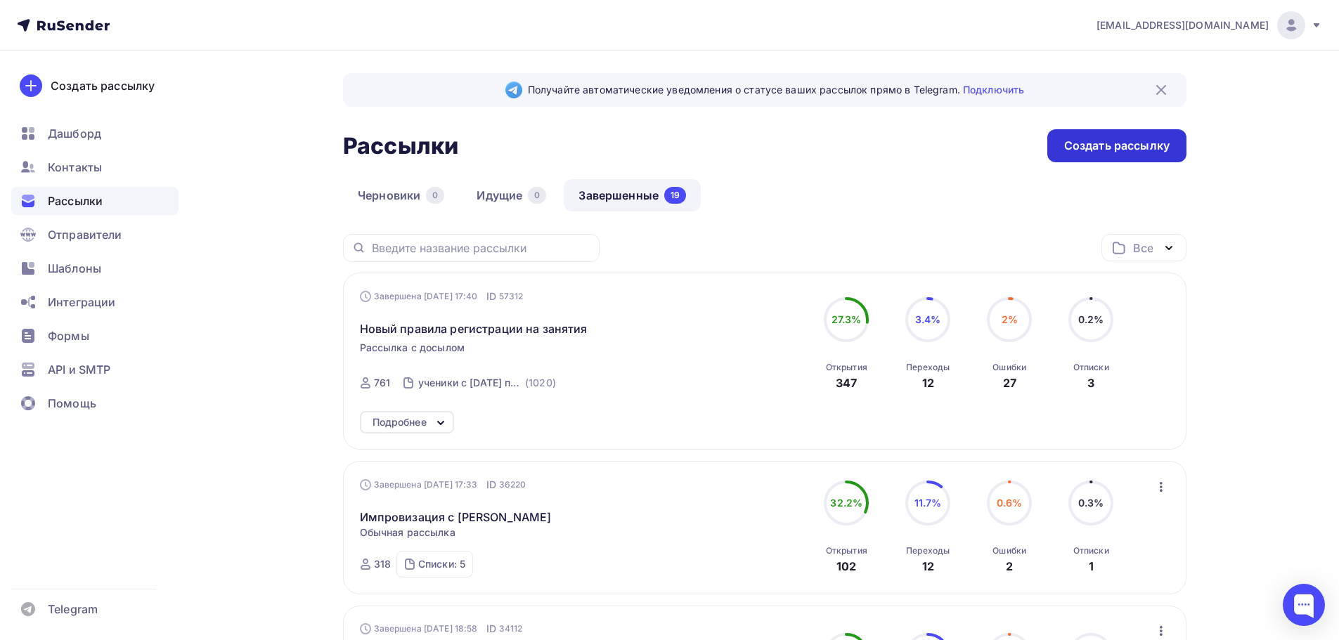
click at [1080, 143] on div "Создать рассылку" at bounding box center [1116, 146] width 105 height 16
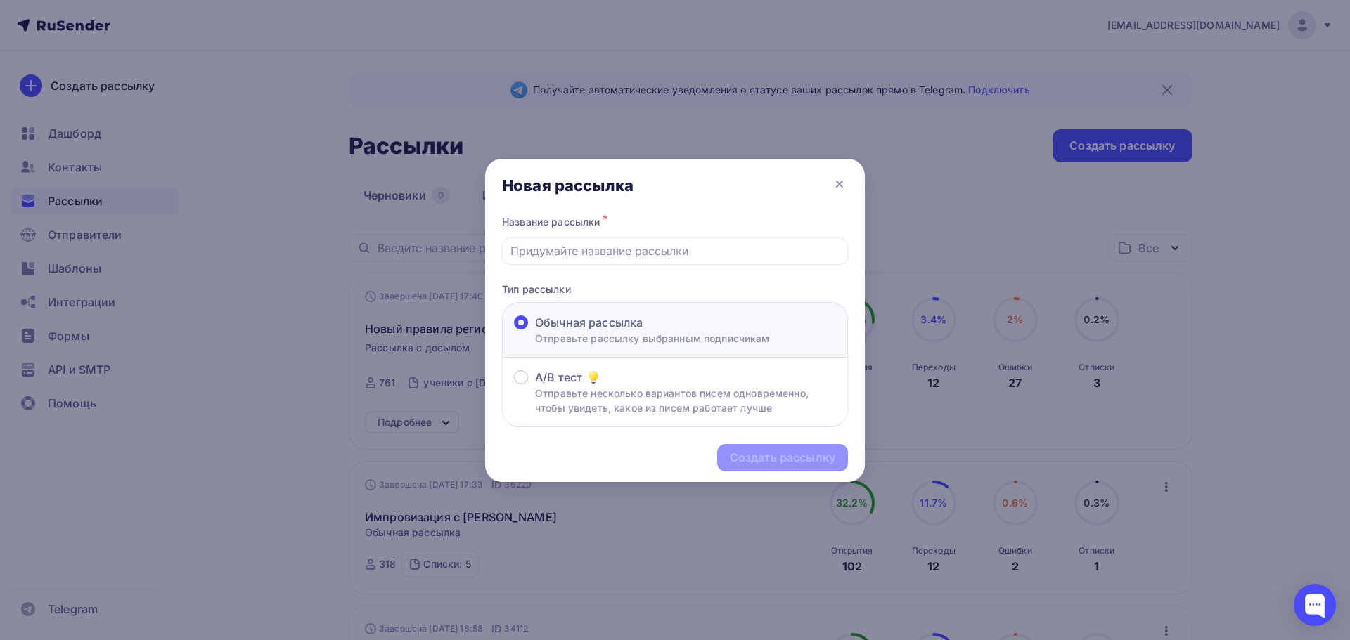
click at [762, 453] on div "Создать рассылку" at bounding box center [675, 457] width 380 height 61
click at [652, 248] on input "text" at bounding box center [675, 251] width 330 height 17
type input "Обновление прайса Студии Context"
click at [754, 456] on div "Создать рассылку" at bounding box center [782, 458] width 105 height 16
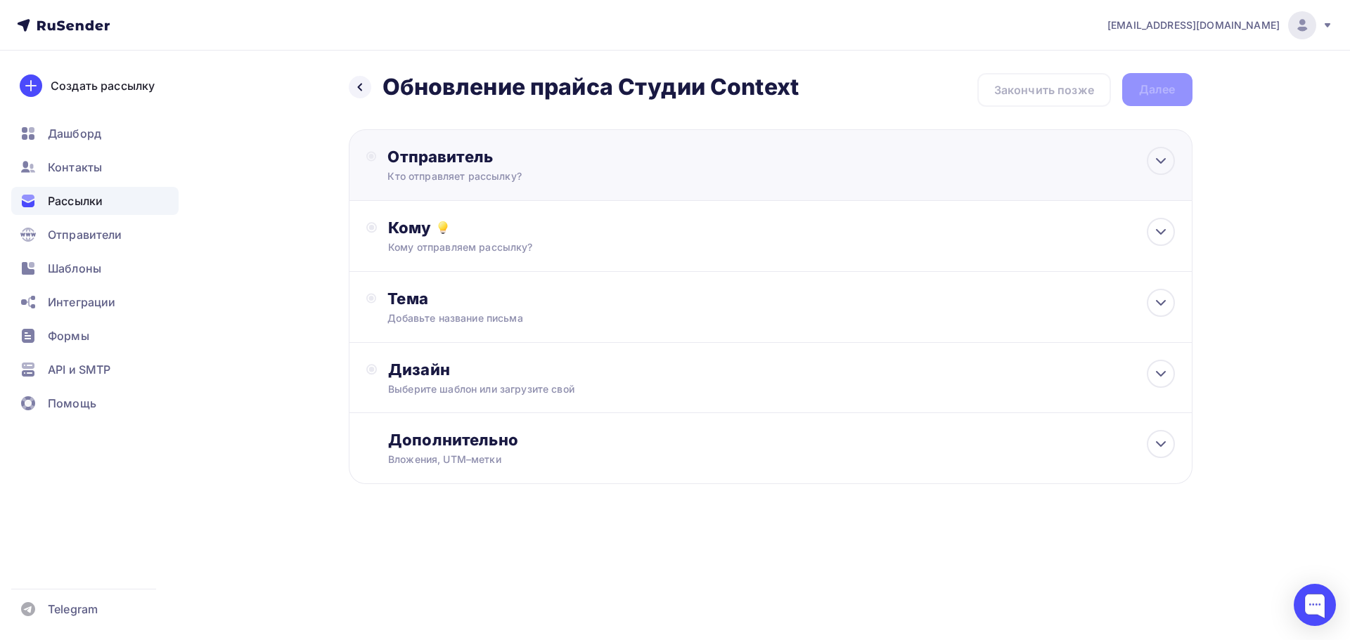
click at [473, 165] on div "Отправитель" at bounding box center [539, 157] width 304 height 20
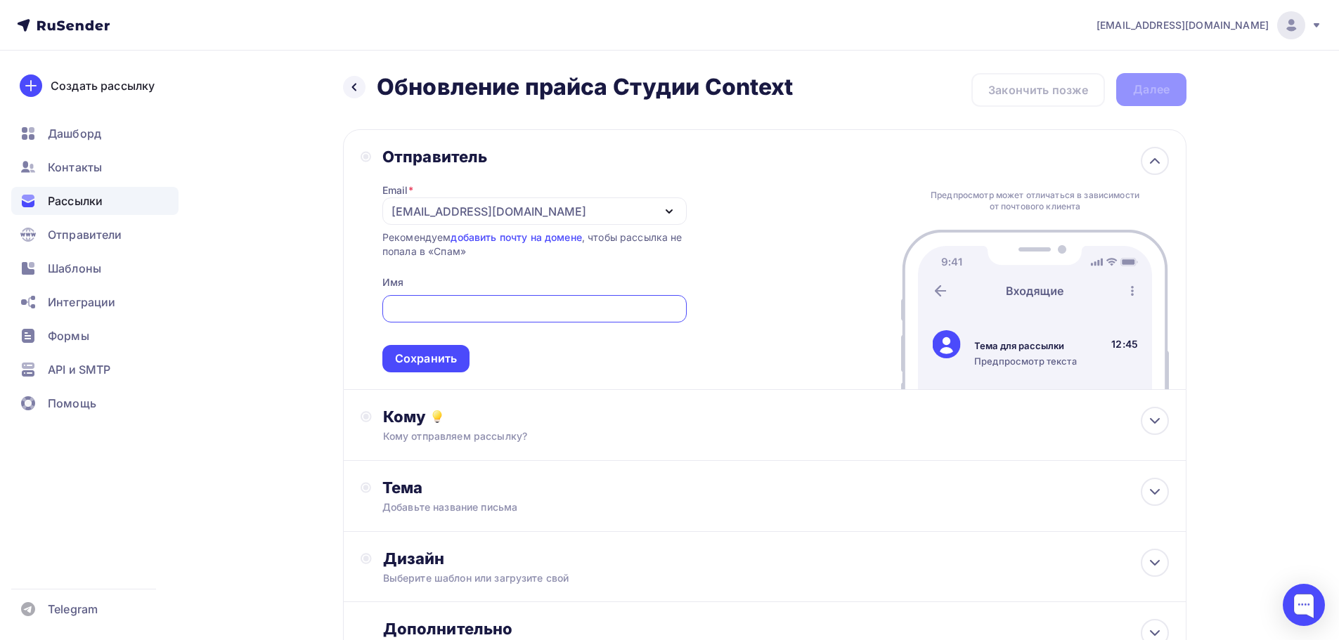
click at [446, 310] on input "text" at bounding box center [534, 309] width 288 height 17
click at [445, 214] on div "[EMAIL_ADDRESS][DOMAIN_NAME]" at bounding box center [489, 211] width 195 height 17
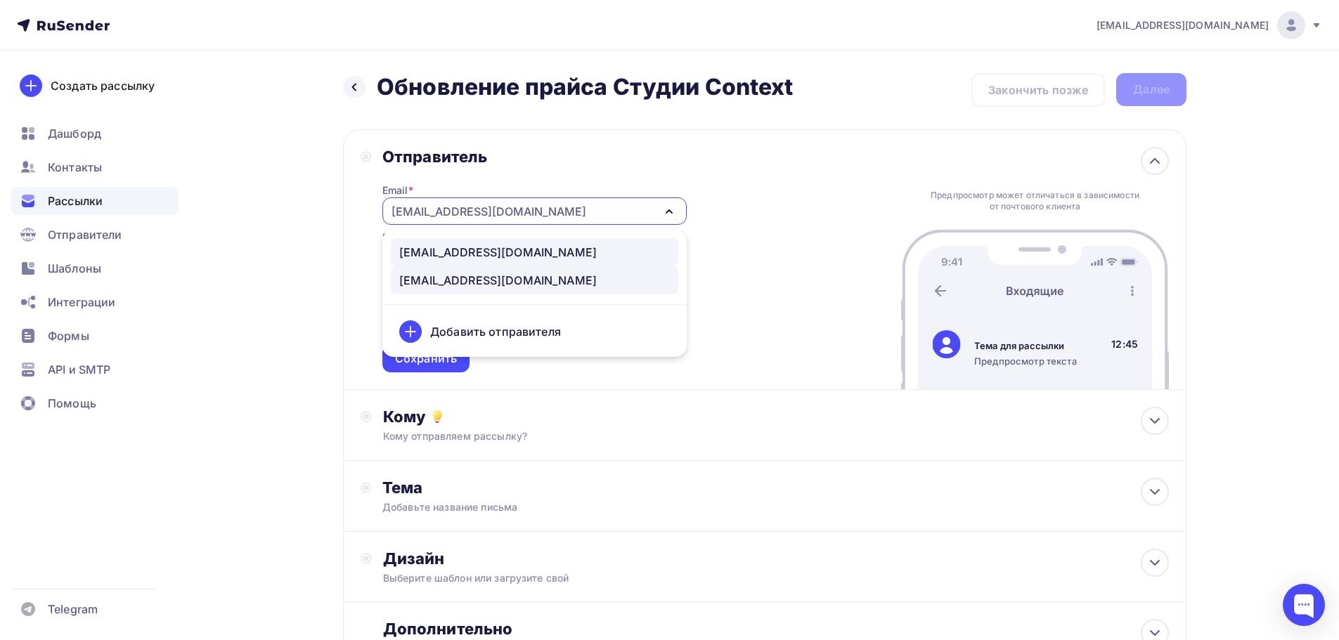
click at [449, 257] on div "[EMAIL_ADDRESS][DOMAIN_NAME]" at bounding box center [498, 252] width 198 height 17
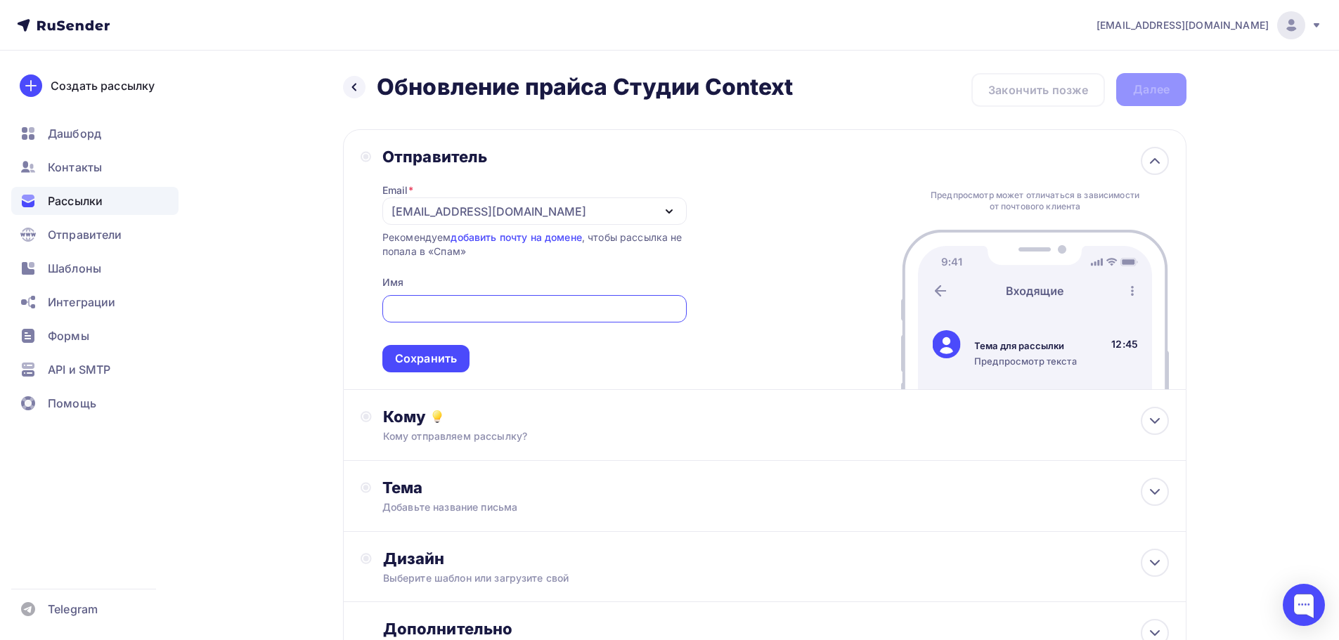
click at [441, 309] on input "text" at bounding box center [534, 309] width 288 height 17
type input "n"
type input "C"
type input "Студия Context"
click at [447, 361] on div "Сохранить" at bounding box center [426, 359] width 62 height 16
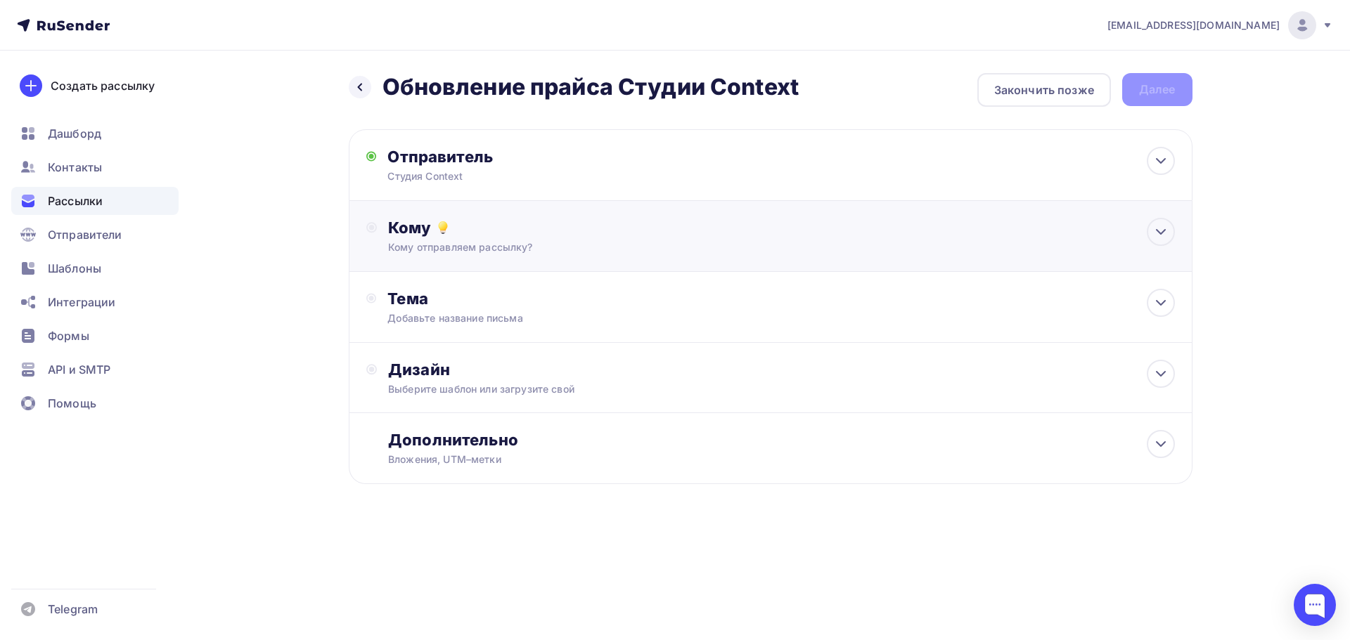
click at [437, 250] on div "Кому отправляем рассылку?" at bounding box center [742, 247] width 708 height 14
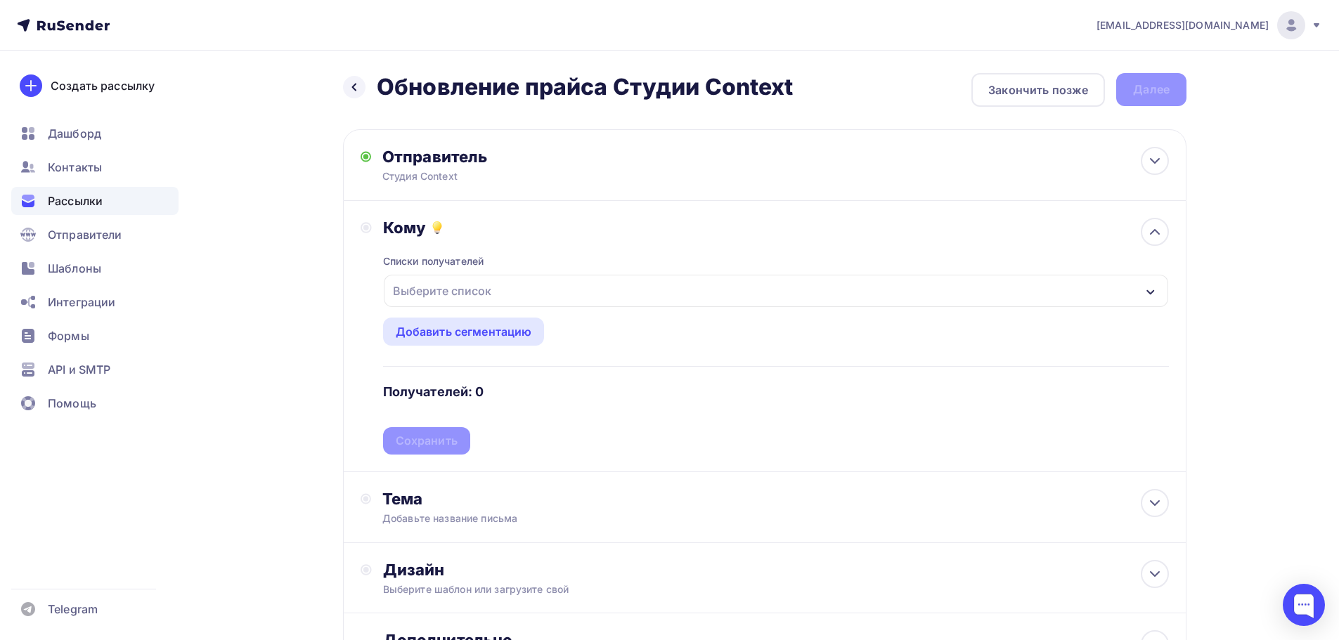
click at [432, 297] on div "Выберите список" at bounding box center [442, 290] width 110 height 25
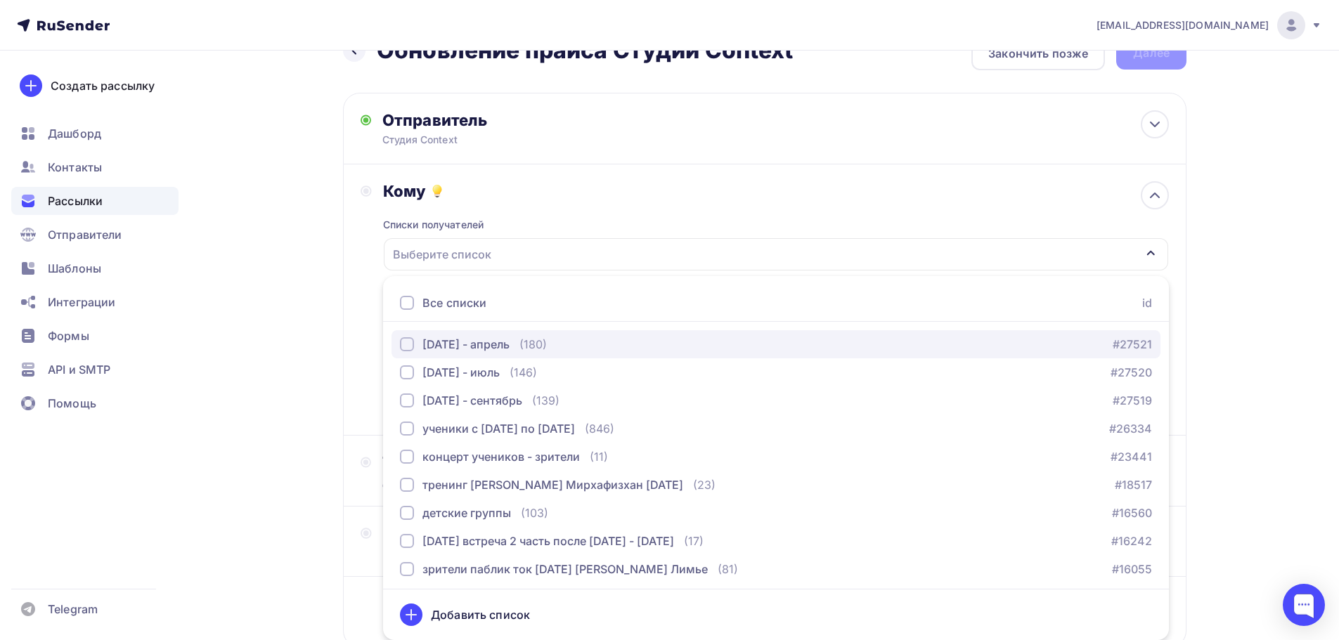
click at [404, 352] on div "[DATE] - апрель" at bounding box center [455, 344] width 110 height 17
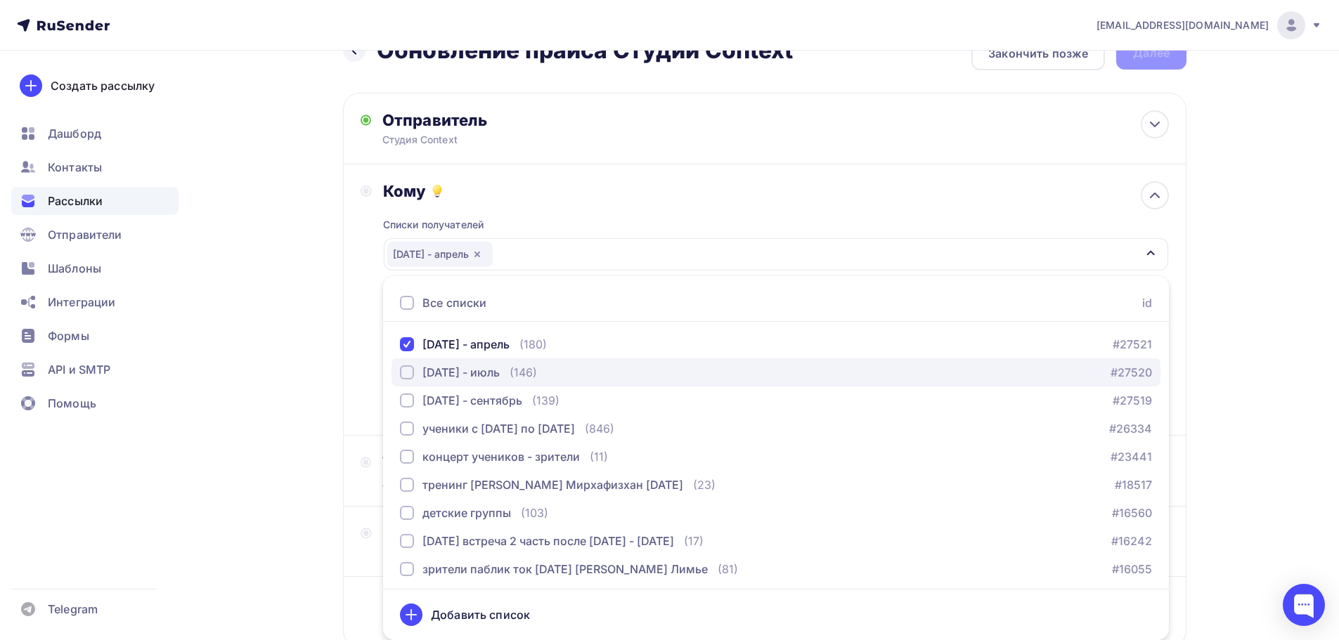
click at [404, 378] on div "button" at bounding box center [407, 373] width 14 height 14
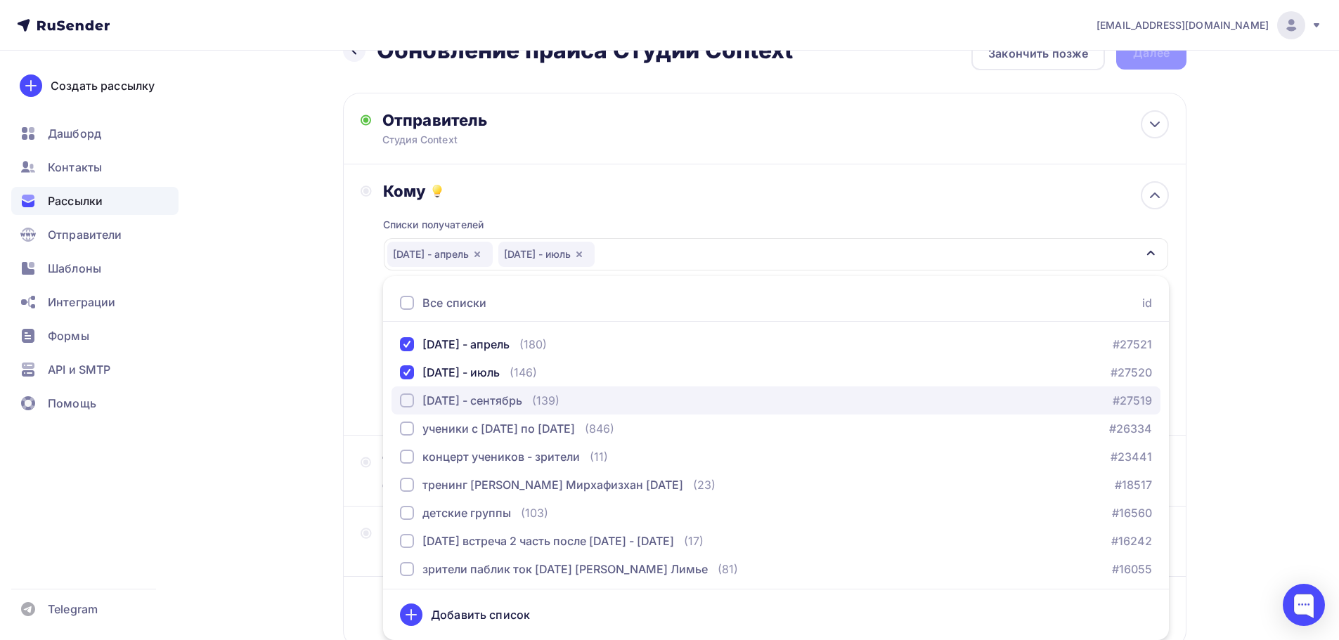
click at [405, 401] on div "button" at bounding box center [407, 401] width 14 height 14
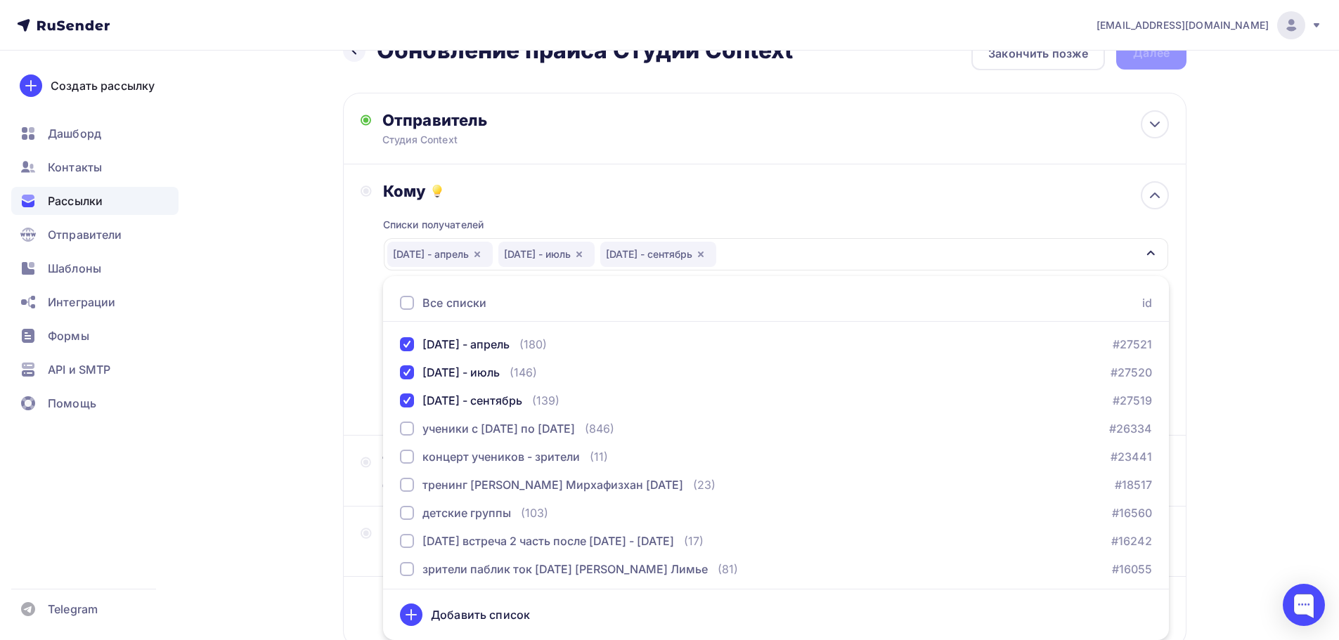
click at [1311, 392] on div "[EMAIL_ADDRESS][DOMAIN_NAME] Аккаунт Тарифы Выйти Создать рассылку [GEOGRAPHIC_…" at bounding box center [669, 350] width 1339 height 775
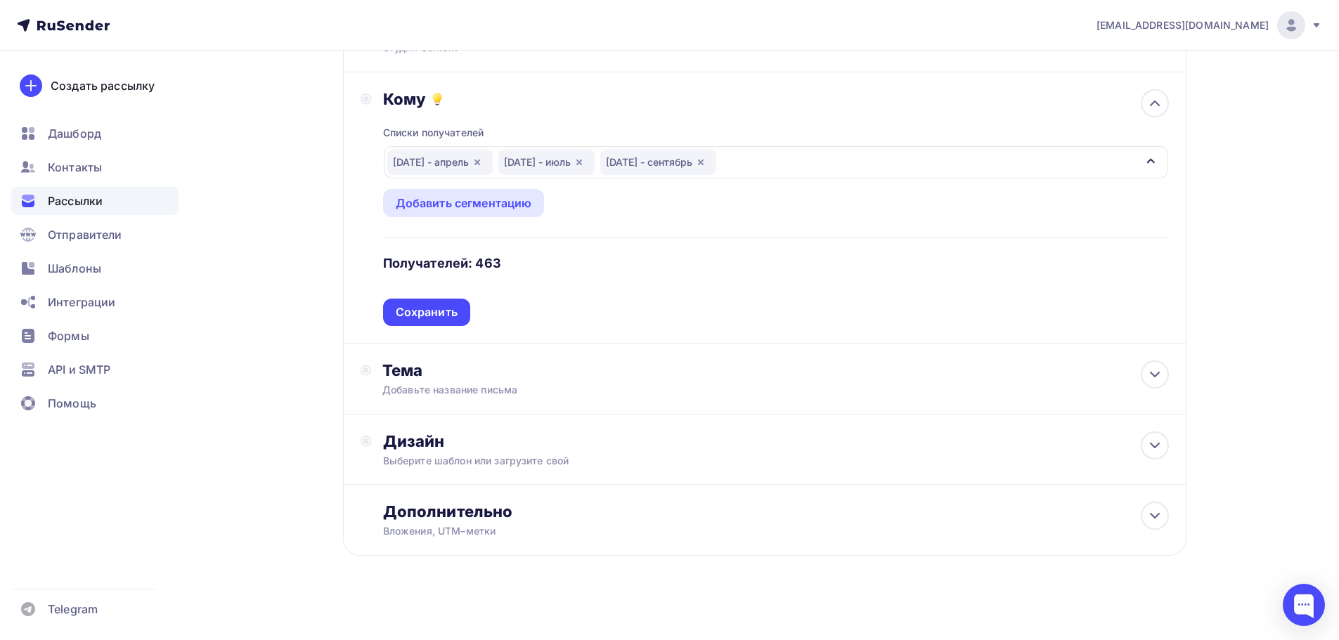
scroll to position [135, 0]
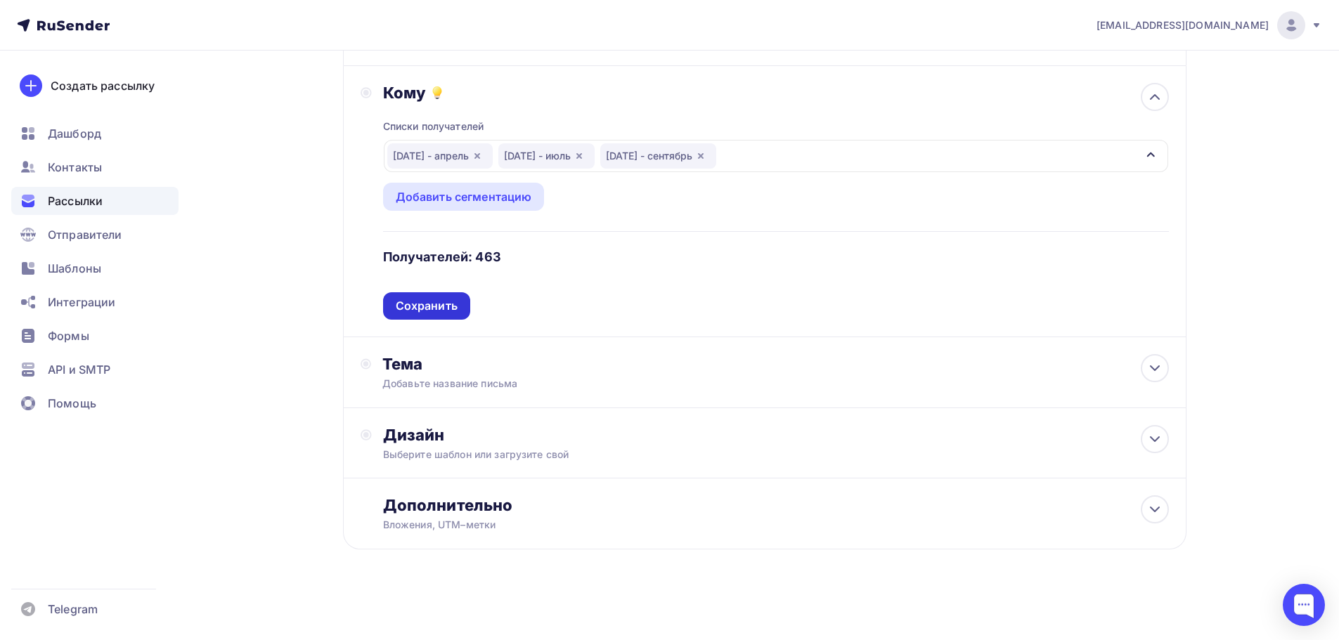
click at [441, 309] on div "Сохранить" at bounding box center [427, 306] width 62 height 16
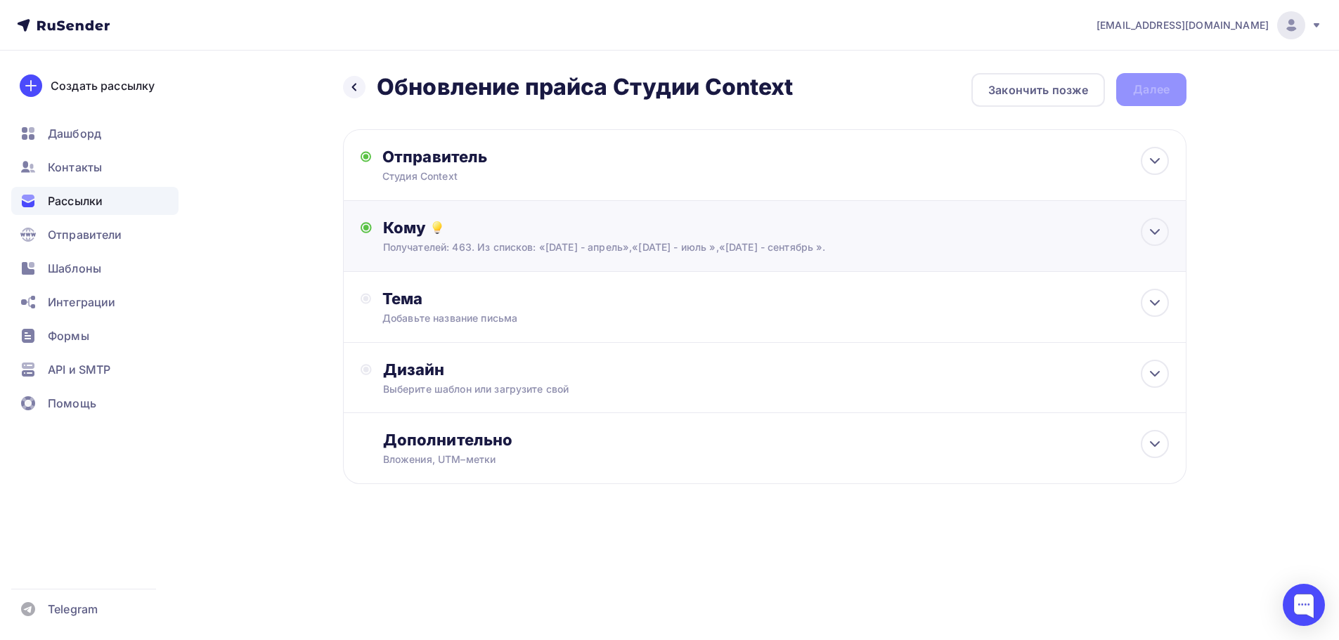
scroll to position [0, 0]
click at [437, 318] on div "Добавьте название письма" at bounding box center [512, 318] width 250 height 14
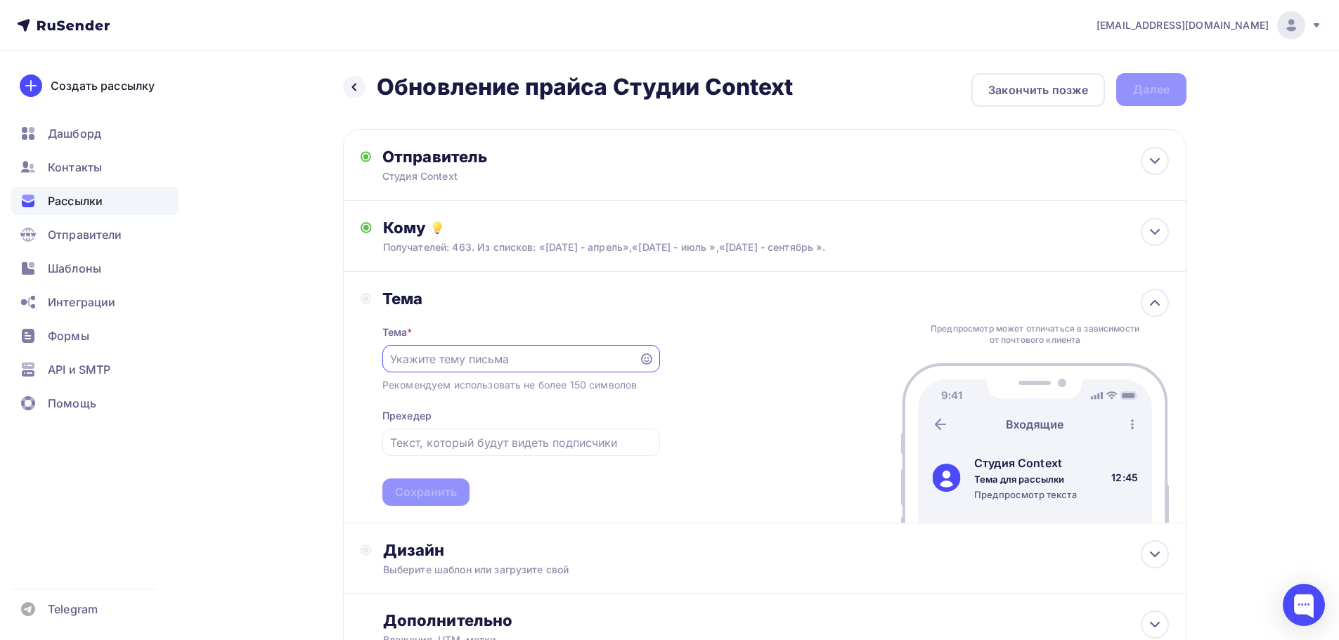
click at [434, 361] on input "text" at bounding box center [510, 359] width 240 height 17
type input "J"
click at [558, 358] on input "Обновления прайса студии Cntext" at bounding box center [510, 359] width 240 height 17
type input "Обновления прайса студии Cоntext"
click at [553, 444] on input "text" at bounding box center [521, 442] width 262 height 17
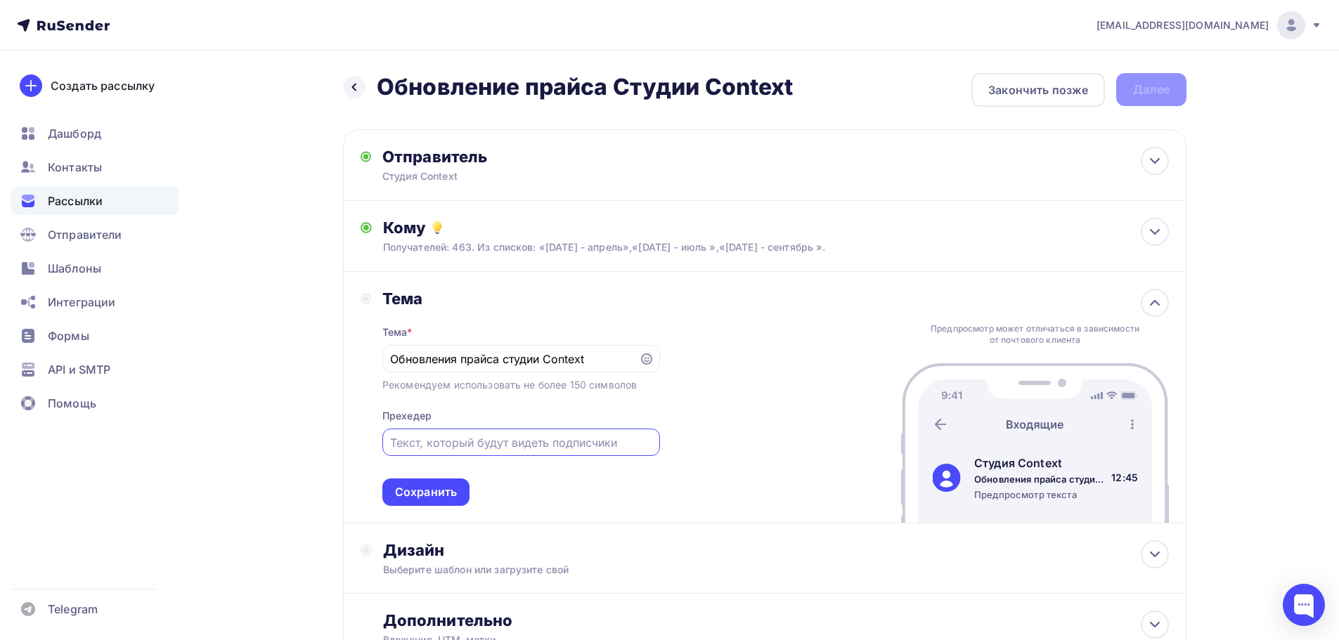
click at [557, 439] on input "text" at bounding box center [521, 442] width 262 height 17
paste input "В связи с изменениями в ценовой политике с [дата], стоимость абонементов в наше…"
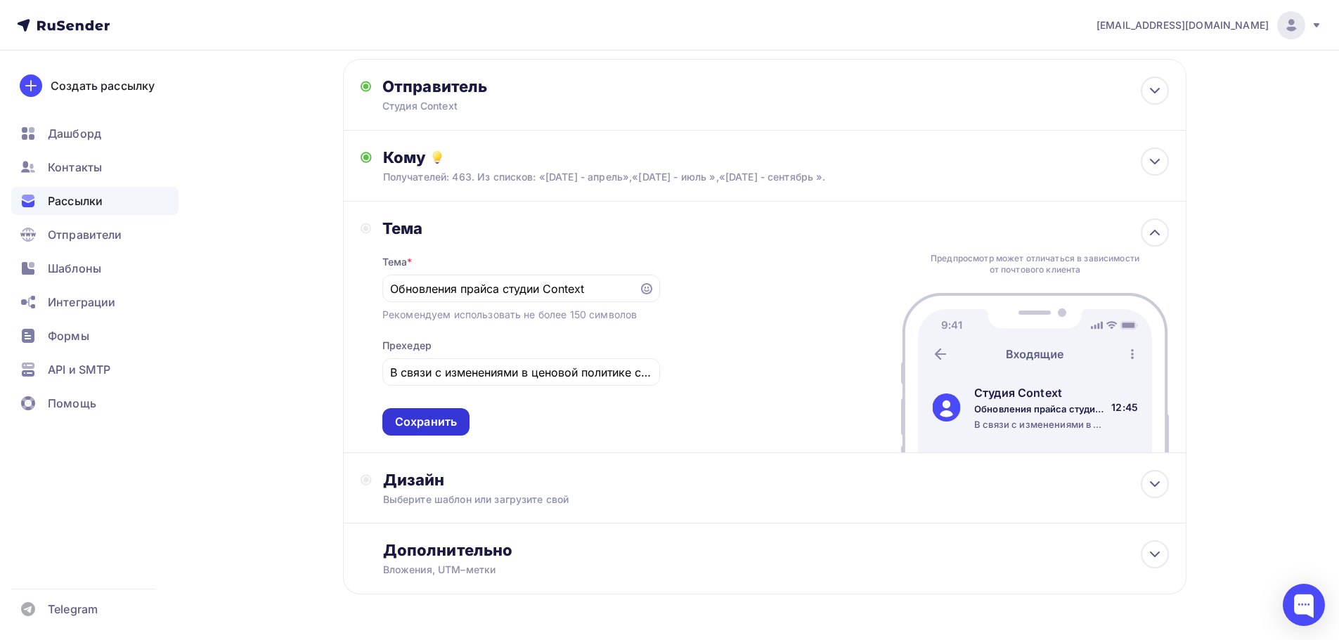
click at [437, 427] on div "Сохранить" at bounding box center [426, 422] width 62 height 16
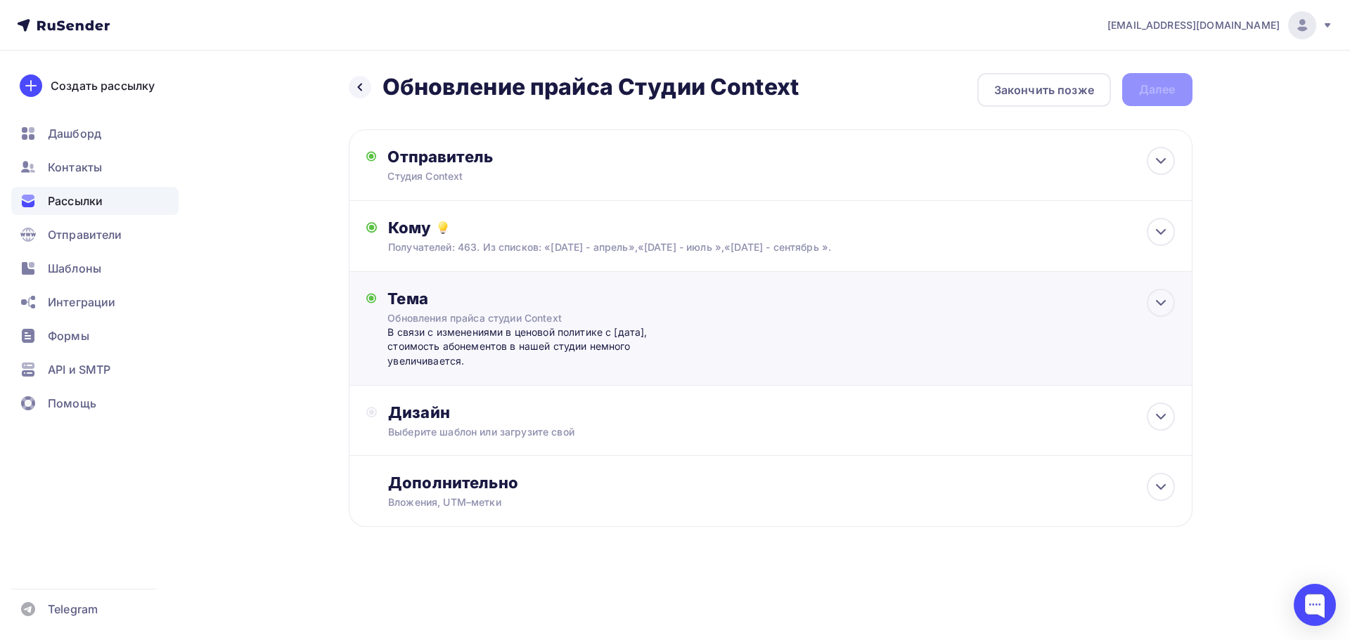
click at [582, 329] on div "В связи с изменениями в ценовой политике с [дата], стоимость абонементов в наше…" at bounding box center [526, 346] width 278 height 43
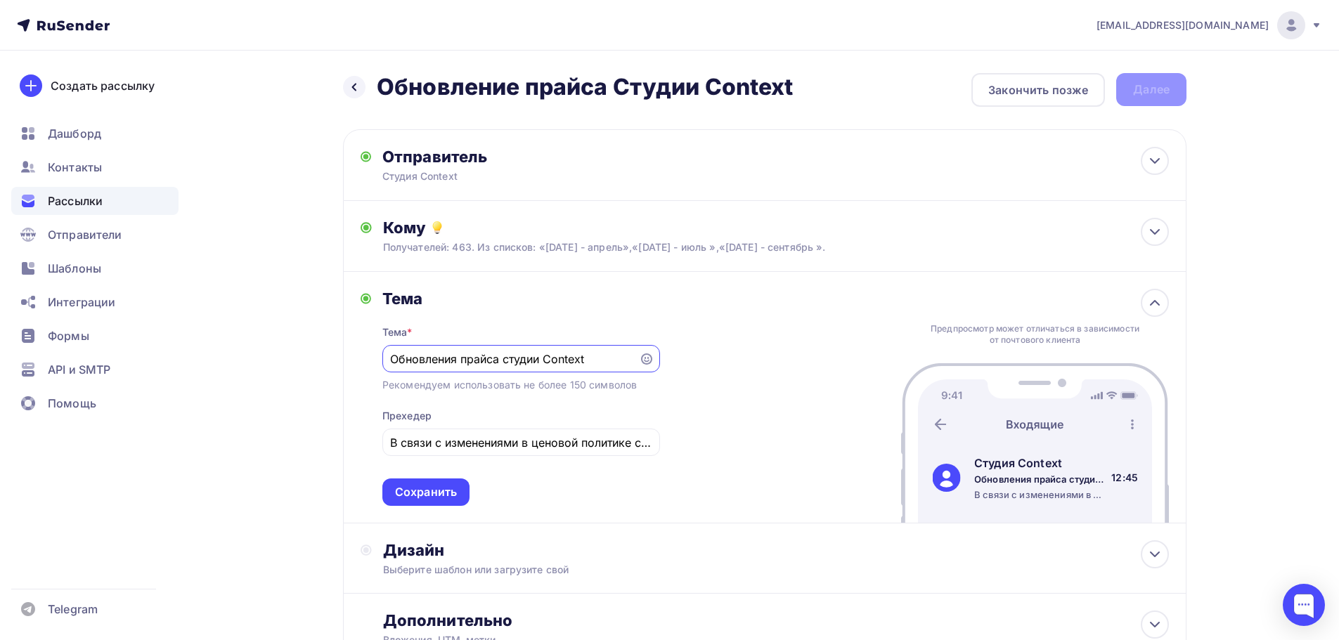
click at [531, 359] on input "Обновления прайса студии Cоntext" at bounding box center [510, 359] width 240 height 17
click at [527, 437] on input "В связи с изменениями в ценовой политике с [дата], стоимость абонементов в наше…" at bounding box center [521, 442] width 262 height 17
type input "В связи с изменениями в ценовой политике с [DATE], стоимость абонементов в наше…"
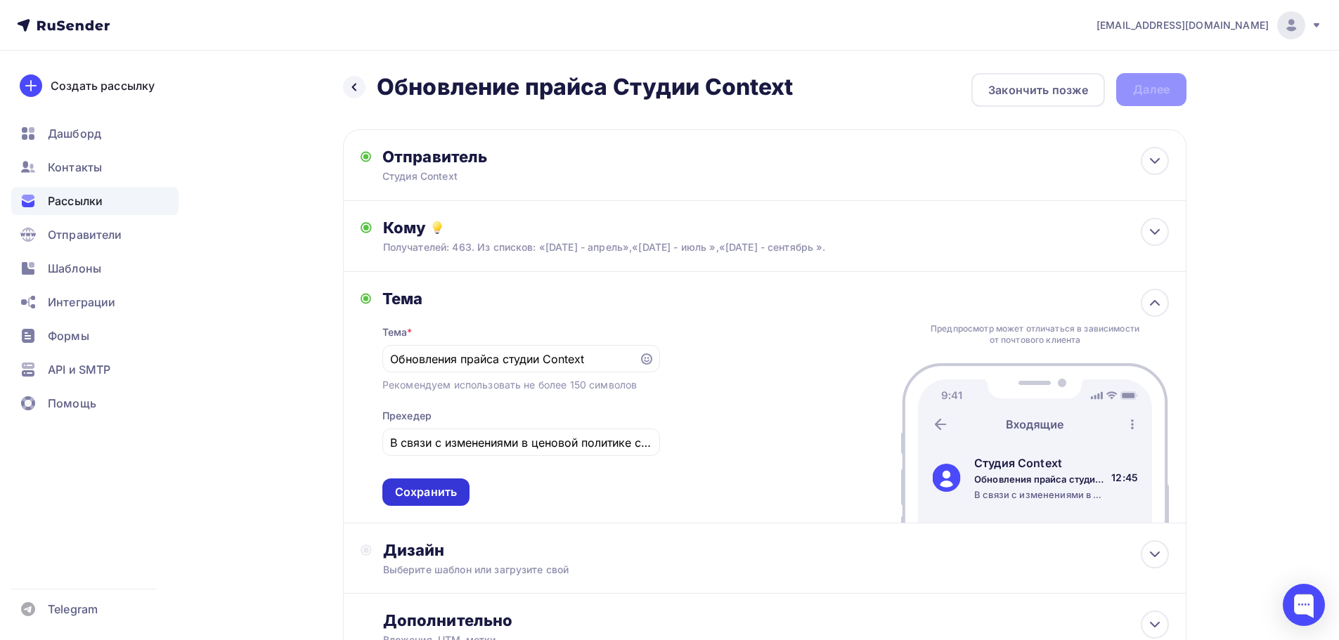
click at [429, 496] on div "Сохранить" at bounding box center [426, 492] width 62 height 16
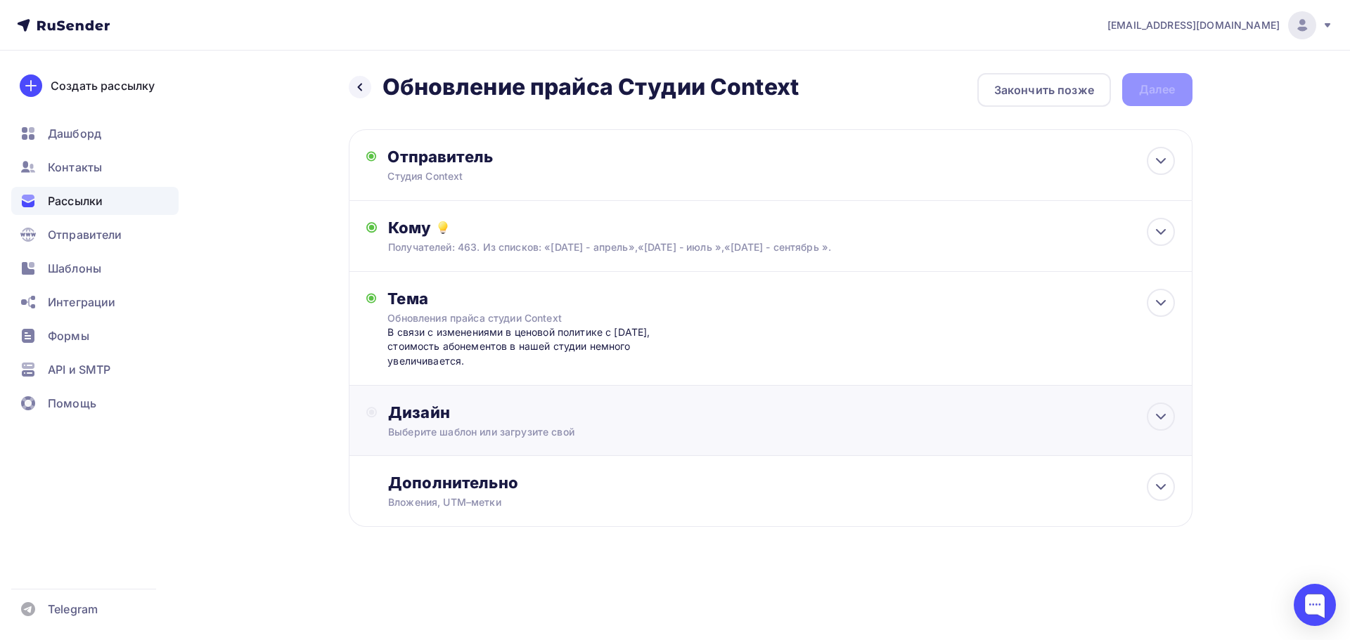
click at [643, 411] on div "Дизайн" at bounding box center [781, 413] width 786 height 20
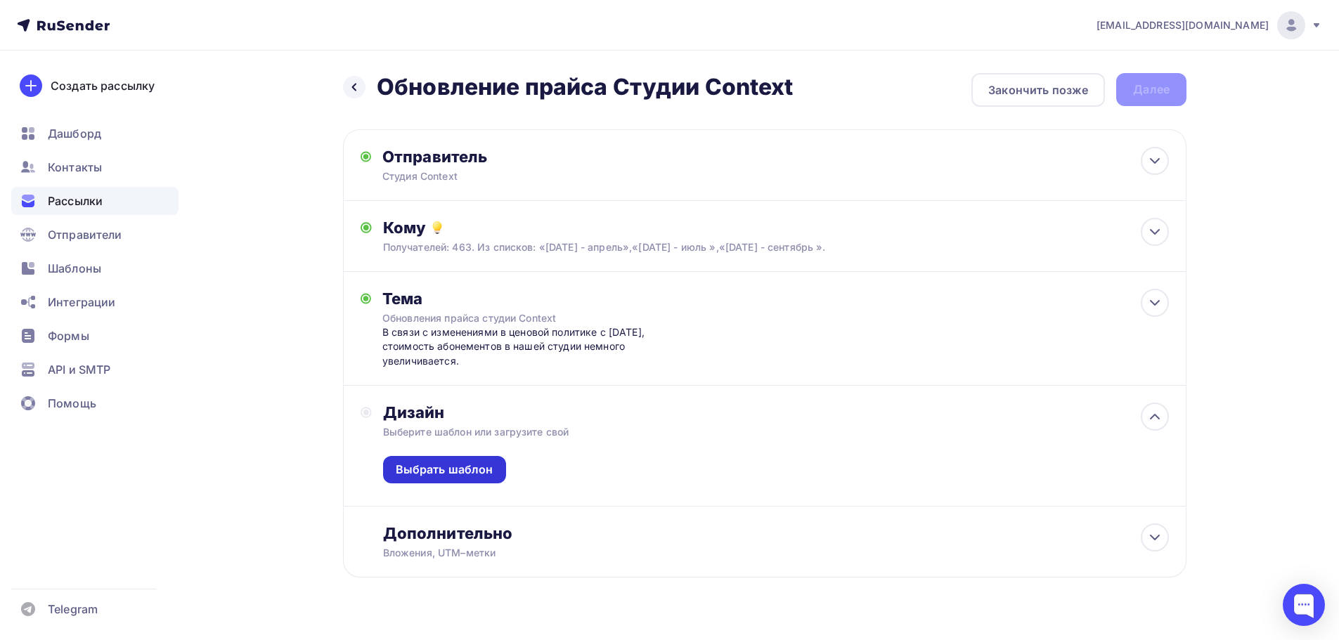
click at [488, 460] on div "Выбрать шаблон" at bounding box center [444, 469] width 123 height 27
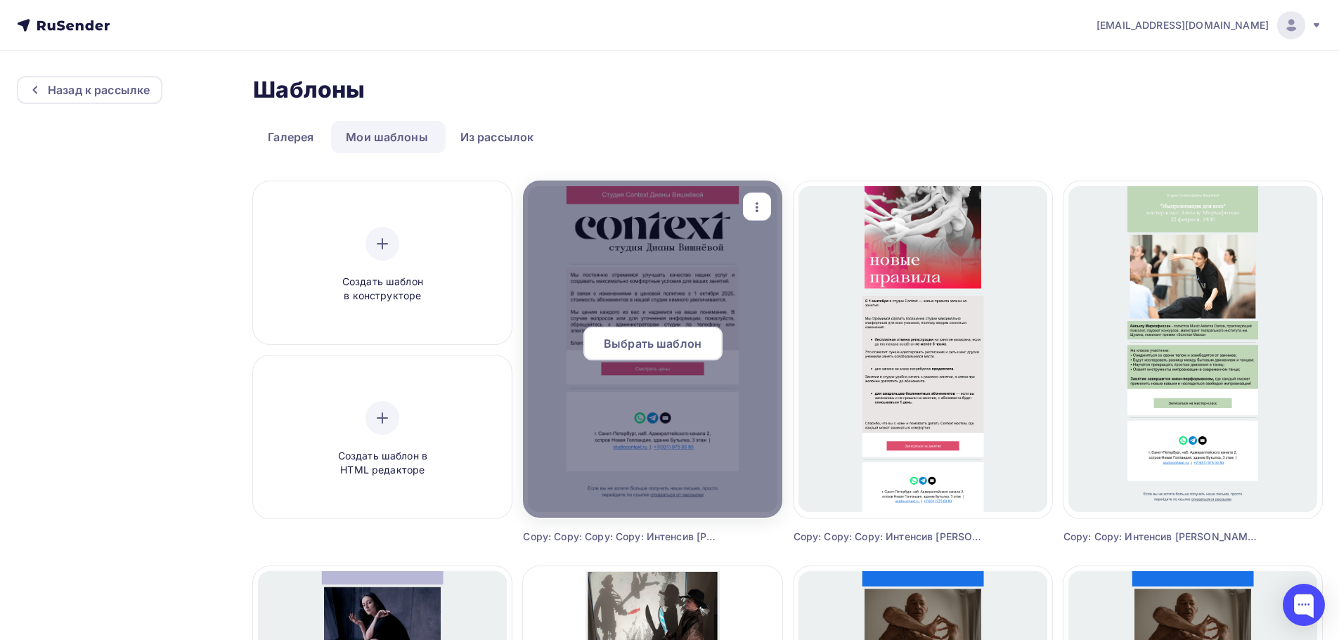
click at [654, 343] on span "Выбрать шаблон" at bounding box center [653, 343] width 98 height 17
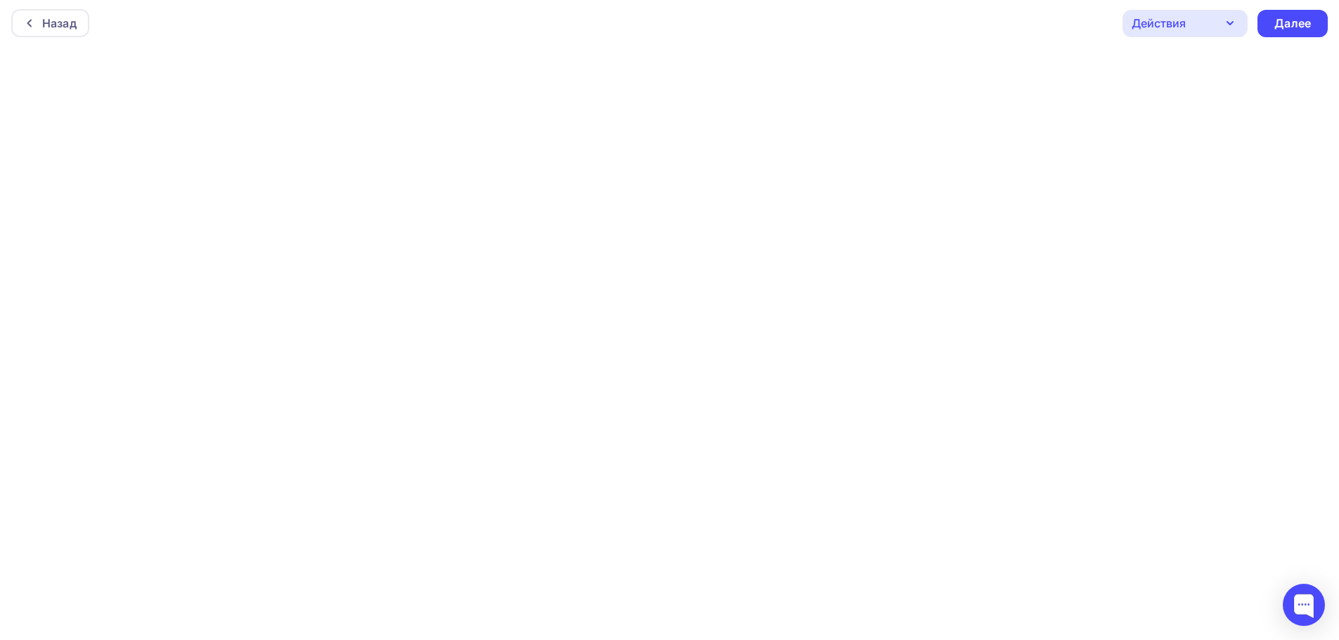
scroll to position [3, 0]
click at [1289, 20] on div "Далее" at bounding box center [1293, 23] width 37 height 16
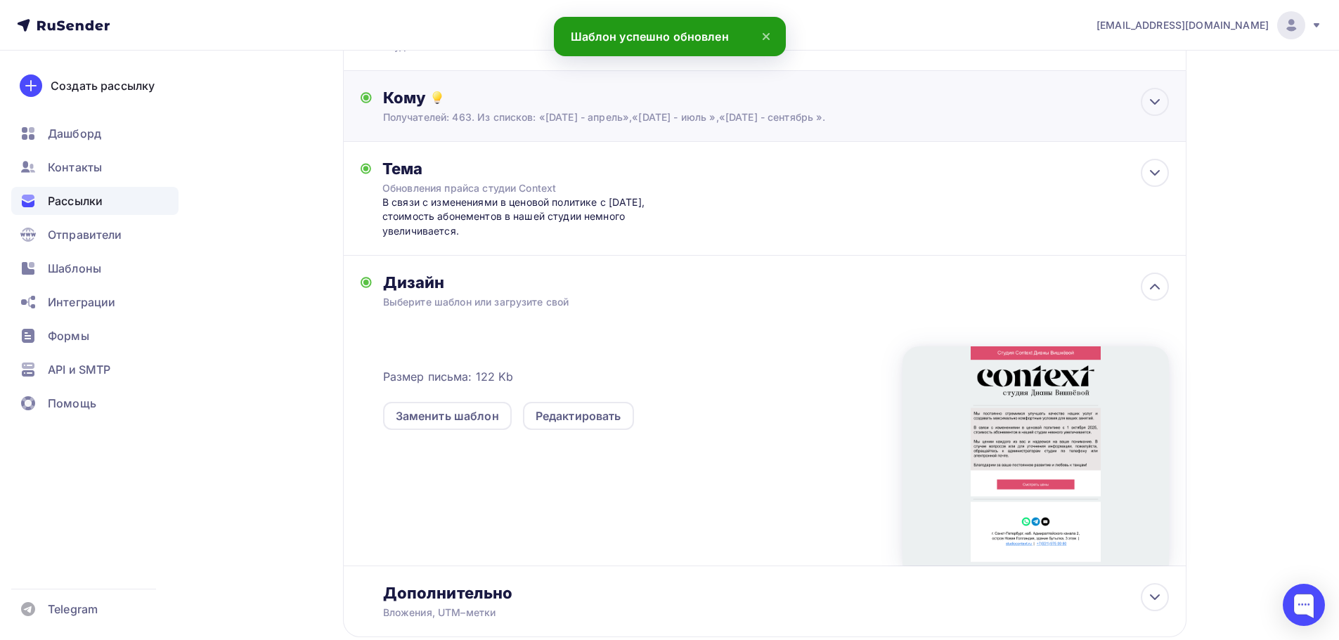
scroll to position [218, 0]
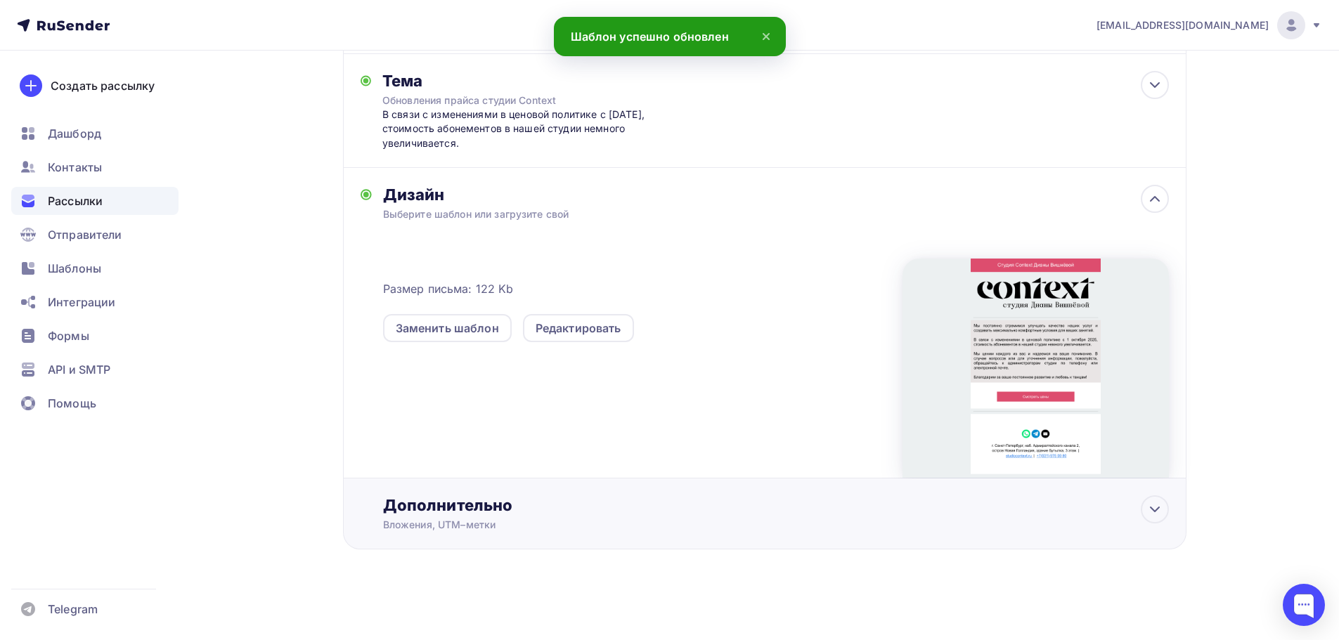
click at [855, 510] on div "Дополнительно" at bounding box center [776, 506] width 786 height 20
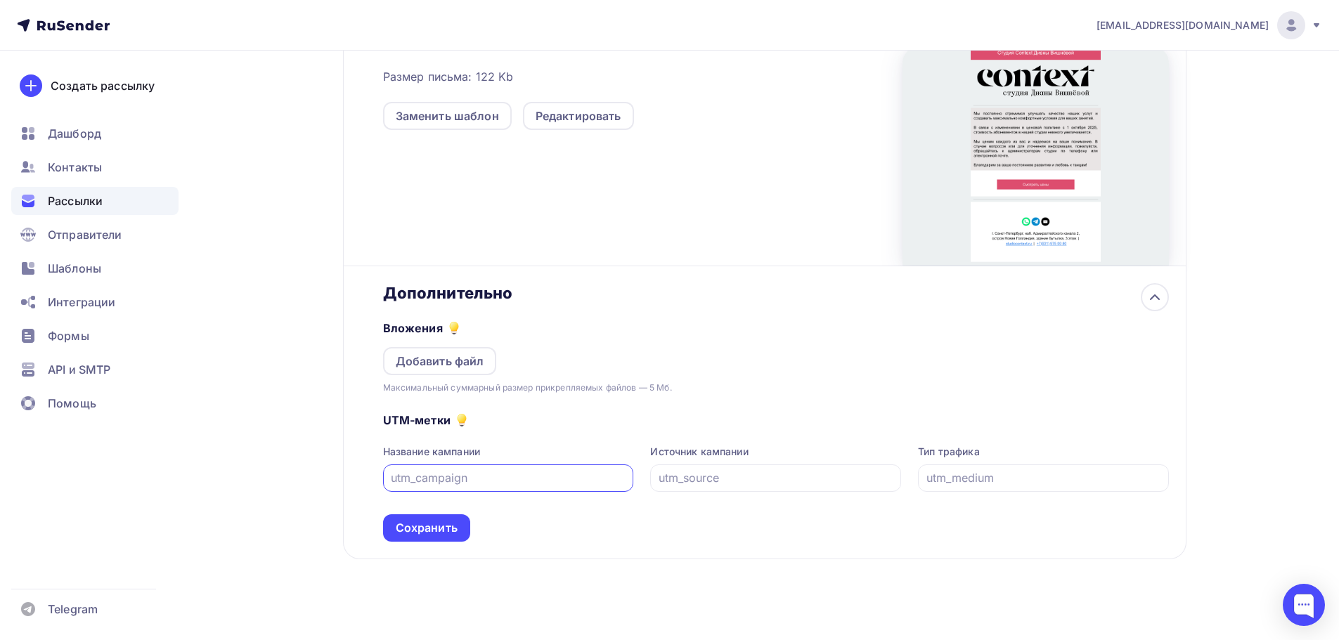
scroll to position [431, 0]
click at [429, 532] on div "Сохранить" at bounding box center [427, 528] width 62 height 16
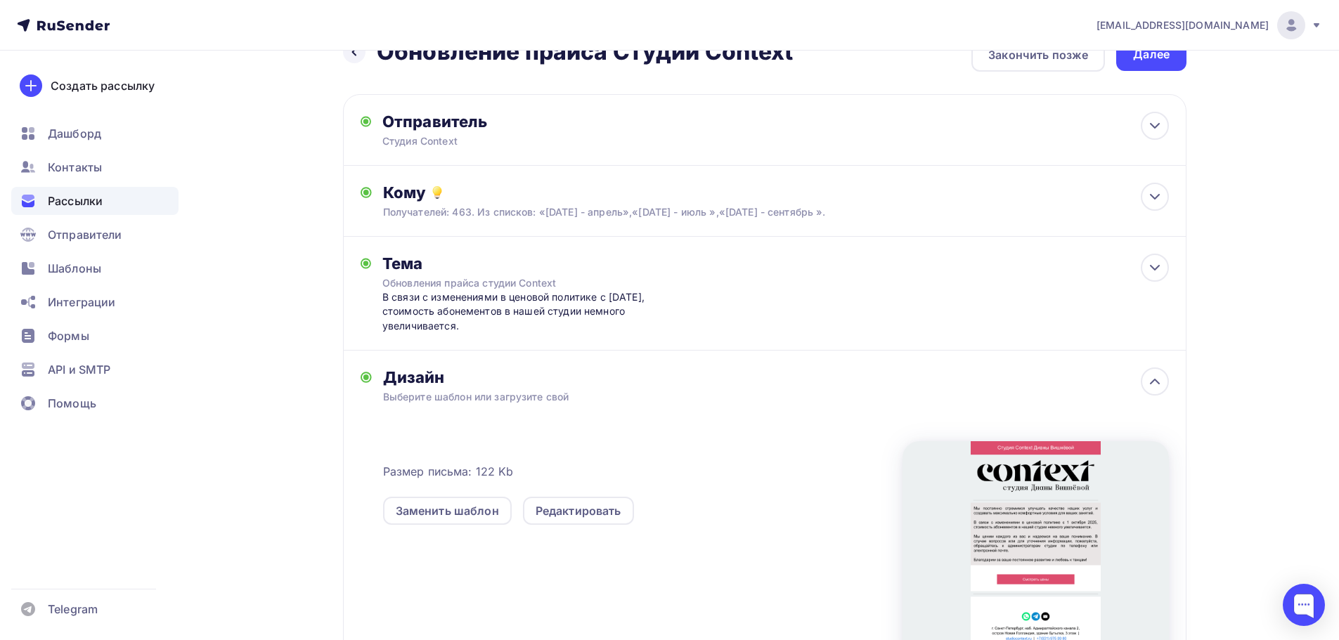
scroll to position [0, 0]
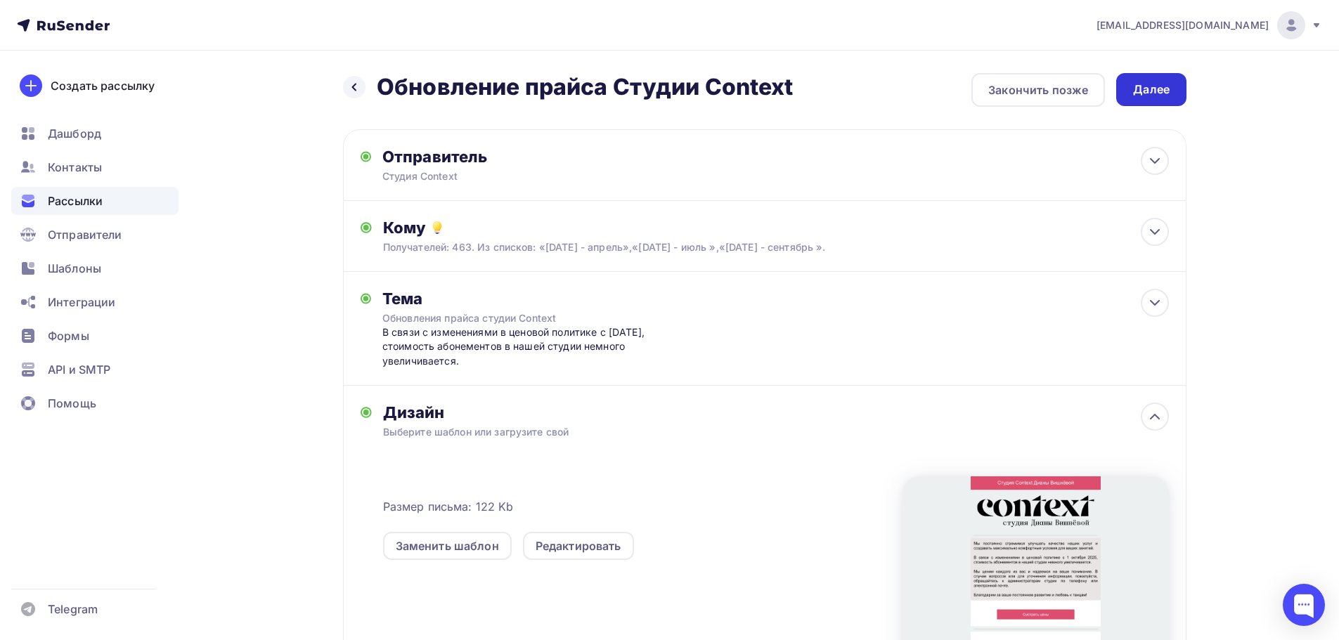
click at [1161, 89] on div "Далее" at bounding box center [1151, 90] width 37 height 16
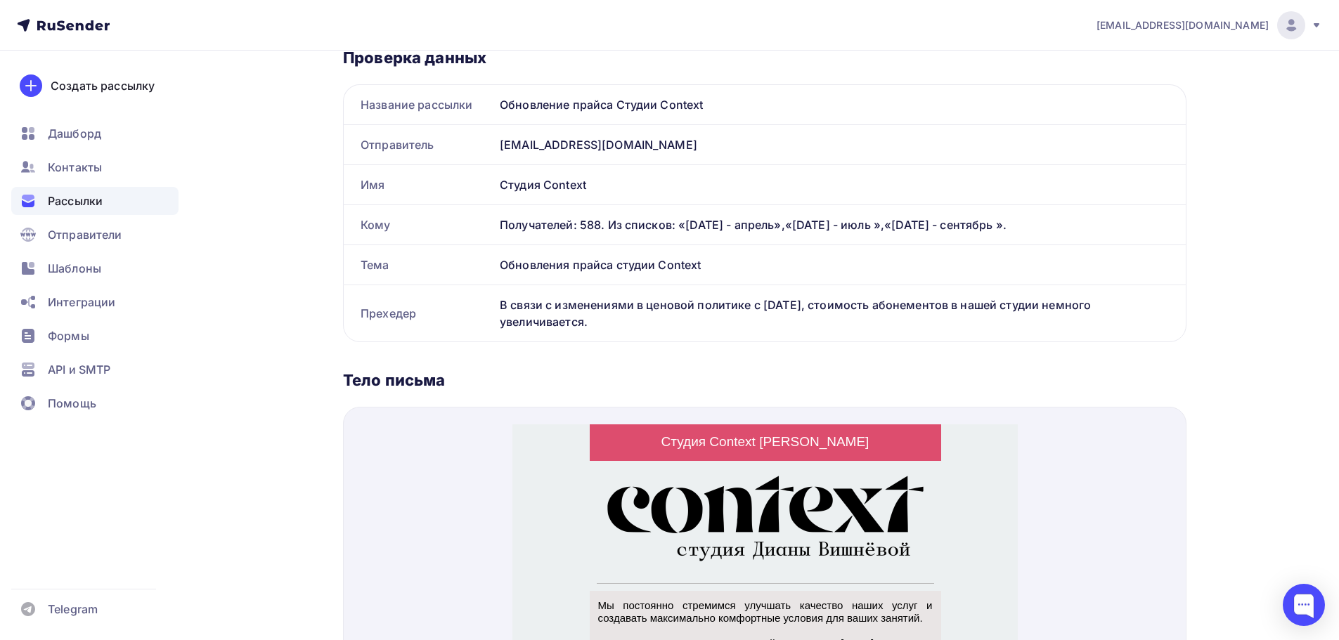
scroll to position [285, 0]
click at [840, 268] on div "Обновления прайса студии Cоntext" at bounding box center [840, 264] width 692 height 39
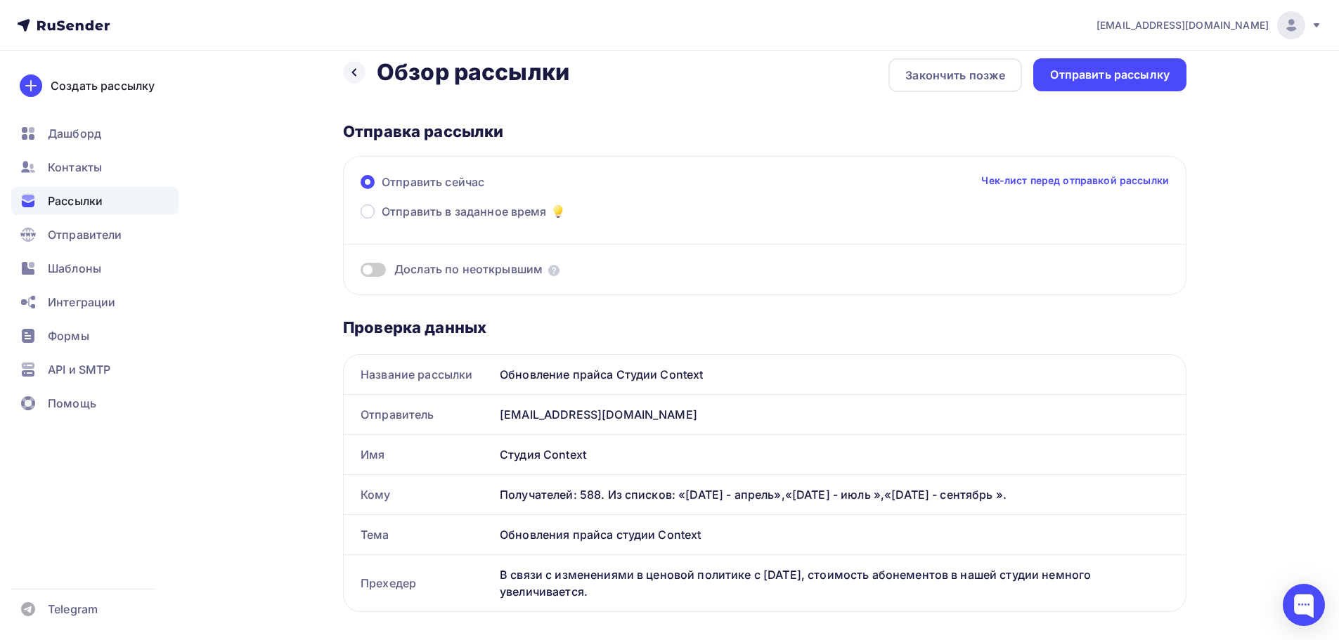
scroll to position [14, 0]
click at [352, 70] on icon at bounding box center [354, 72] width 11 height 11
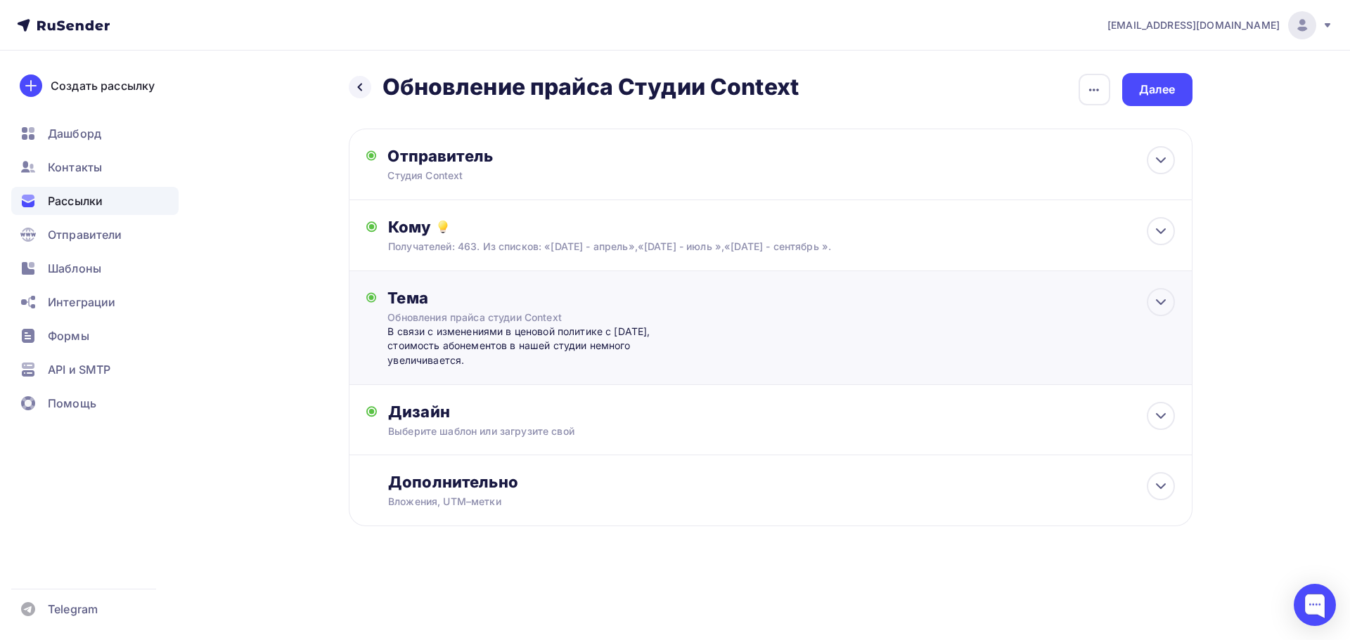
click at [492, 318] on div "Обновления прайса студии Cоntext" at bounding box center [512, 318] width 250 height 14
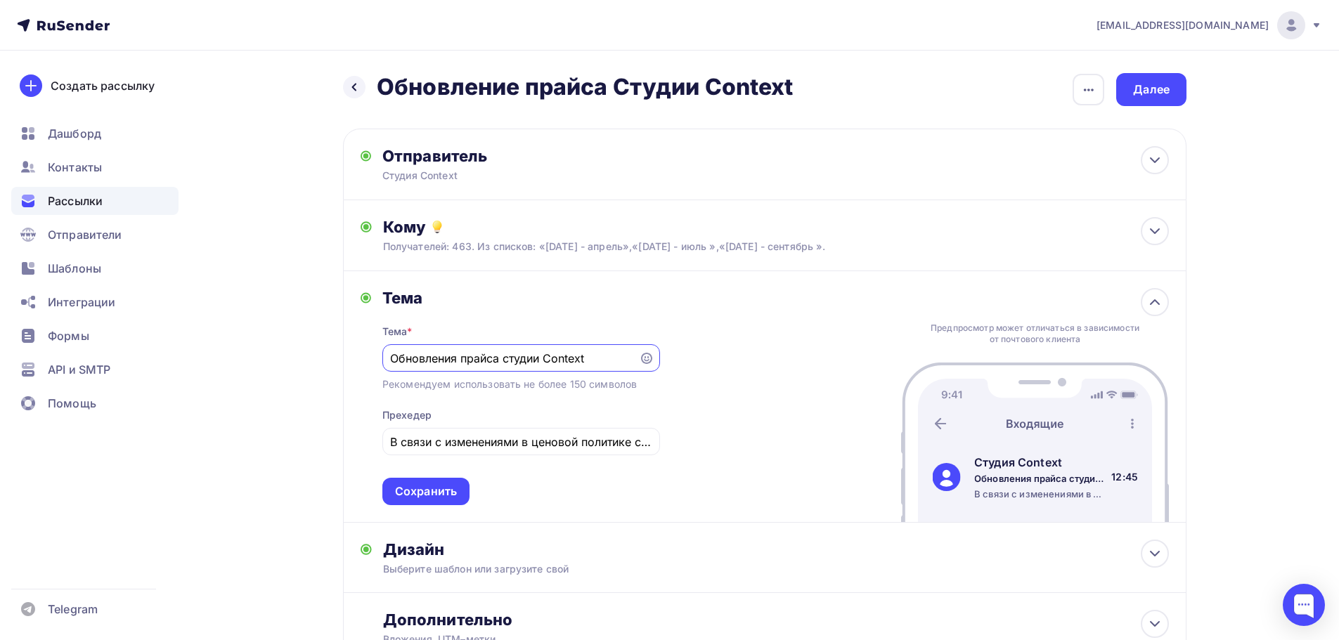
click at [456, 361] on input "Обновления прайса студии Cоntext" at bounding box center [510, 358] width 240 height 17
type input "Обновление прайса студии Cоntext"
click at [438, 495] on div "Сохранить" at bounding box center [426, 492] width 62 height 16
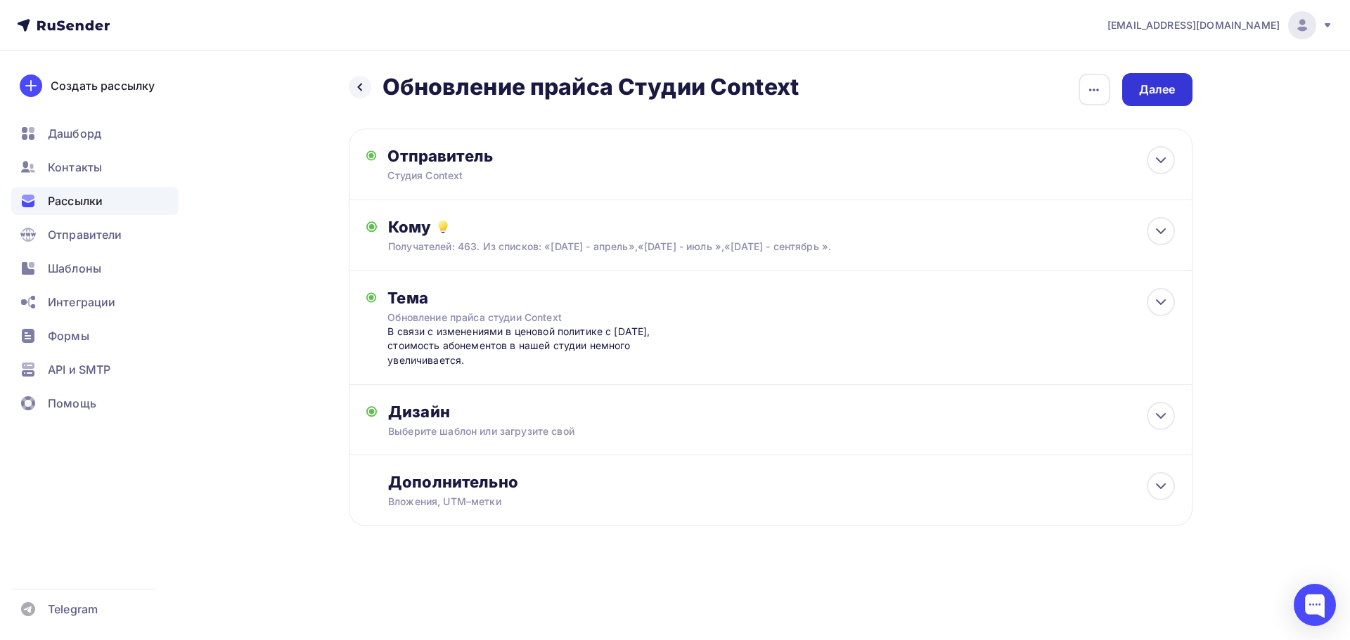
click at [1169, 84] on div "Далее" at bounding box center [1157, 90] width 37 height 16
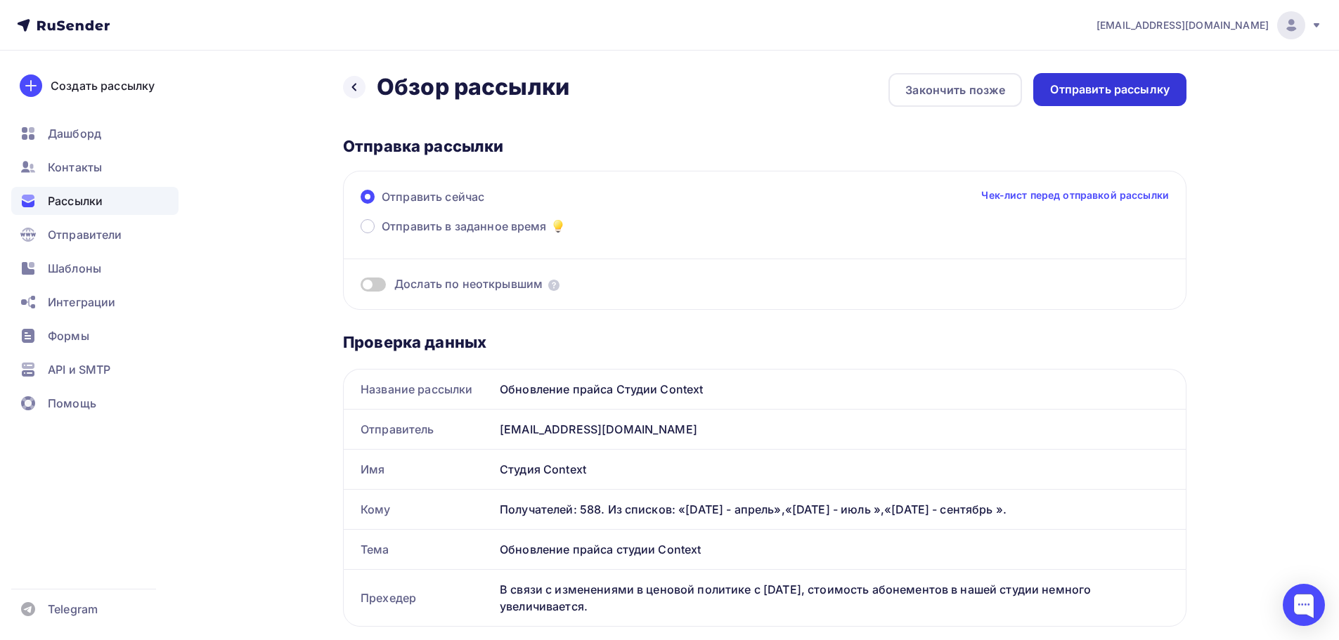
click at [1086, 104] on div "Отправить рассылку" at bounding box center [1109, 89] width 153 height 33
